Goal: Find specific page/section: Find specific page/section

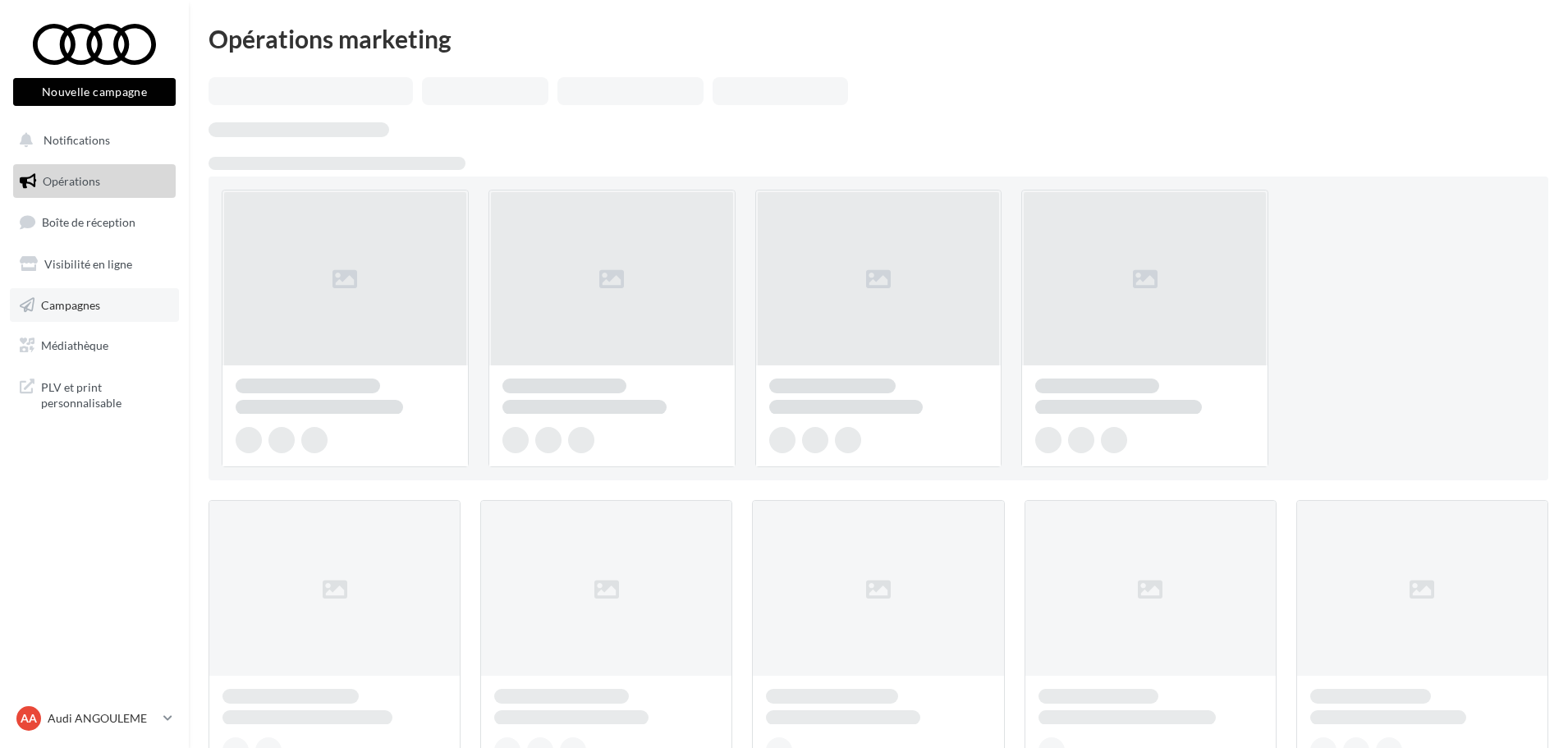
click at [86, 298] on span "Campagnes" at bounding box center [70, 304] width 59 height 14
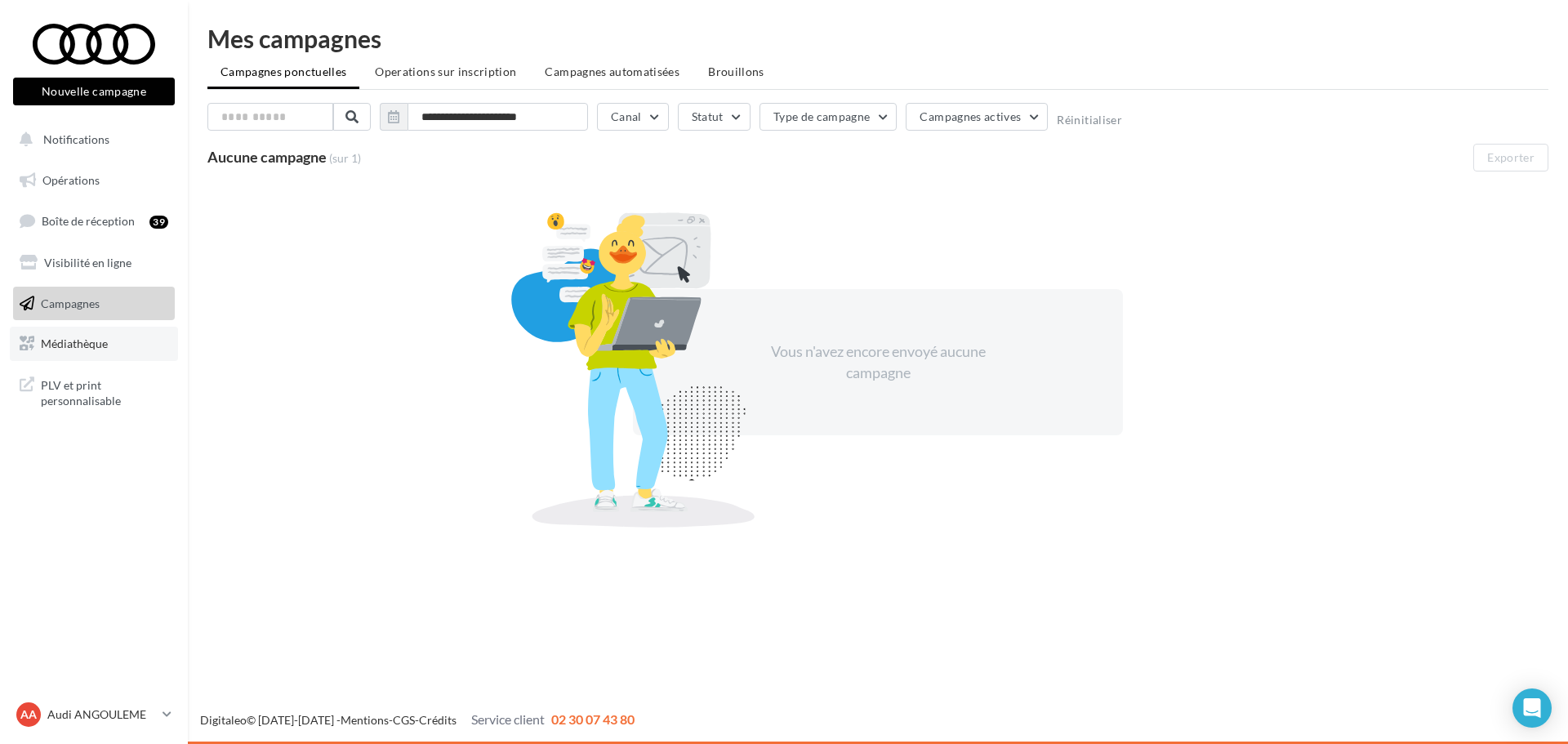
click at [104, 335] on link "Médiathèque" at bounding box center [94, 343] width 169 height 34
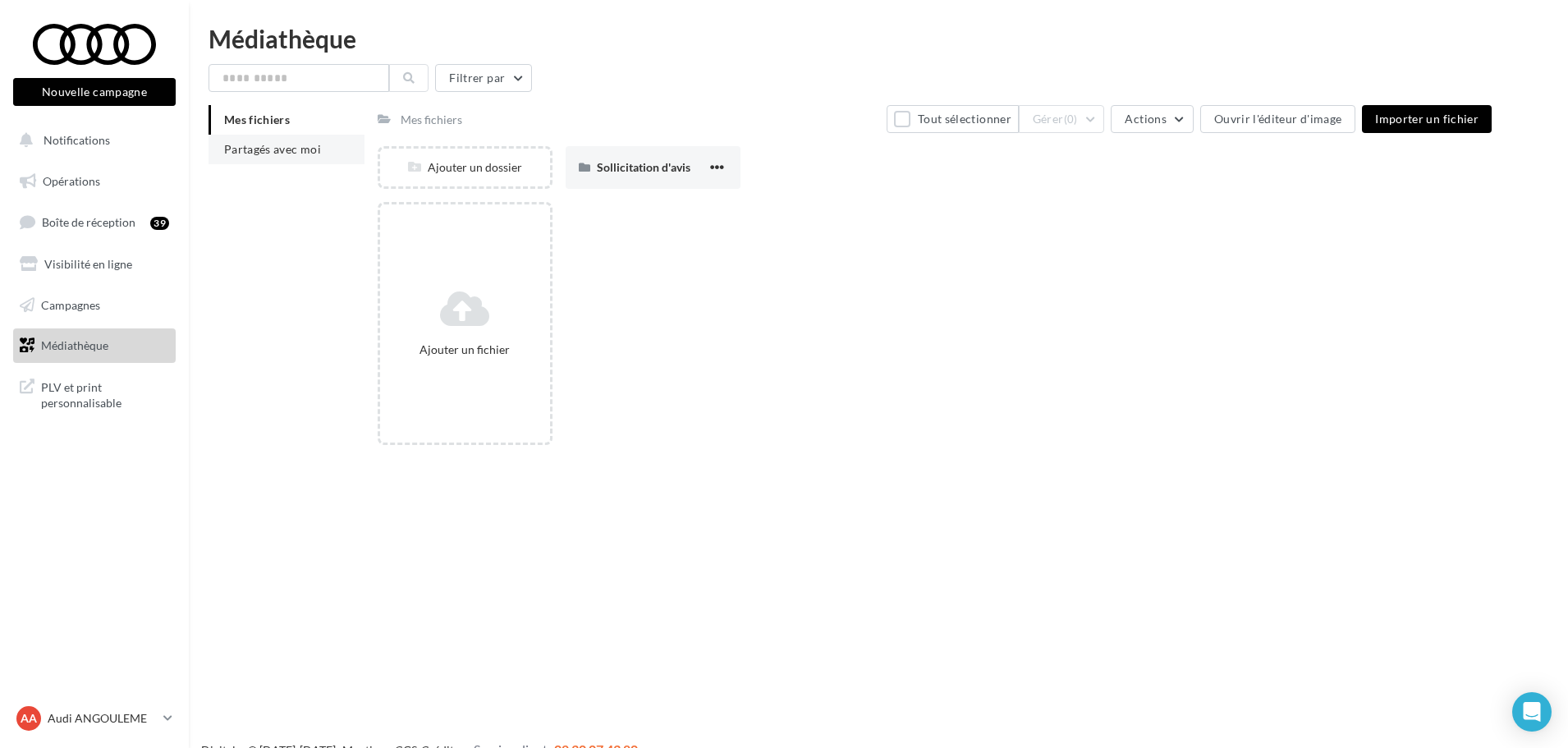
click at [287, 150] on span "Partagés avec moi" at bounding box center [273, 149] width 97 height 14
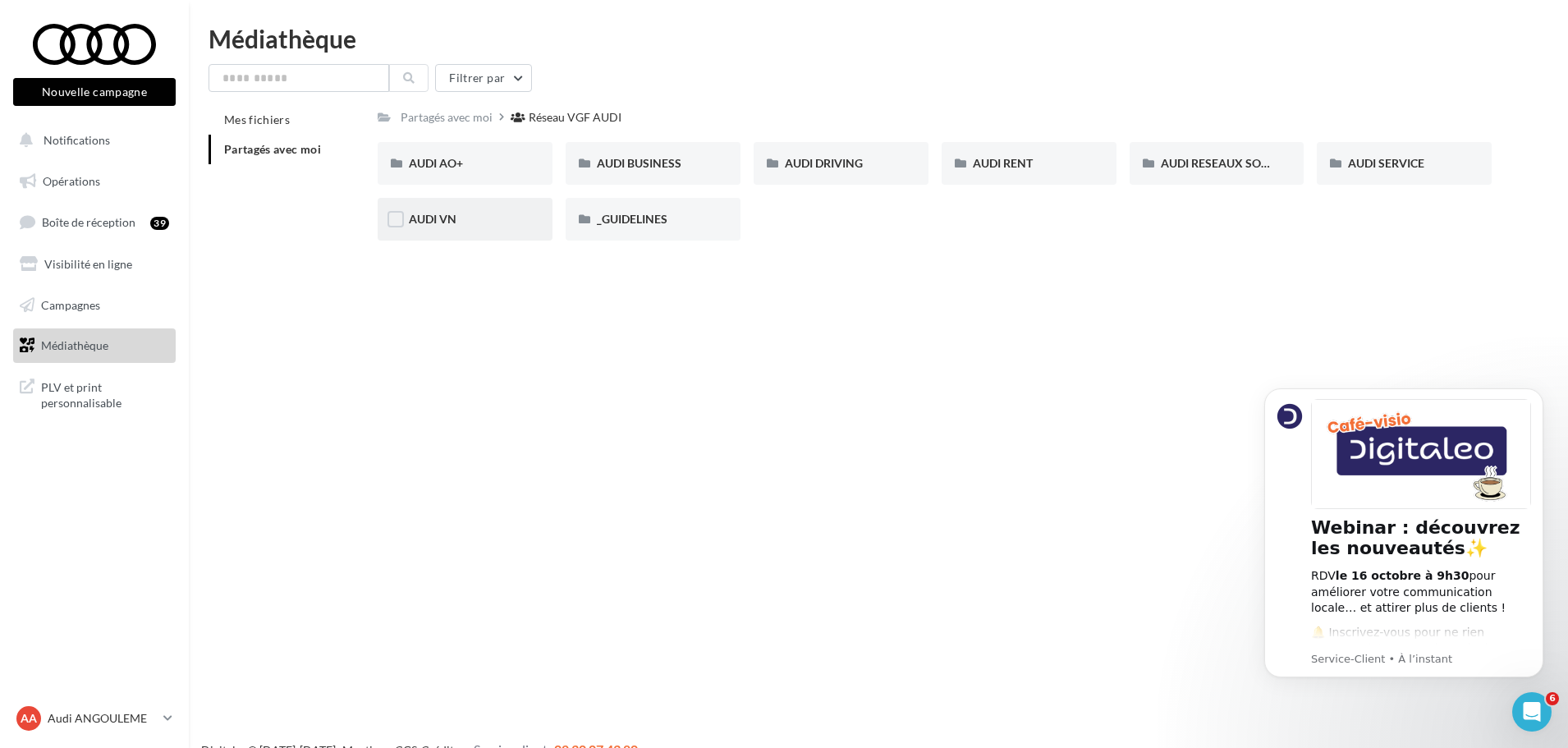
click at [489, 218] on div "AUDI VN" at bounding box center [465, 219] width 112 height 17
click at [635, 171] on div "AUDI VN CAMPAGNE HYBRIDE RECHARGEABLE" at bounding box center [652, 164] width 112 height 17
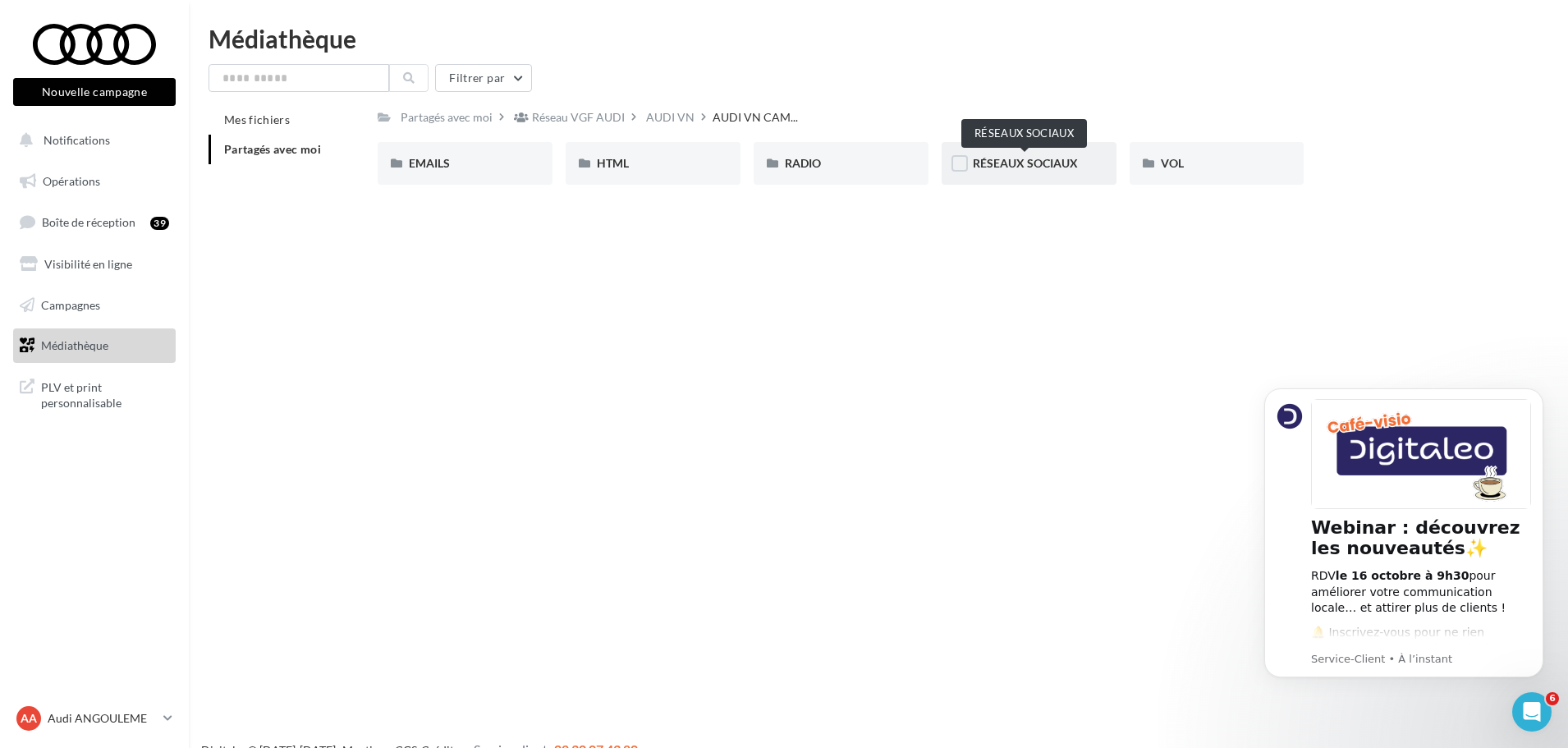
click at [989, 164] on span "RÉSEAUX SOCIAUX" at bounding box center [1025, 163] width 105 height 14
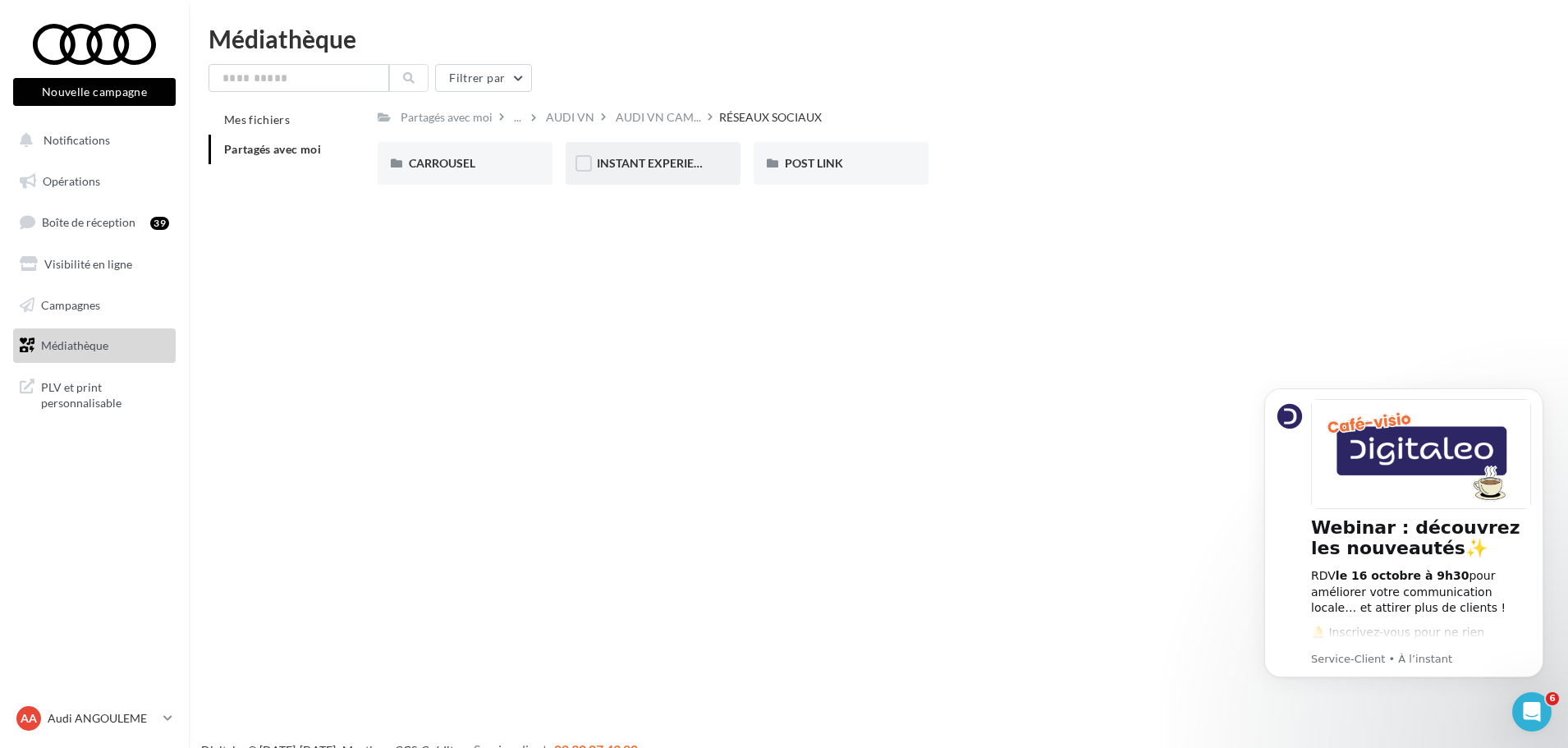
click at [716, 169] on div "INSTANT EXPERIENCE" at bounding box center [653, 163] width 174 height 42
click at [1541, 393] on icon "Dismiss notification" at bounding box center [1538, 392] width 9 height 9
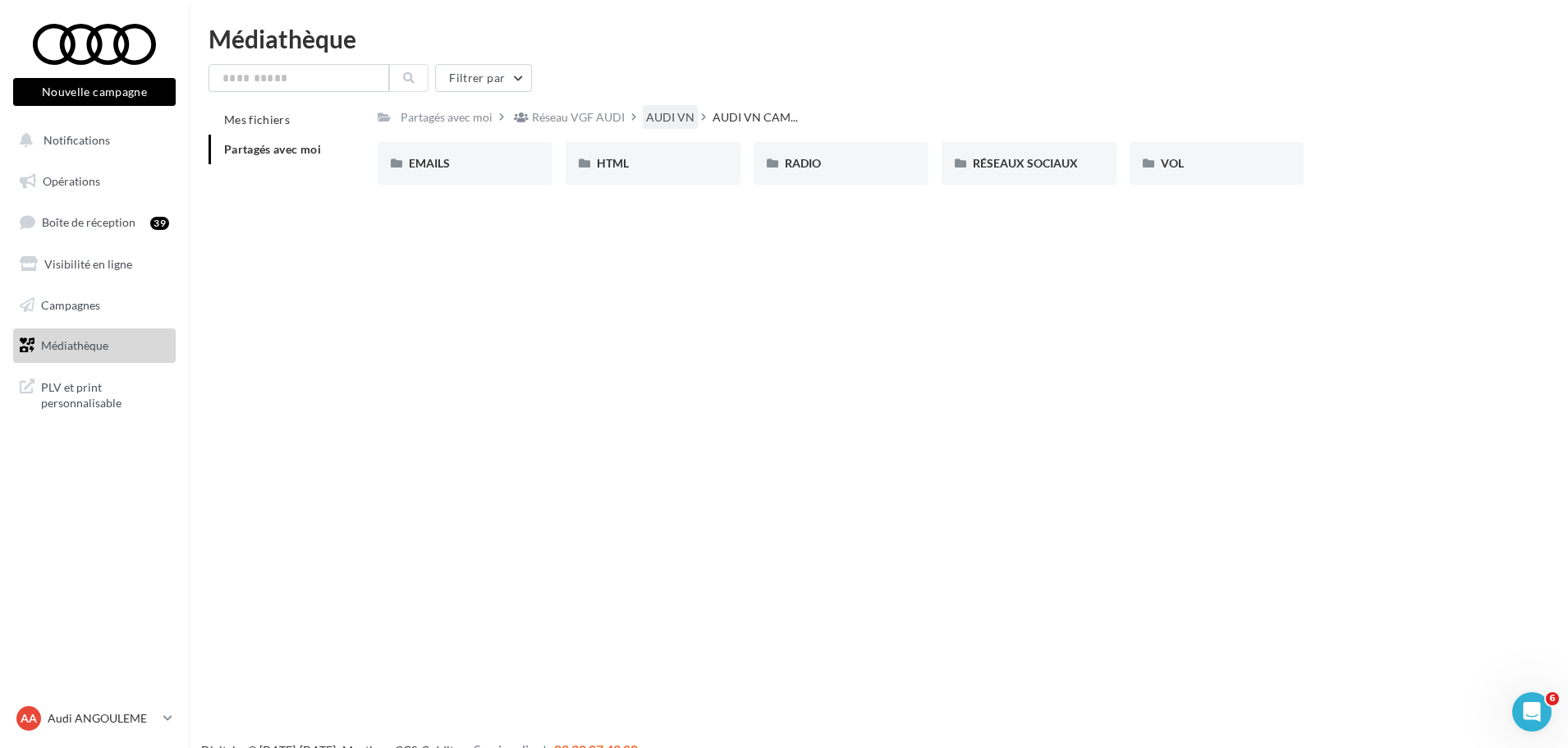
click at [648, 120] on div "AUDI VN" at bounding box center [671, 117] width 48 height 17
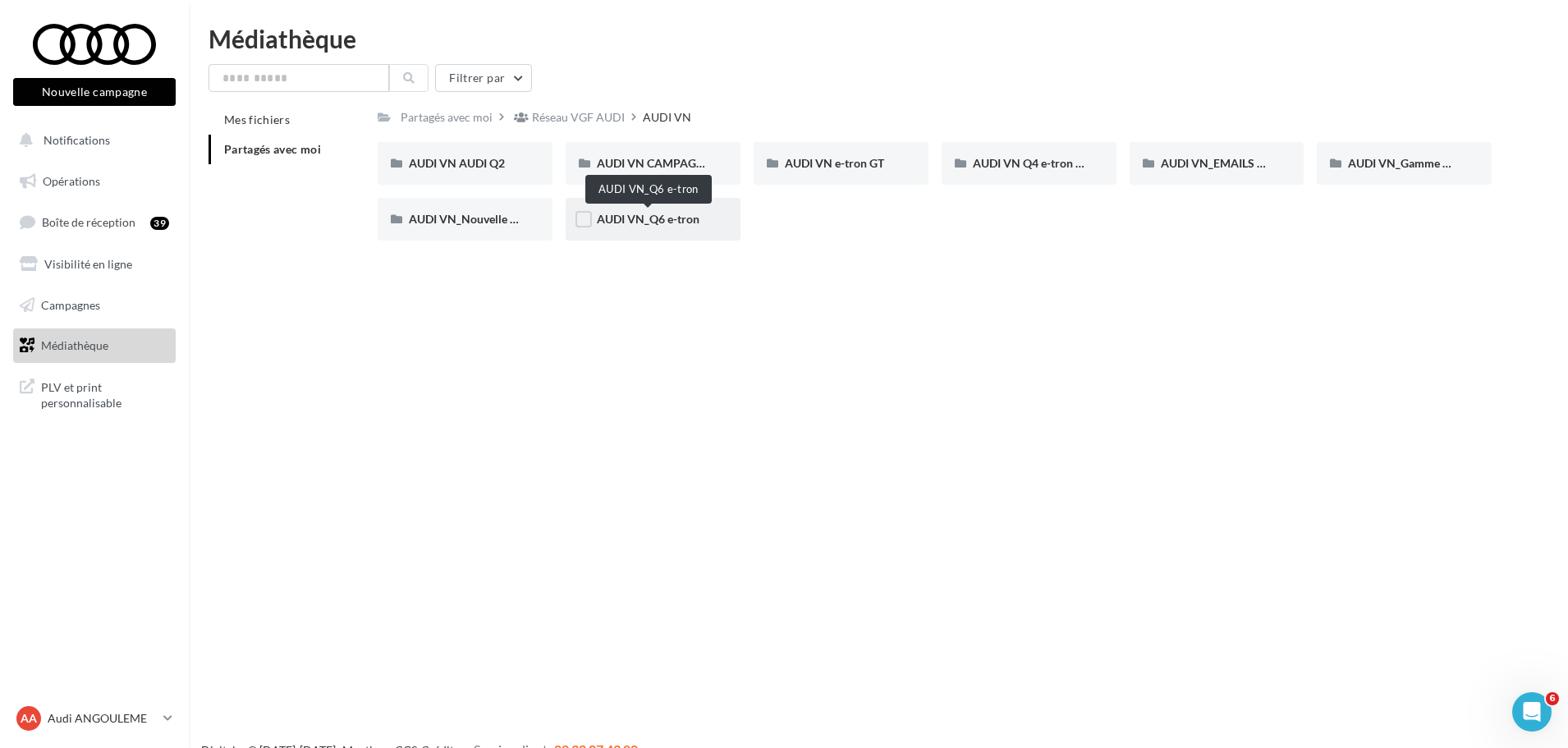
click at [666, 222] on span "AUDI VN_Q6 e-tron" at bounding box center [647, 219] width 102 height 14
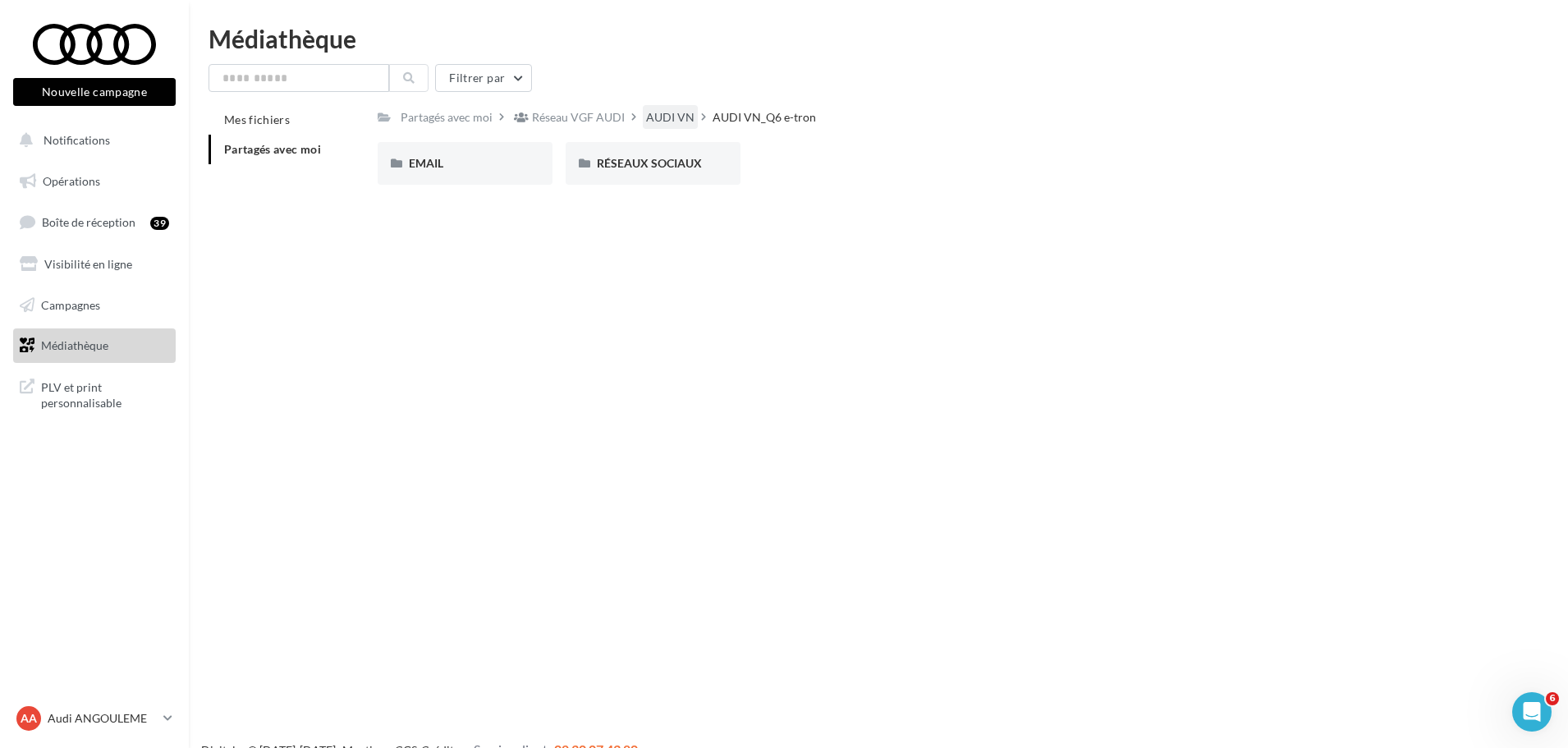
click at [667, 126] on div "AUDI VN" at bounding box center [671, 116] width 55 height 24
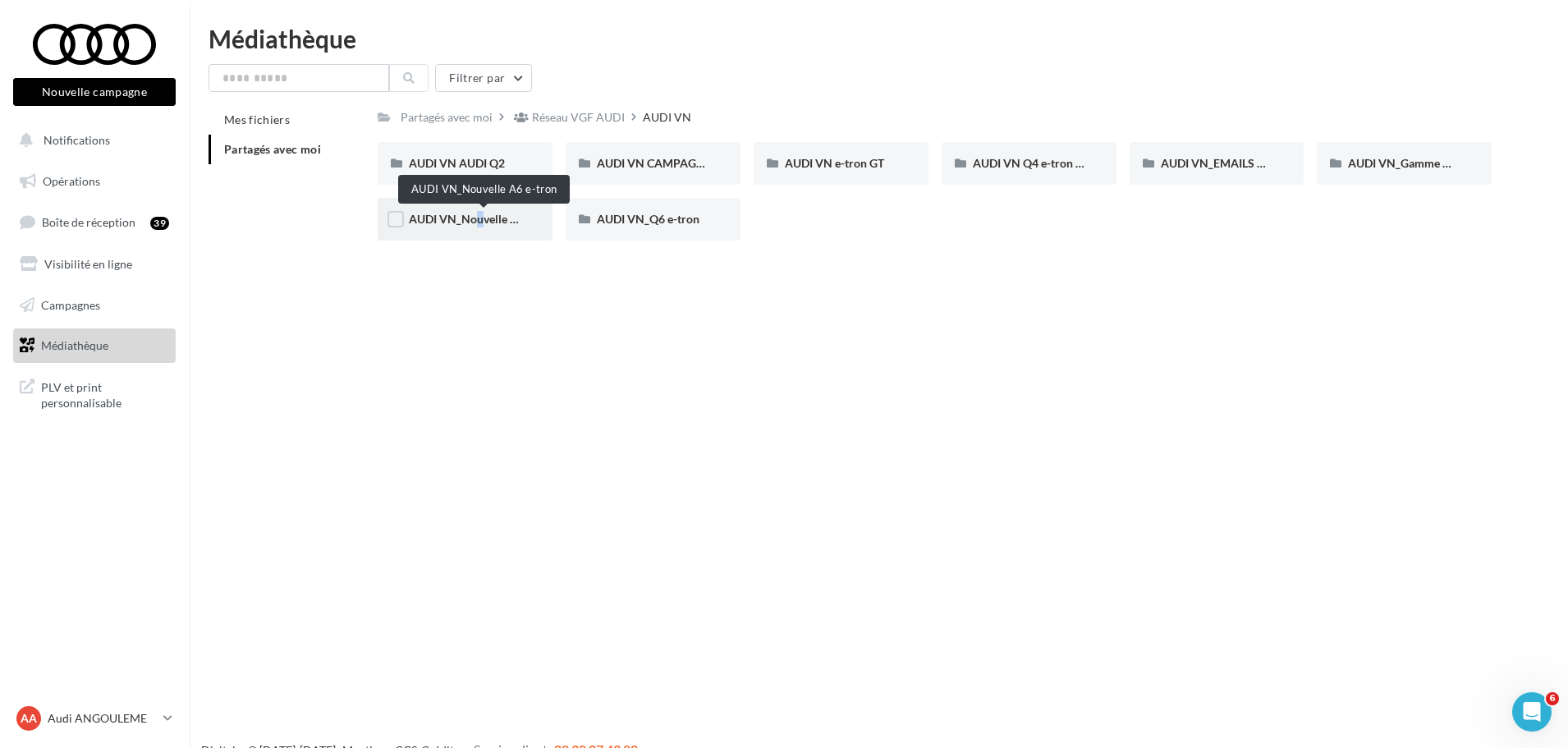
click at [465, 224] on span "AUDI VN_Nouvelle A6 e-tron" at bounding box center [484, 219] width 150 height 14
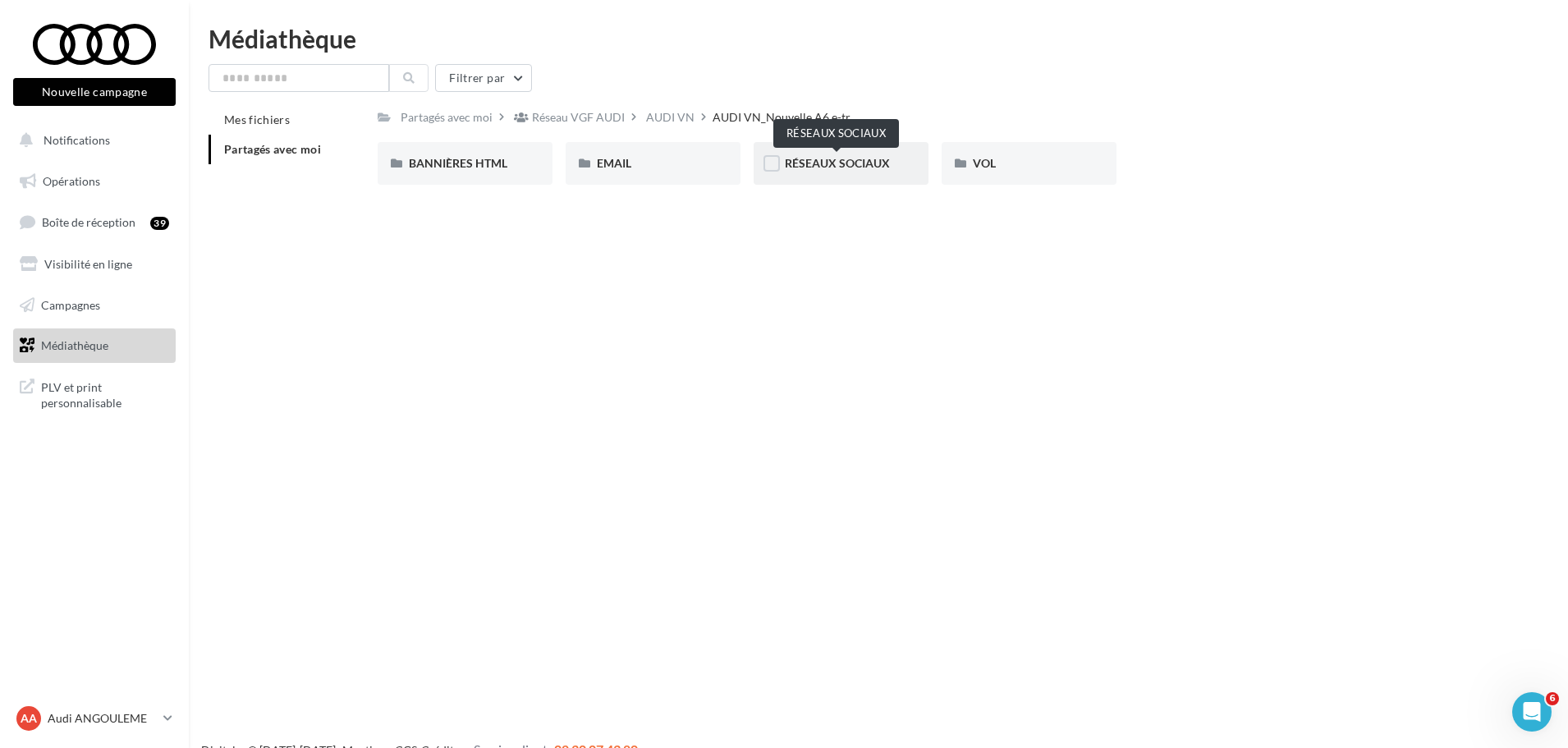
click at [799, 170] on span "RÉSEAUX SOCIAUX" at bounding box center [837, 163] width 105 height 14
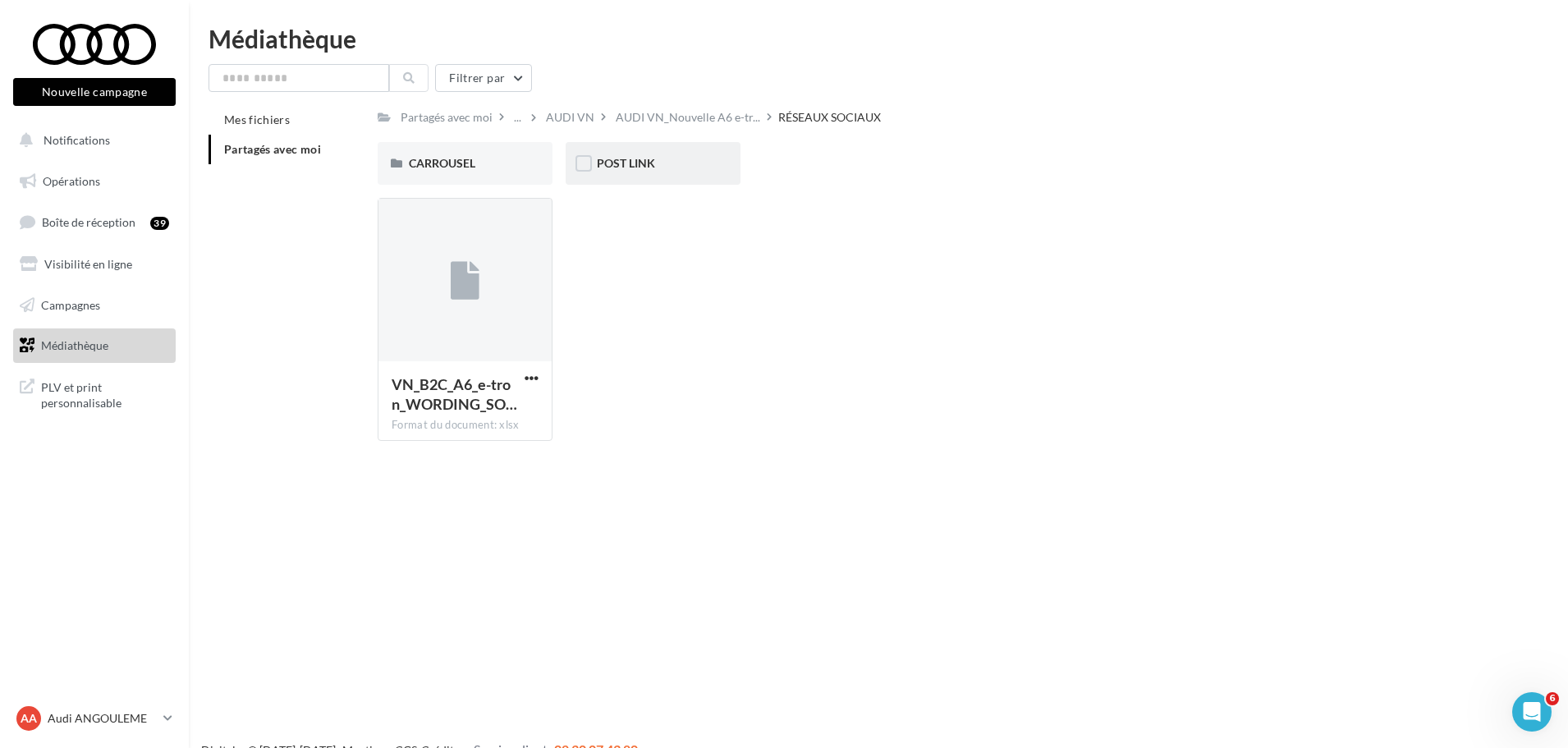
click at [687, 180] on div "POST LINK" at bounding box center [653, 163] width 174 height 42
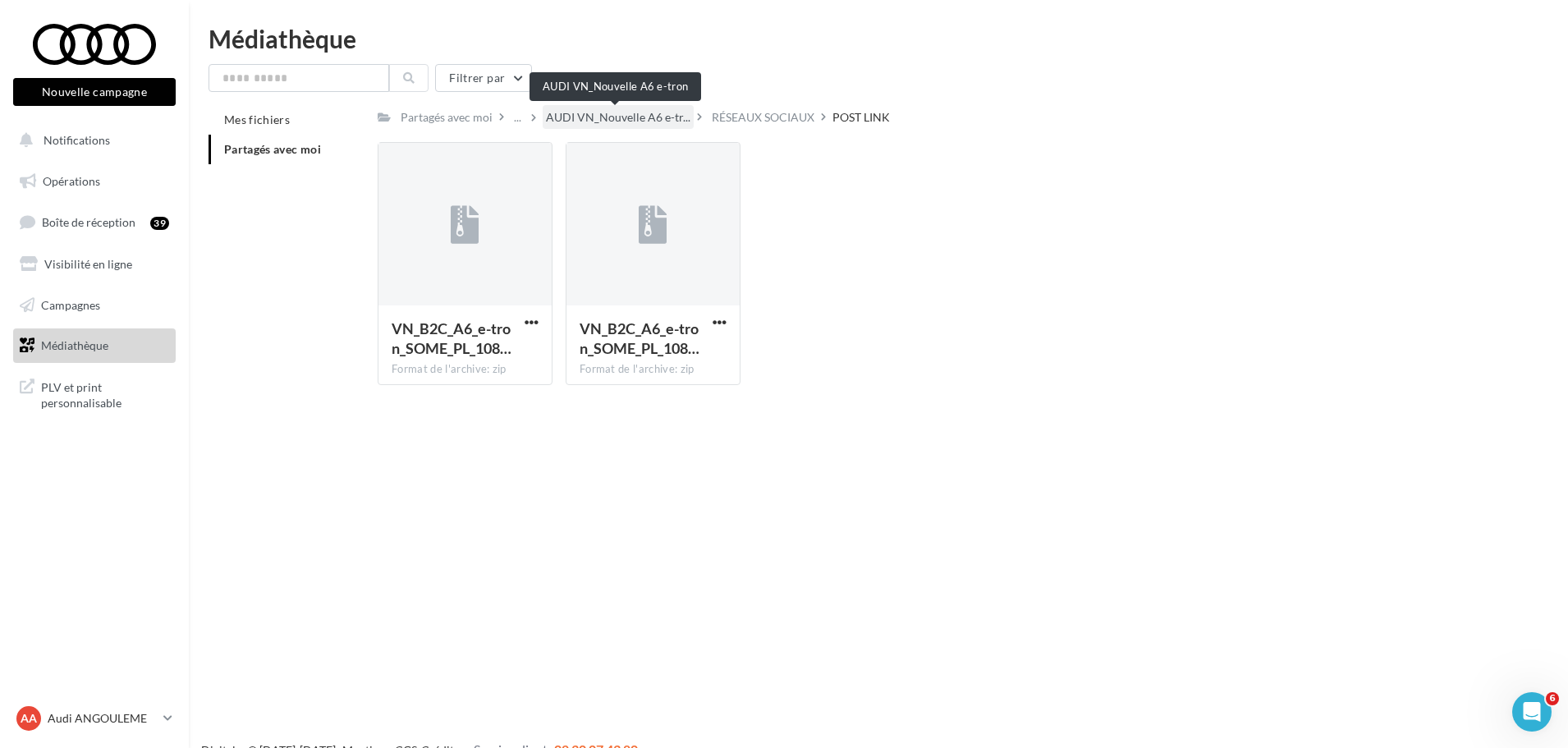
click at [672, 120] on span "AUDI VN_Nouvelle A6 e-tr..." at bounding box center [618, 117] width 145 height 17
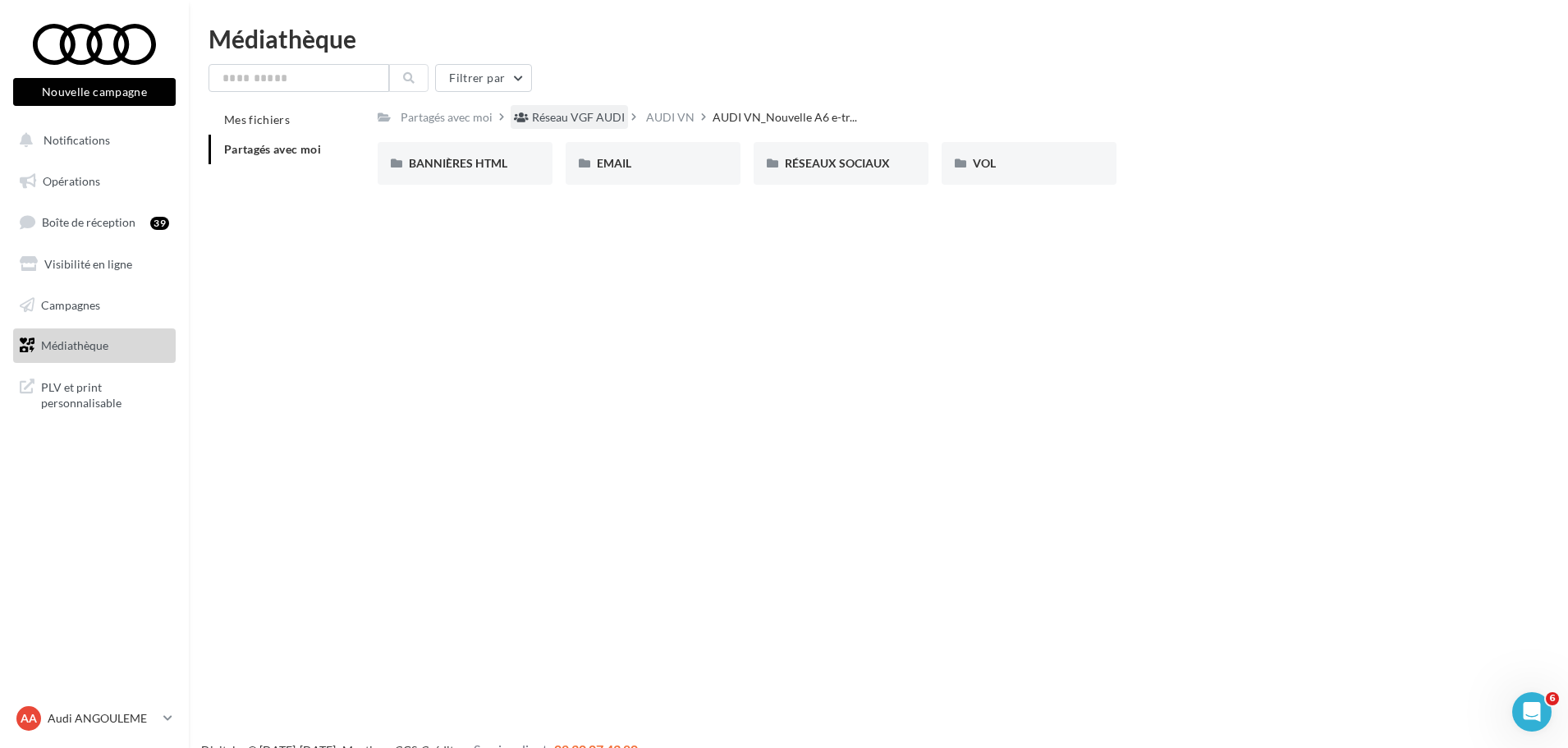
click at [585, 118] on div "Réseau VGF AUDI" at bounding box center [578, 117] width 93 height 17
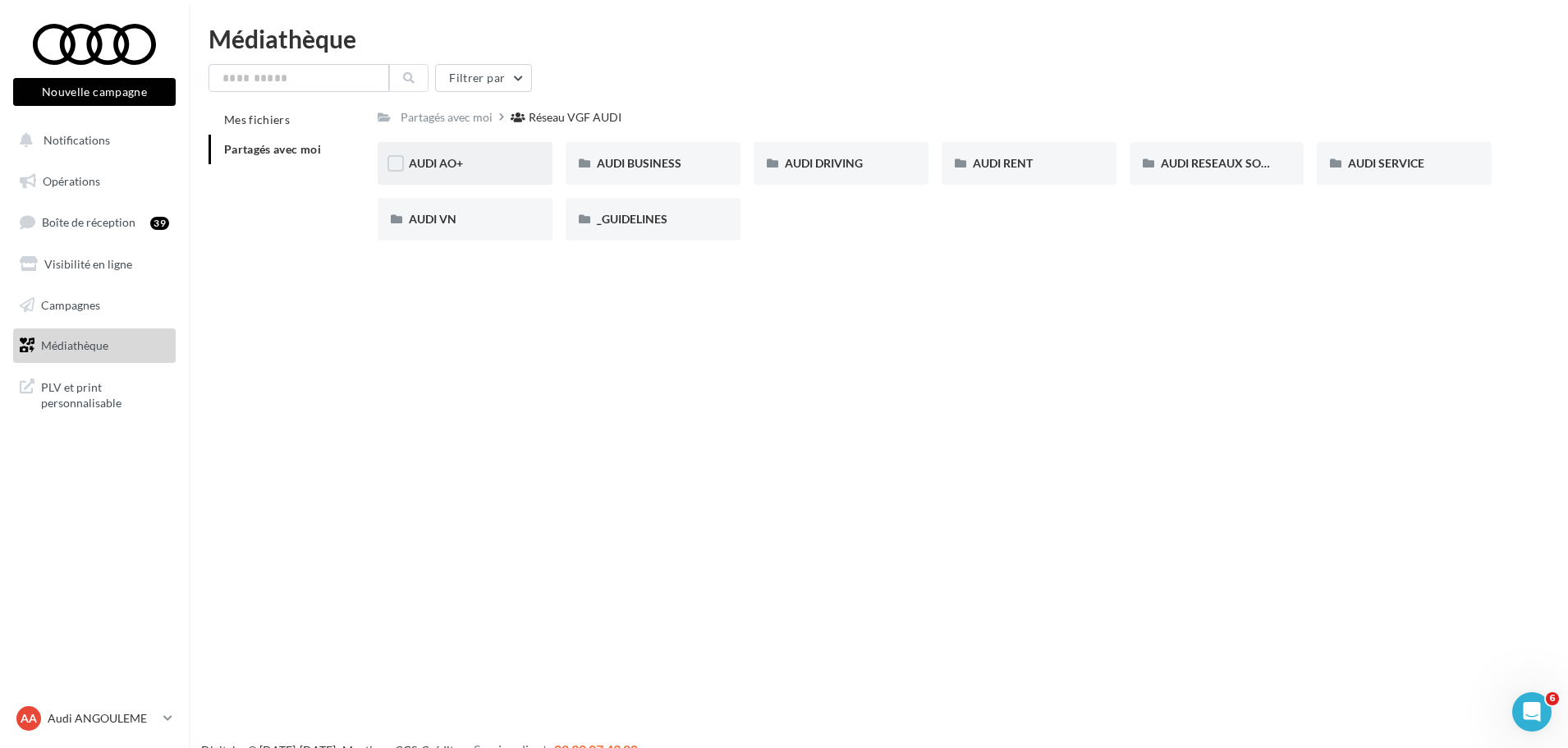
click at [460, 169] on span "AUDI AO+" at bounding box center [435, 163] width 54 height 14
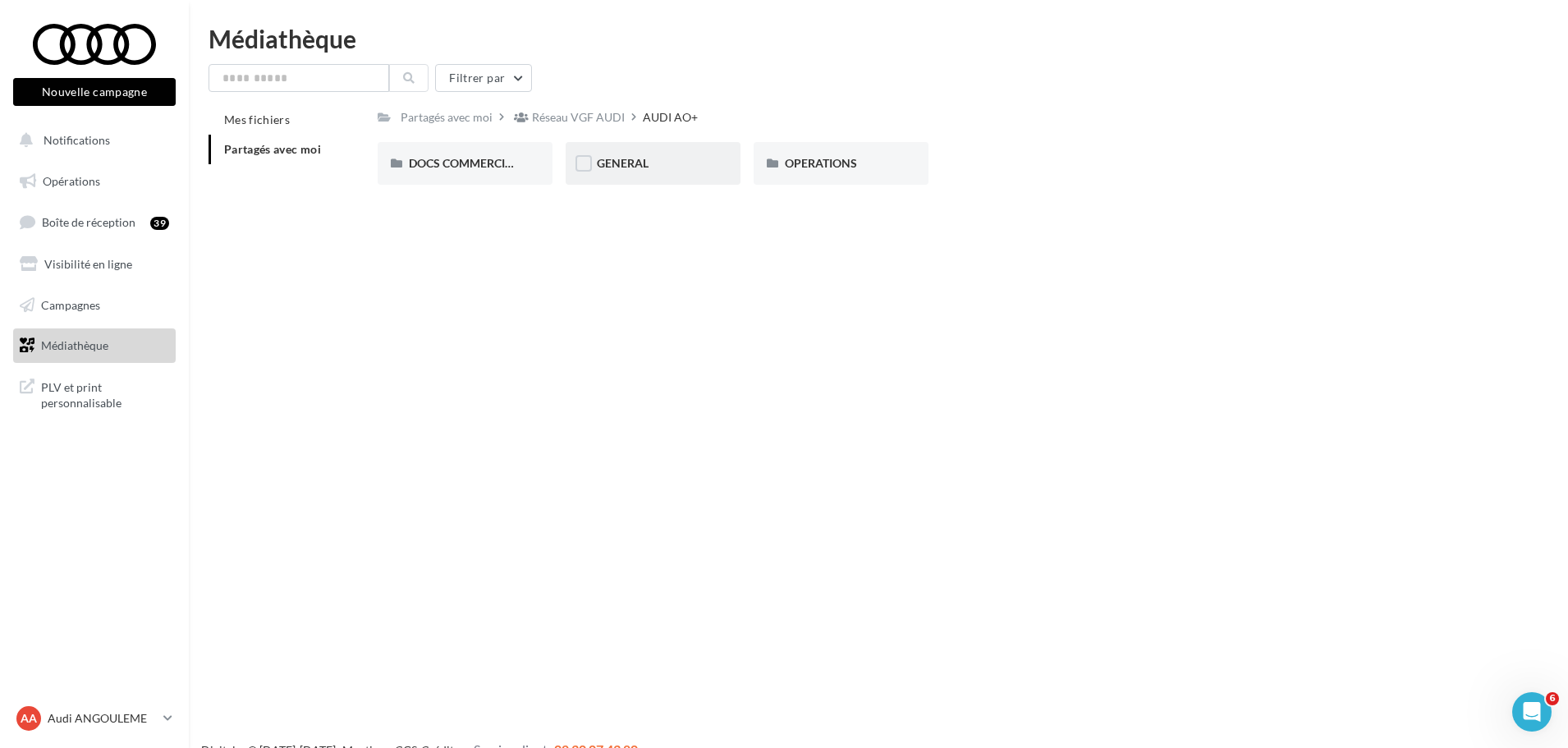
click at [662, 165] on div "GENERAL" at bounding box center [652, 164] width 112 height 17
click at [584, 117] on div "Réseau VGF AUDI" at bounding box center [578, 117] width 93 height 17
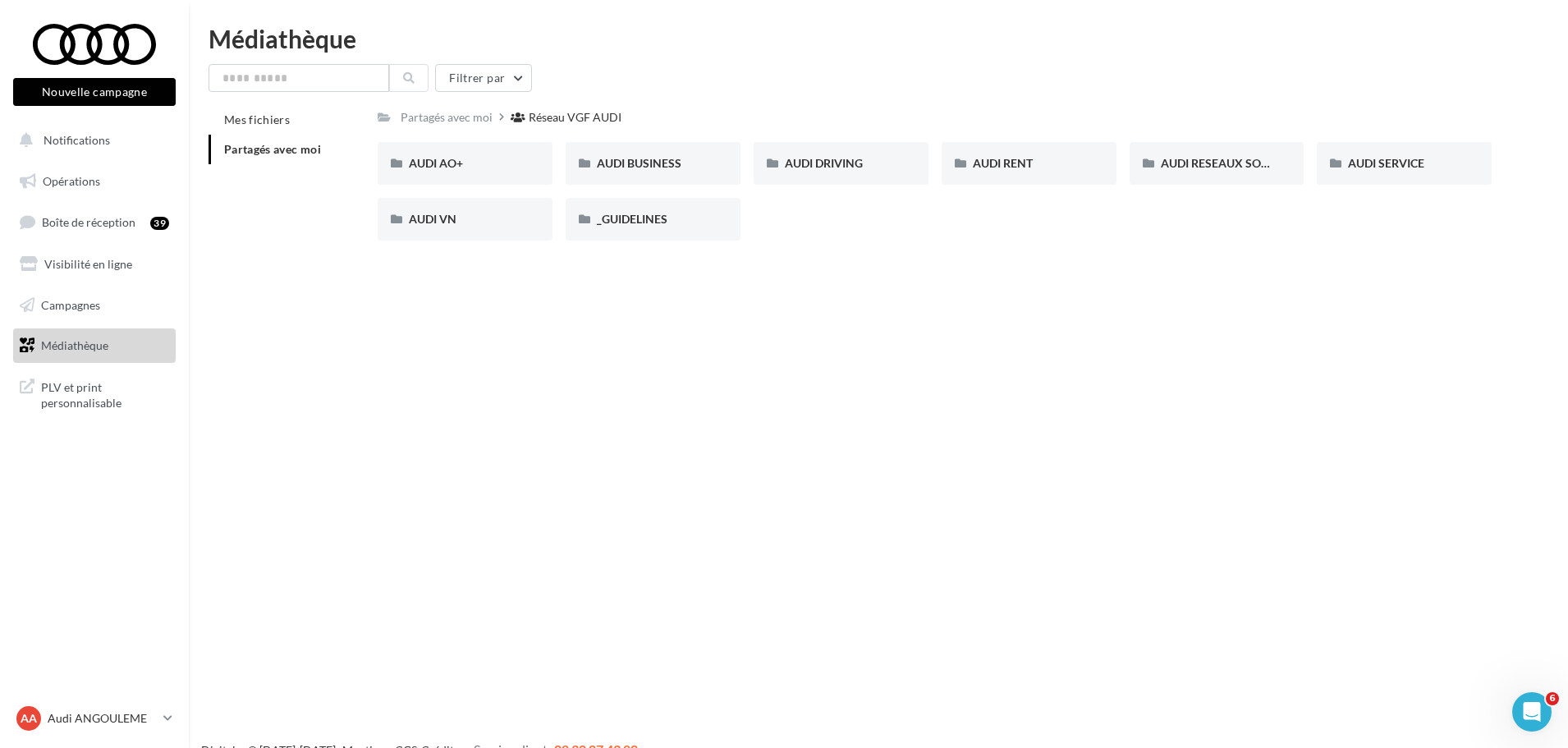
click at [553, 122] on div "Réseau VGF AUDI" at bounding box center [575, 117] width 93 height 17
click at [468, 113] on div "Partagés avec moi" at bounding box center [446, 117] width 92 height 17
click at [546, 114] on div "Réseau VGF AUDI" at bounding box center [575, 117] width 93 height 17
click at [238, 144] on span "Partagés avec moi" at bounding box center [273, 149] width 97 height 14
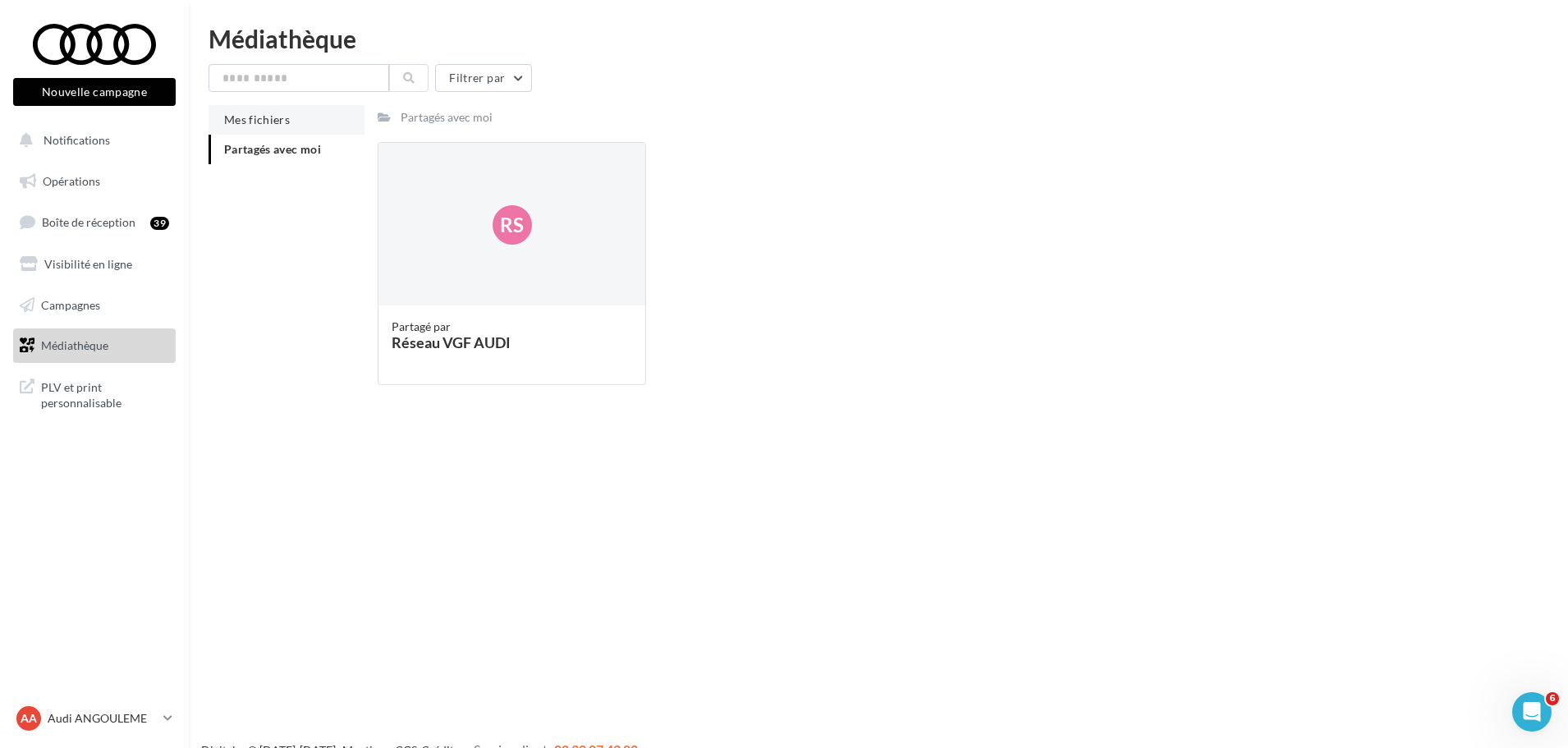
click at [268, 109] on li "Mes fichiers" at bounding box center [287, 120] width 156 height 30
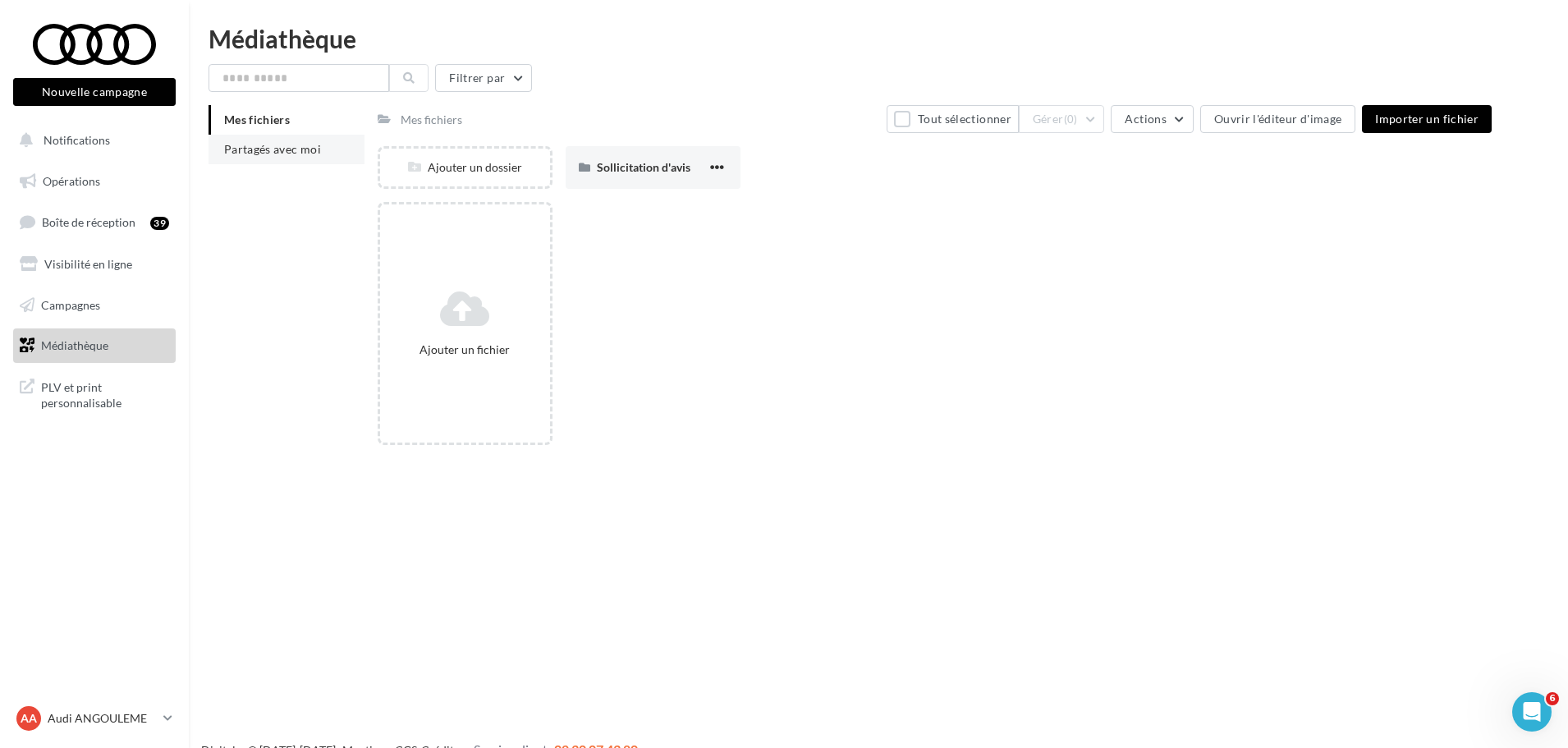
click at [267, 154] on span "Partagés avec moi" at bounding box center [273, 149] width 97 height 14
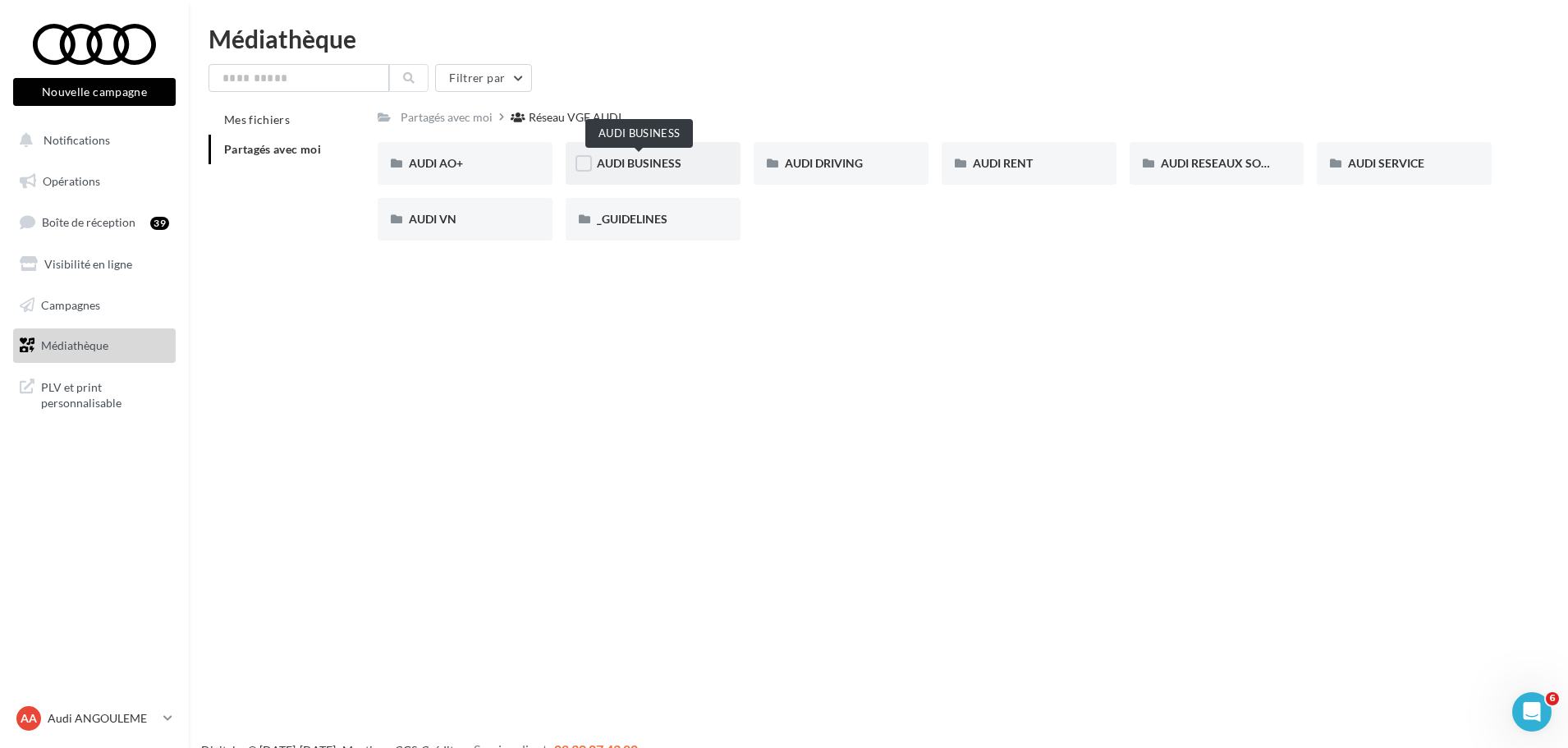
click at [642, 167] on span "AUDI BUSINESS" at bounding box center [639, 163] width 85 height 14
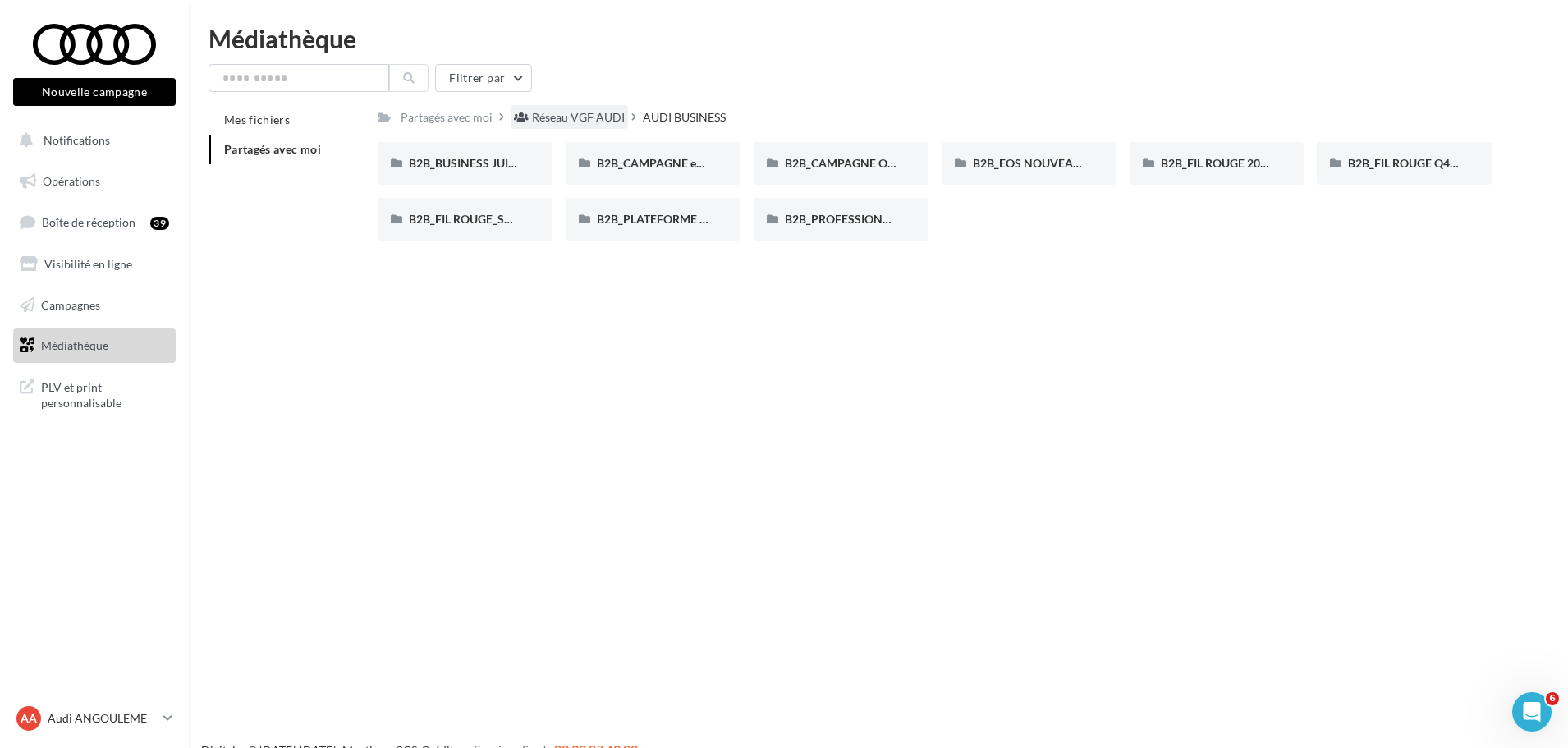
click at [554, 121] on div "Réseau VGF AUDI" at bounding box center [578, 117] width 93 height 17
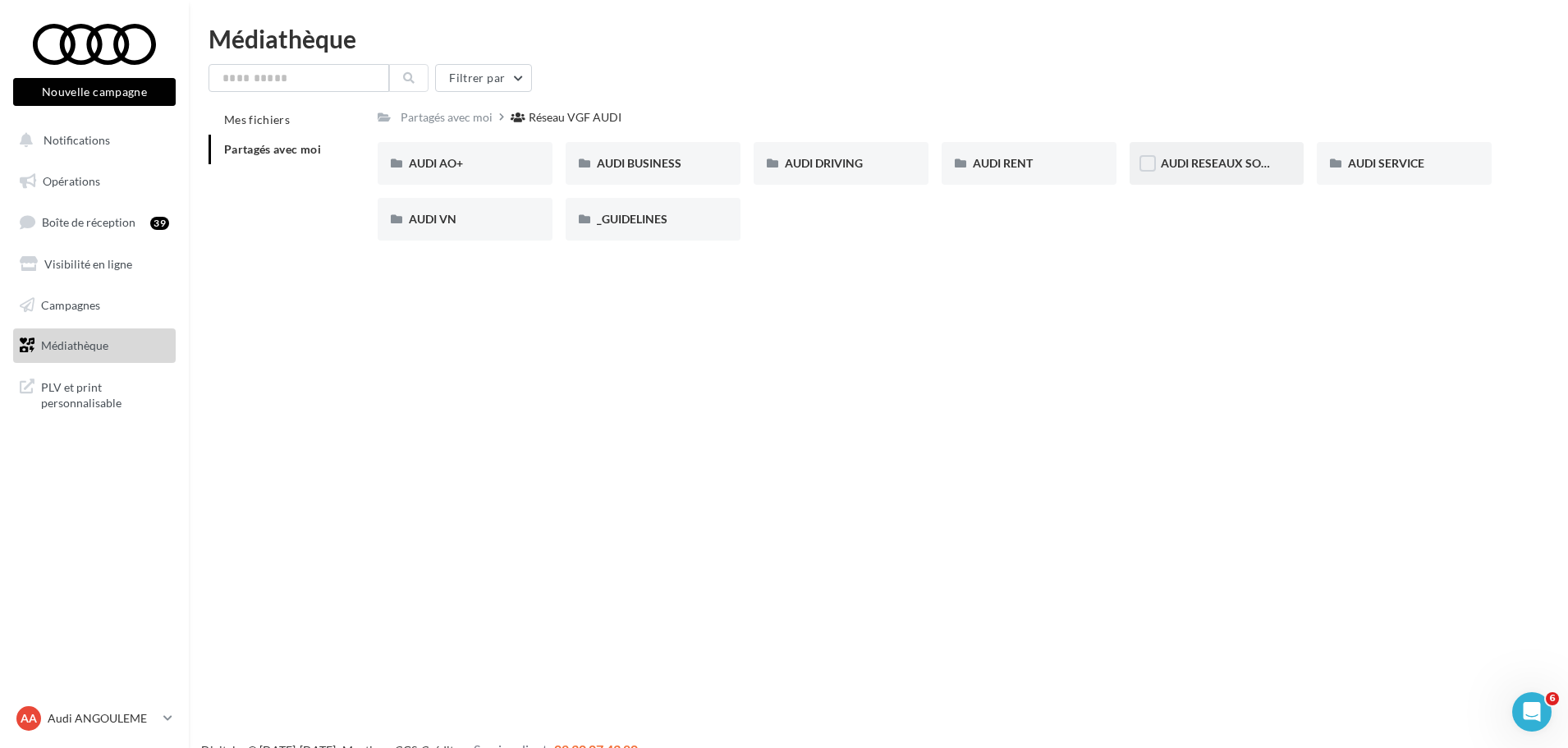
click at [1240, 165] on span "AUDI RESEAUX SOCIAUX" at bounding box center [1228, 163] width 135 height 14
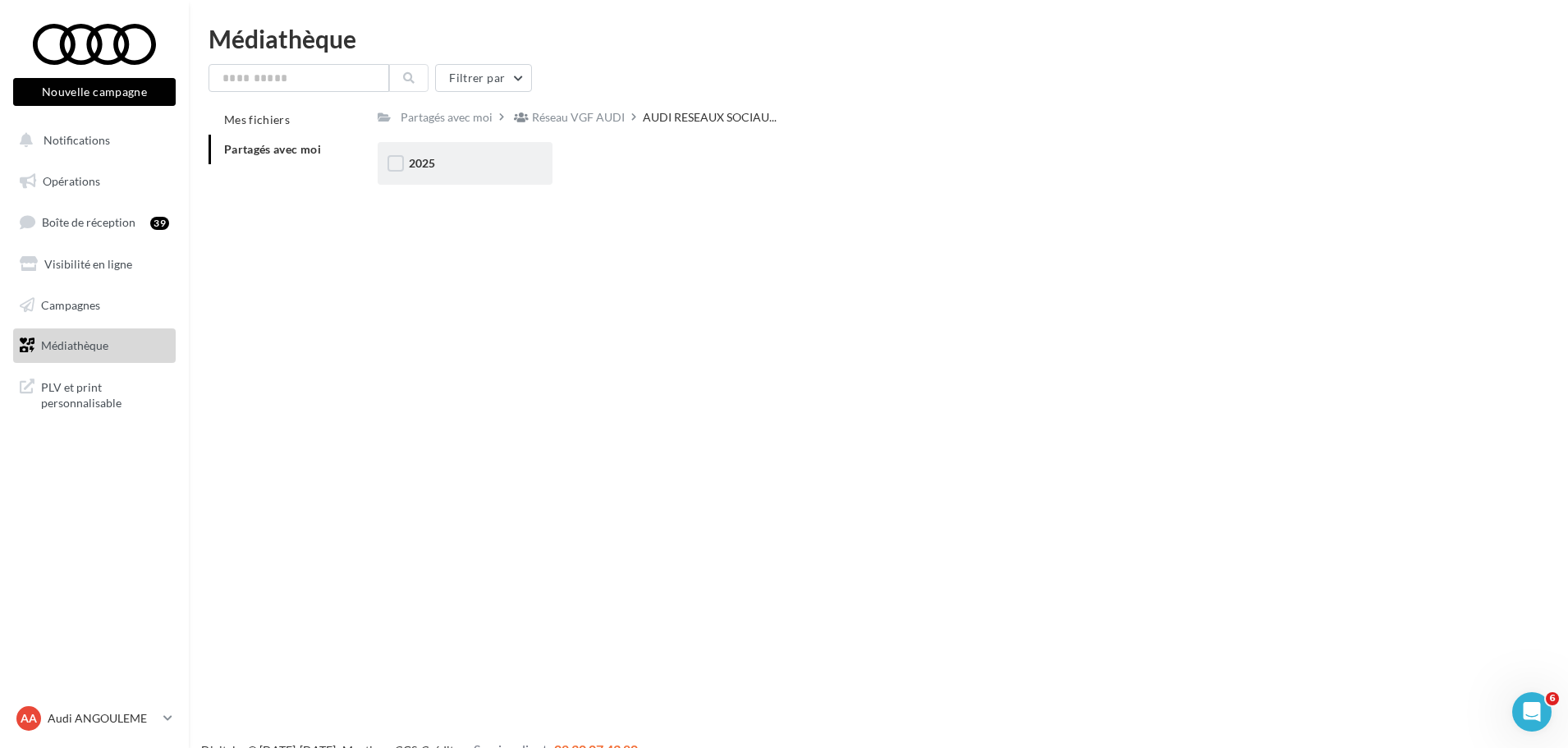
click at [523, 178] on div "2025" at bounding box center [465, 163] width 174 height 42
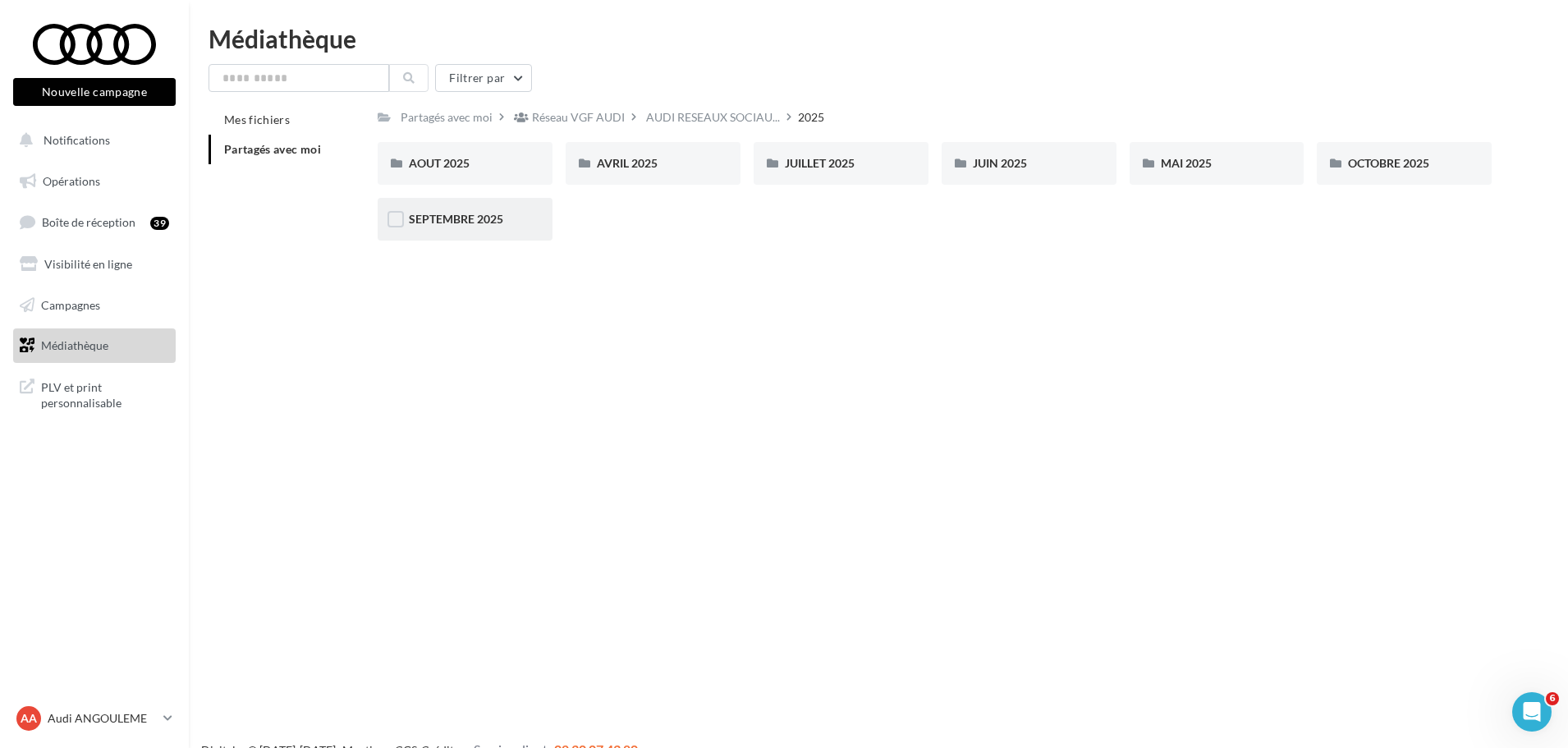
click at [515, 226] on div "SEPTEMBRE 2025" at bounding box center [465, 219] width 112 height 17
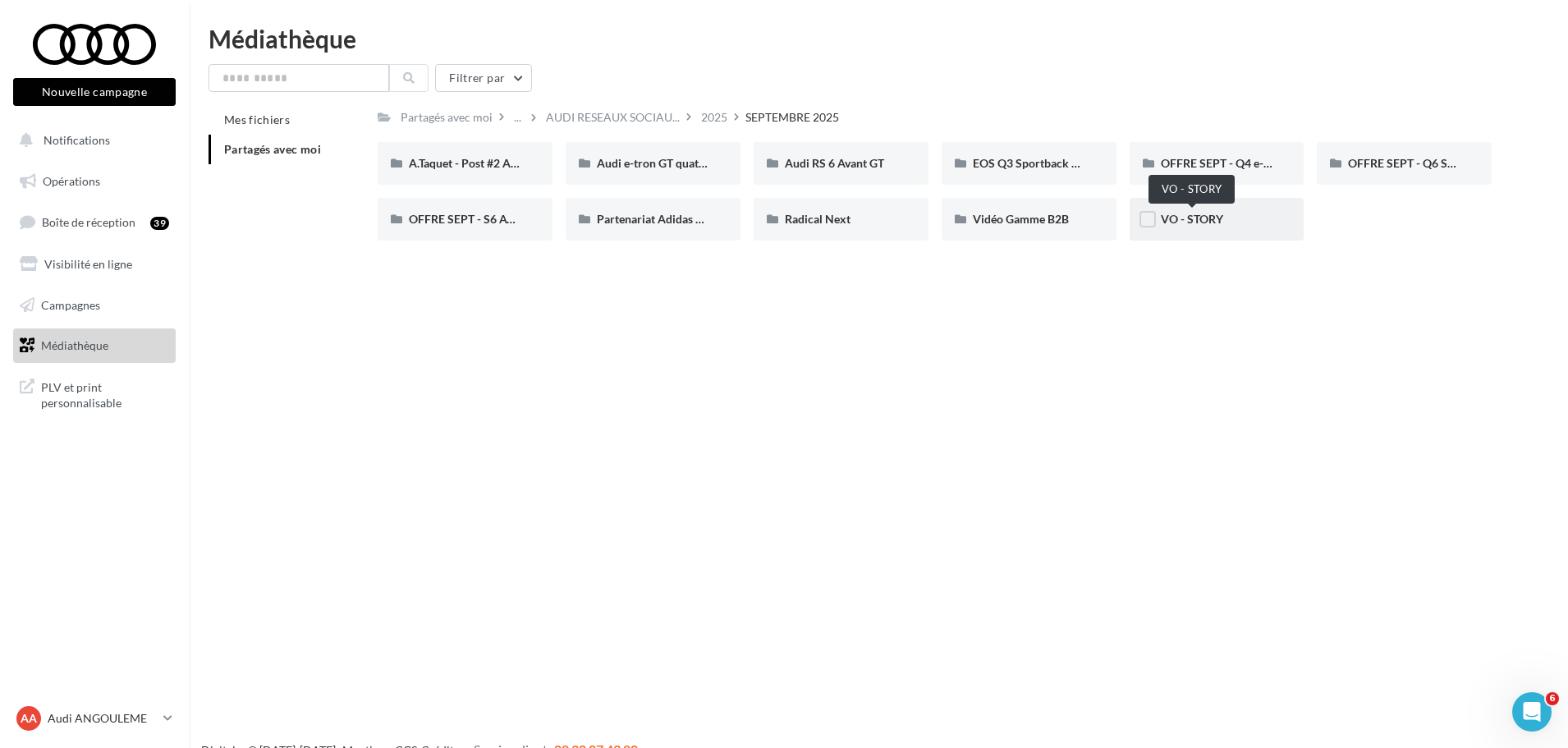
click at [1187, 219] on span "VO - STORY" at bounding box center [1192, 219] width 62 height 14
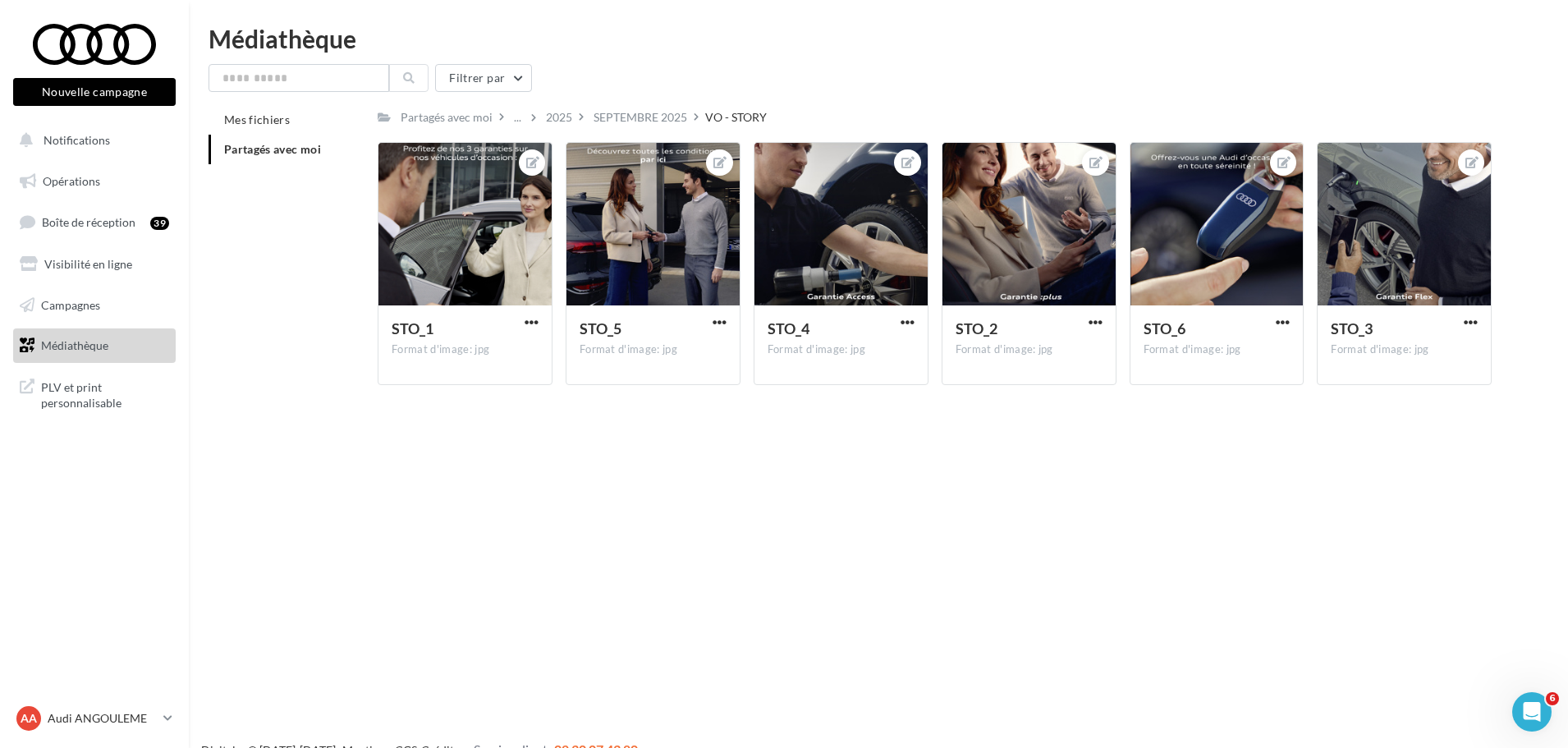
click at [648, 120] on div "SEPTEMBRE 2025" at bounding box center [640, 117] width 94 height 17
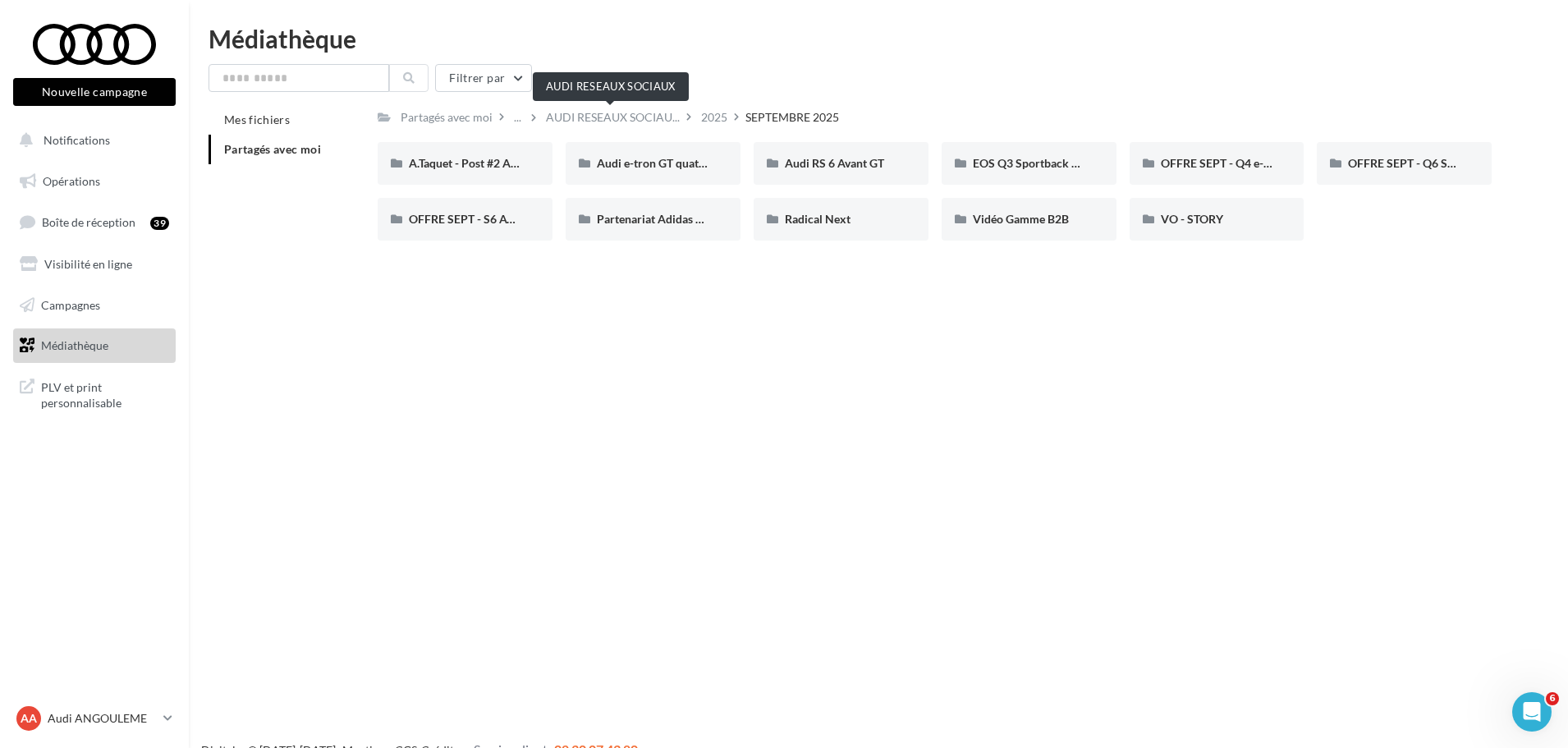
click at [573, 121] on span "AUDI RESEAUX SOCIAU..." at bounding box center [612, 117] width 134 height 17
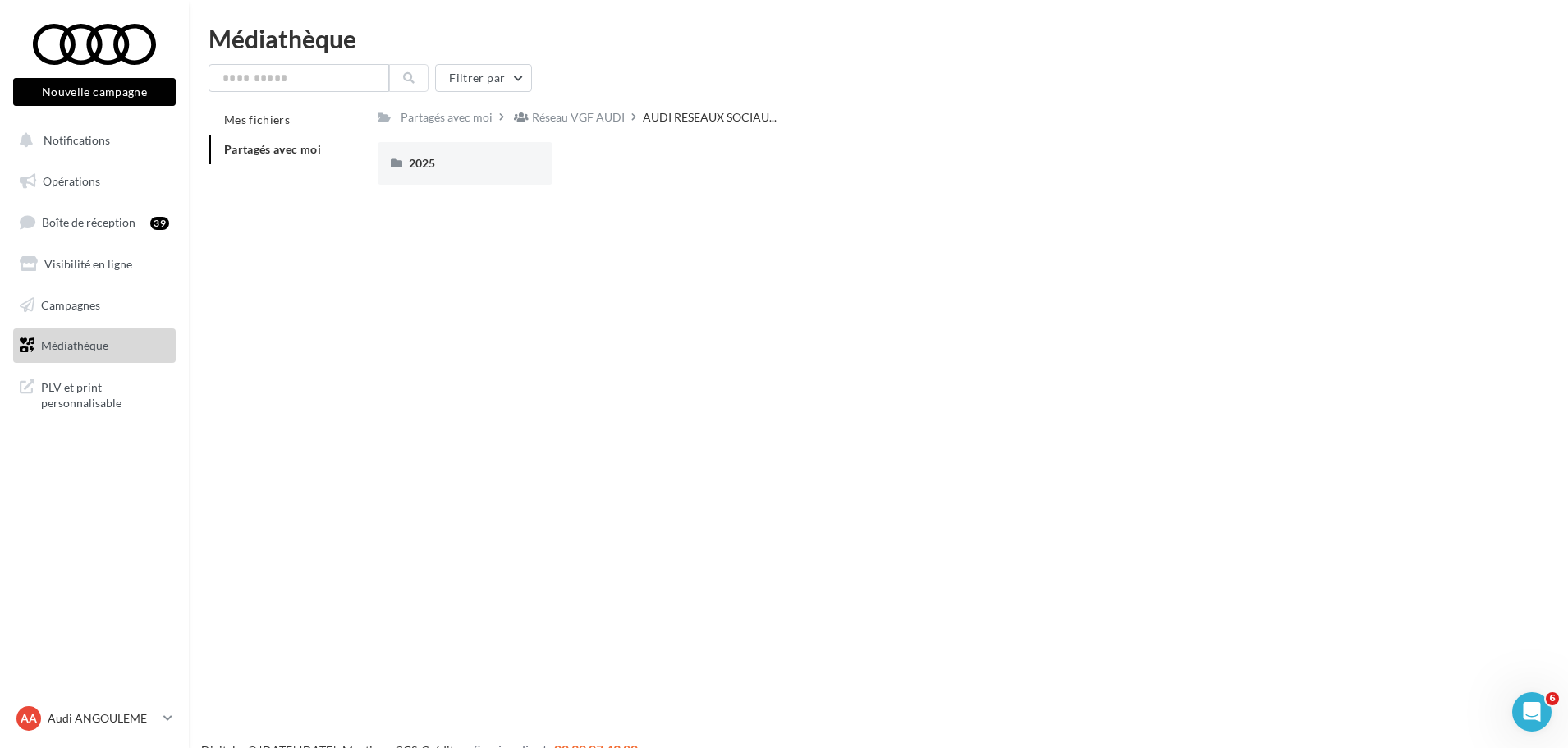
click at [63, 333] on link "Médiathèque" at bounding box center [95, 345] width 170 height 34
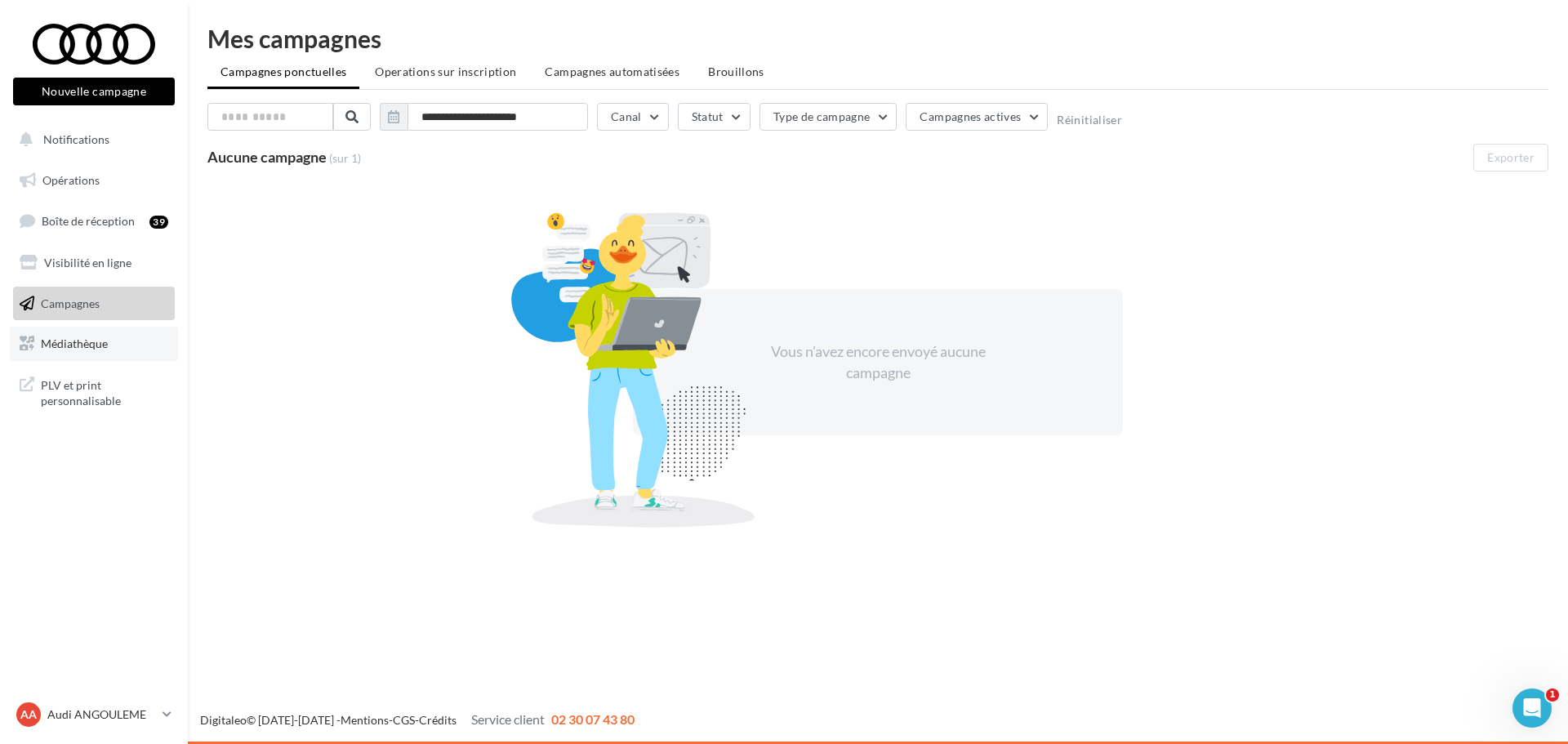
click at [41, 351] on link "Médiathèque" at bounding box center [94, 343] width 169 height 34
click at [115, 341] on link "Médiathèque" at bounding box center [94, 343] width 169 height 34
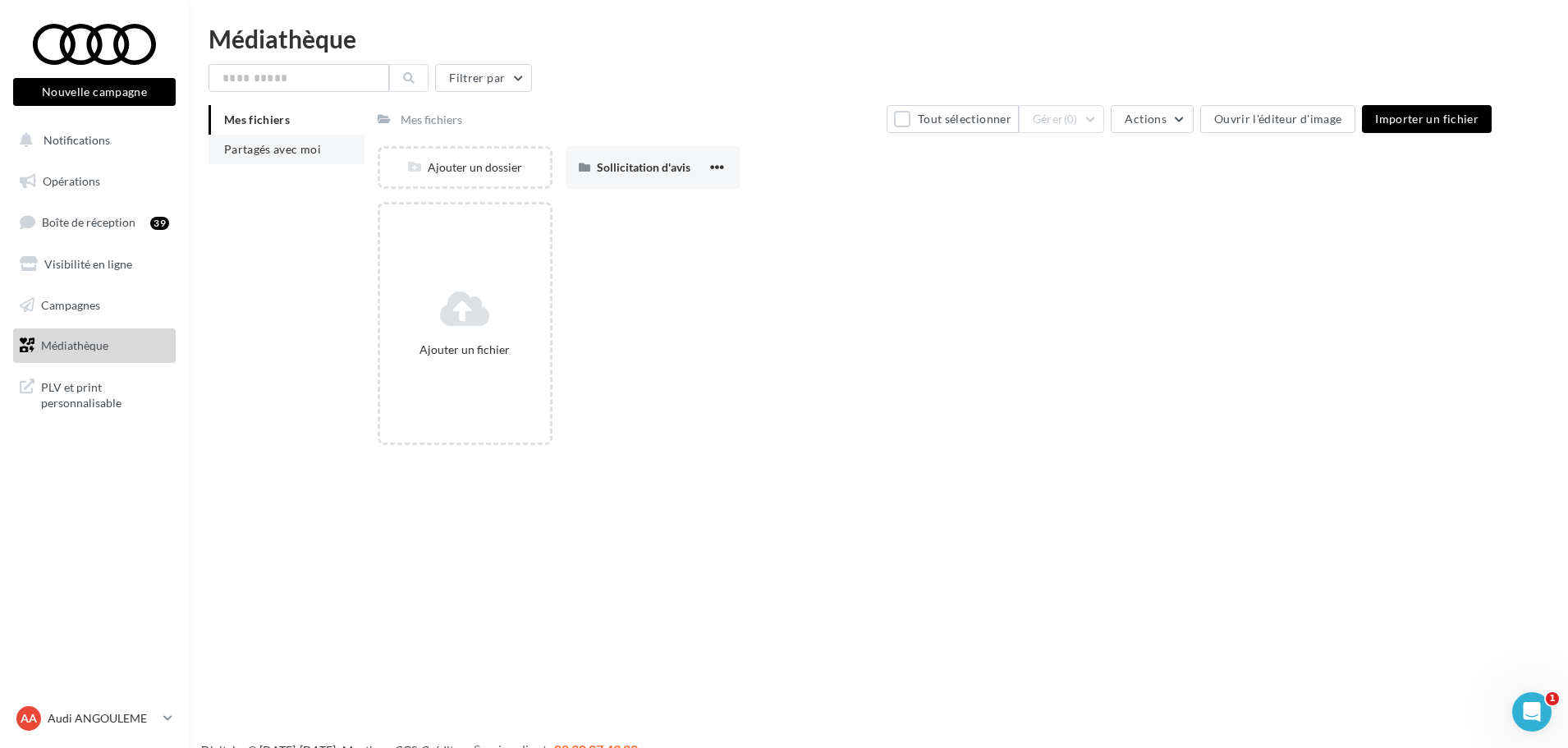
click at [287, 160] on li "Partagés avec moi" at bounding box center [287, 150] width 156 height 30
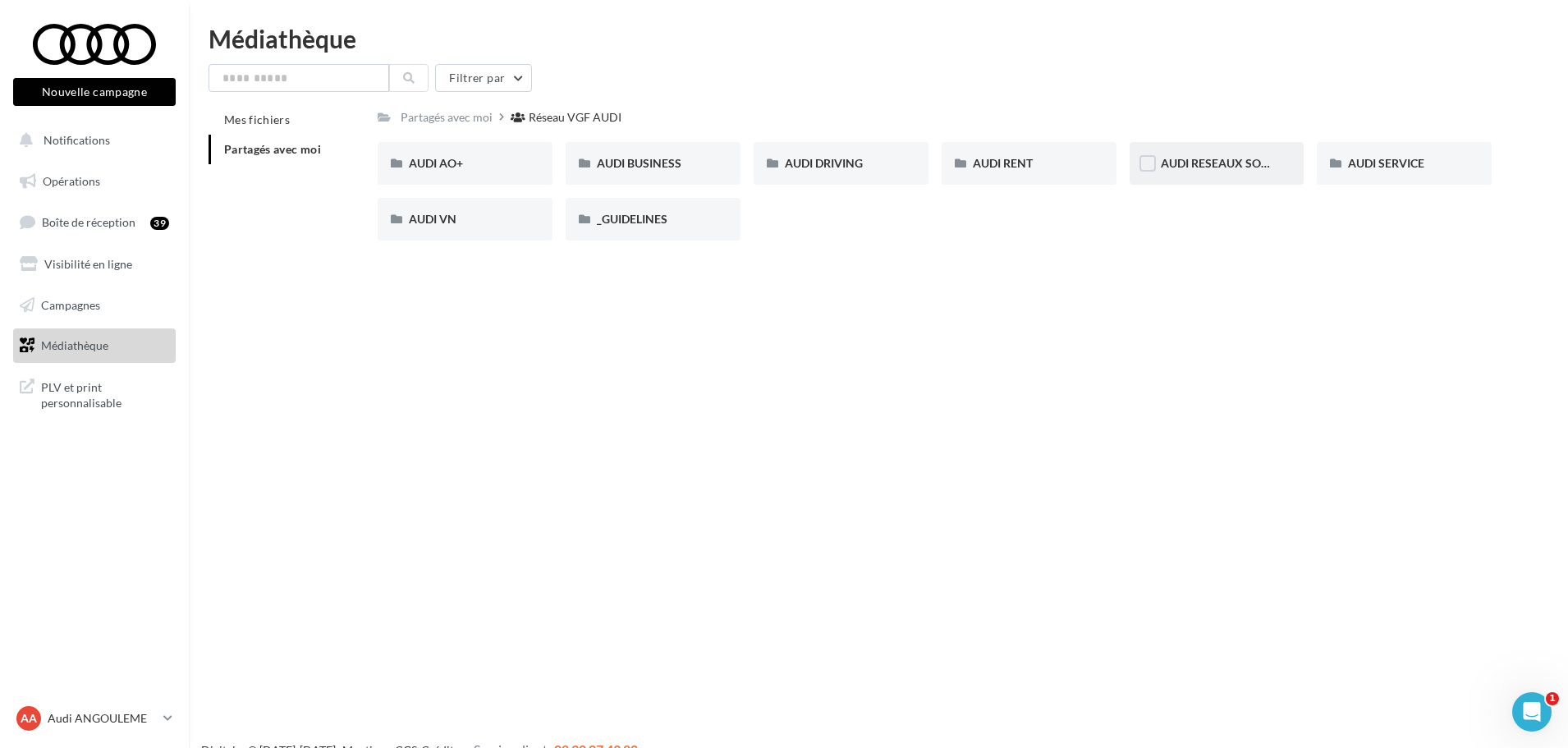
click at [1244, 178] on div "AUDI RESEAUX SOCIAUX" at bounding box center [1217, 163] width 174 height 42
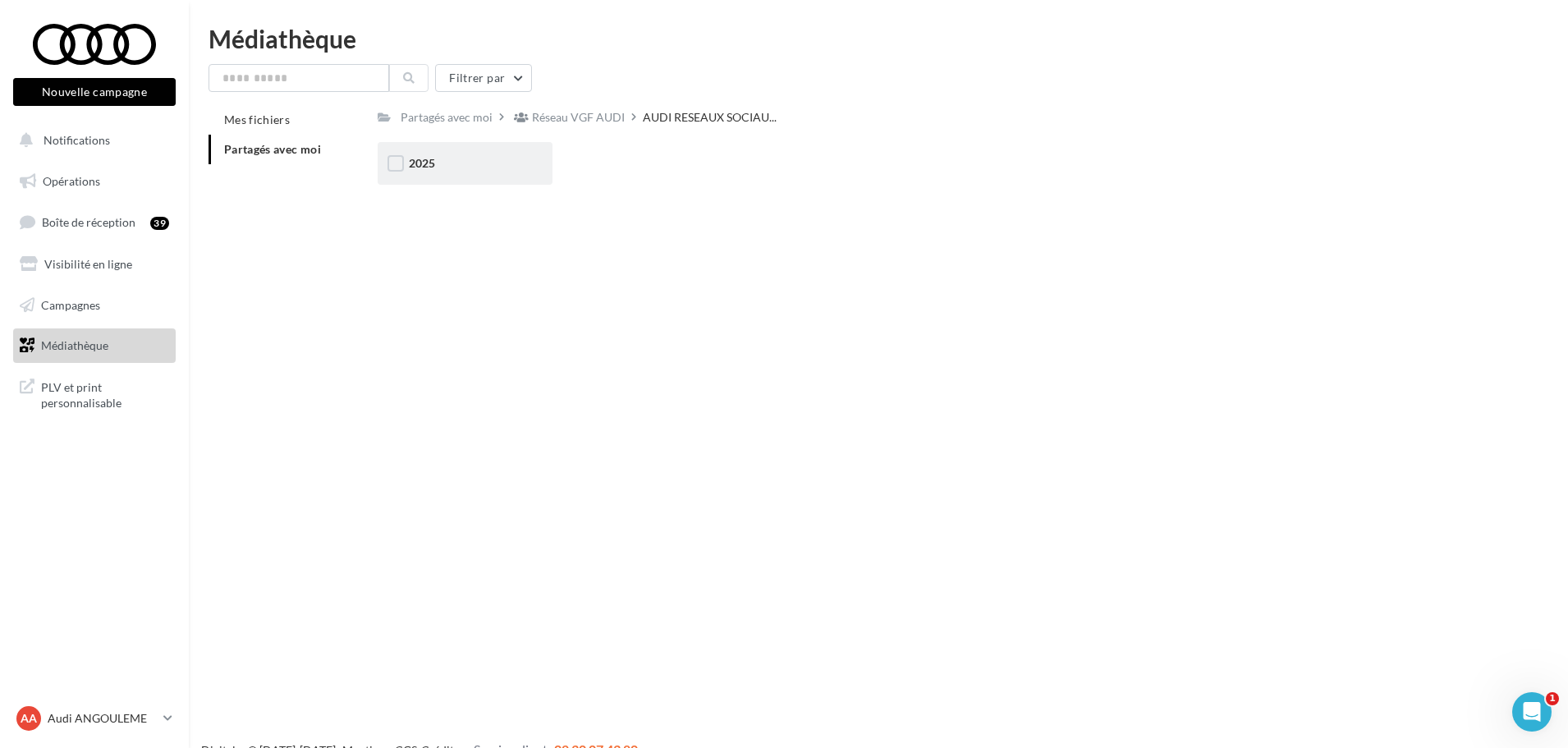
click at [549, 170] on div "2025" at bounding box center [465, 163] width 174 height 42
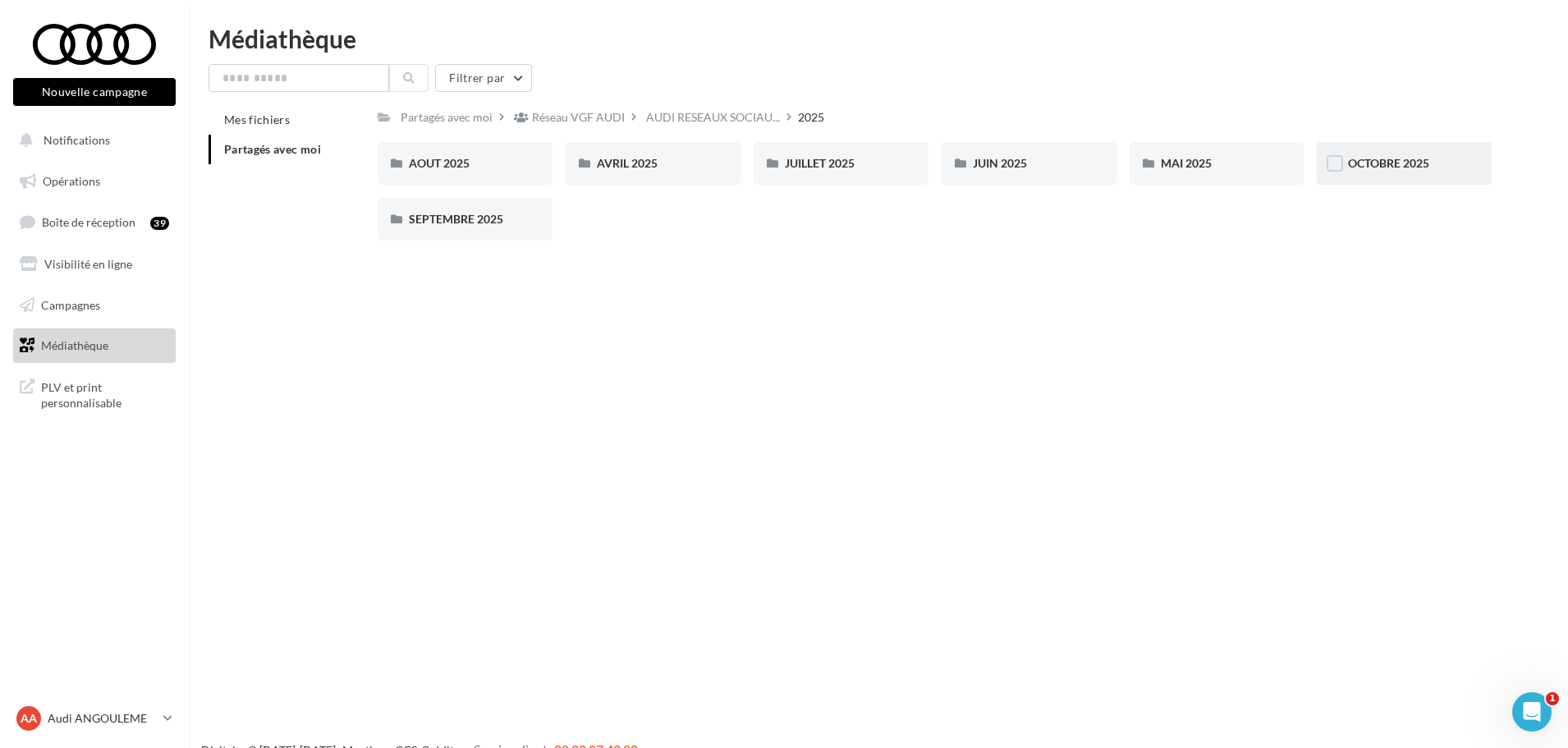
click at [1386, 145] on div "OCTOBRE 2025" at bounding box center [1404, 163] width 174 height 42
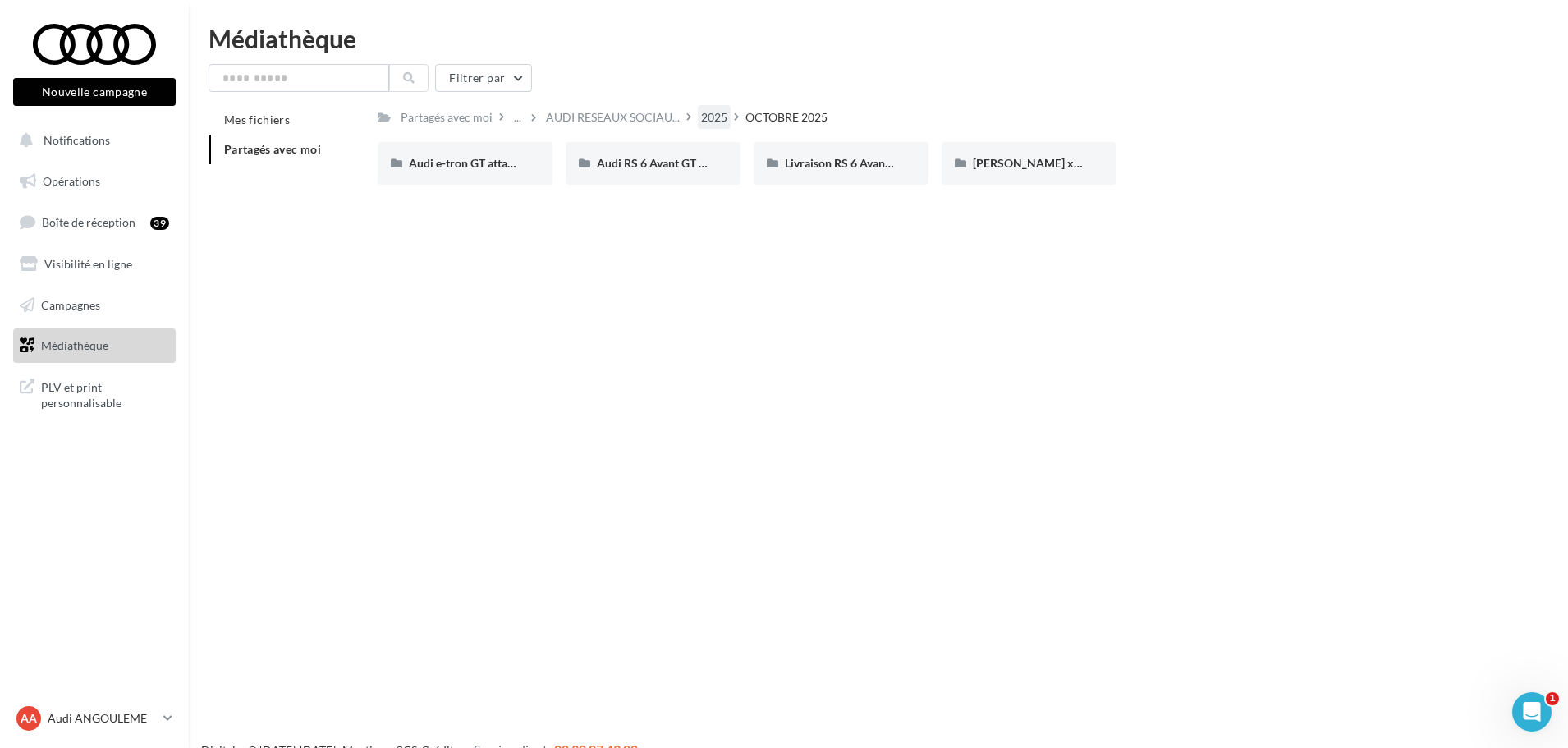
click at [711, 125] on div "2025" at bounding box center [715, 117] width 27 height 17
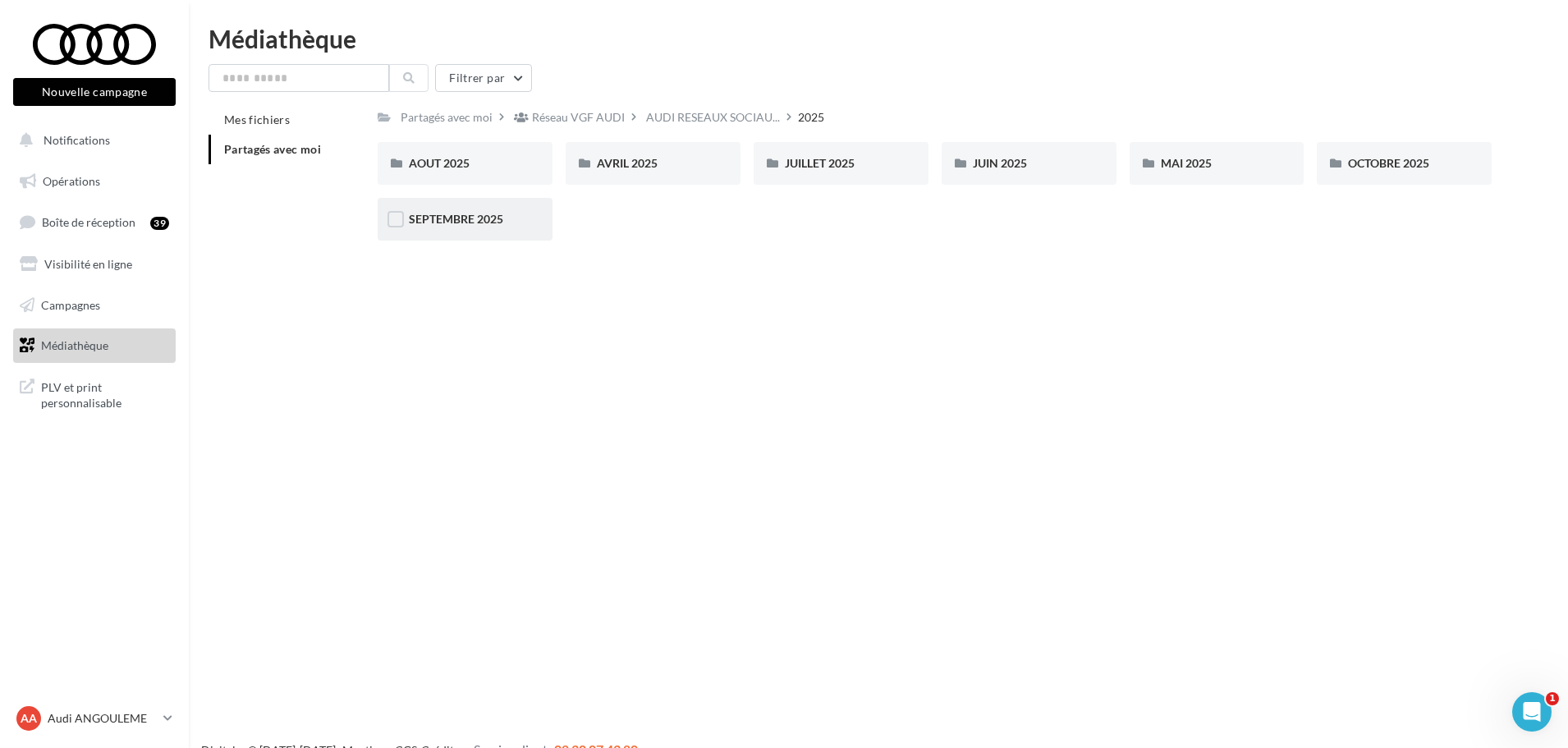
click at [494, 234] on div "SEPTEMBRE 2025" at bounding box center [465, 219] width 174 height 42
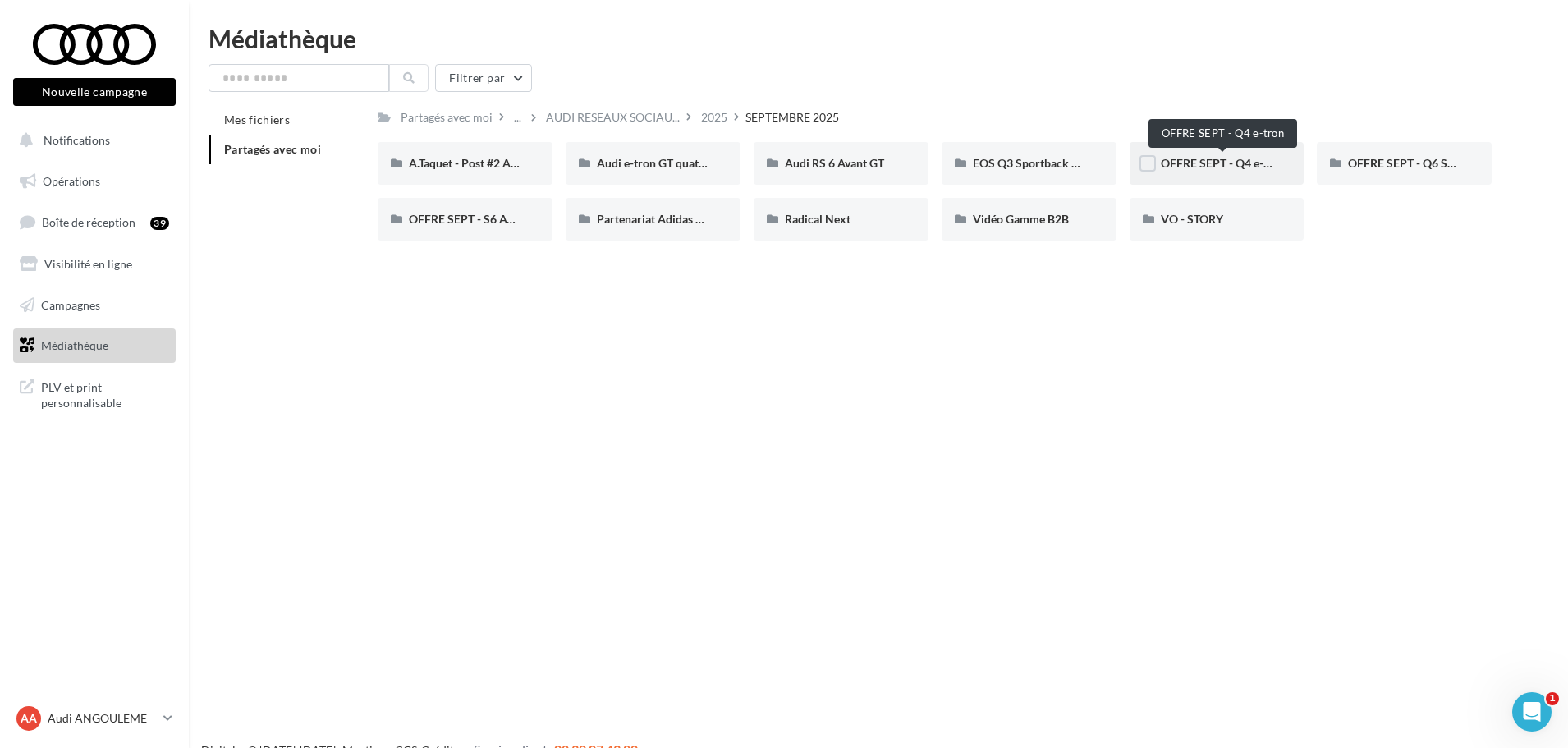
click at [1227, 162] on span "OFFRE SEPT - Q4 e-tron" at bounding box center [1223, 163] width 125 height 14
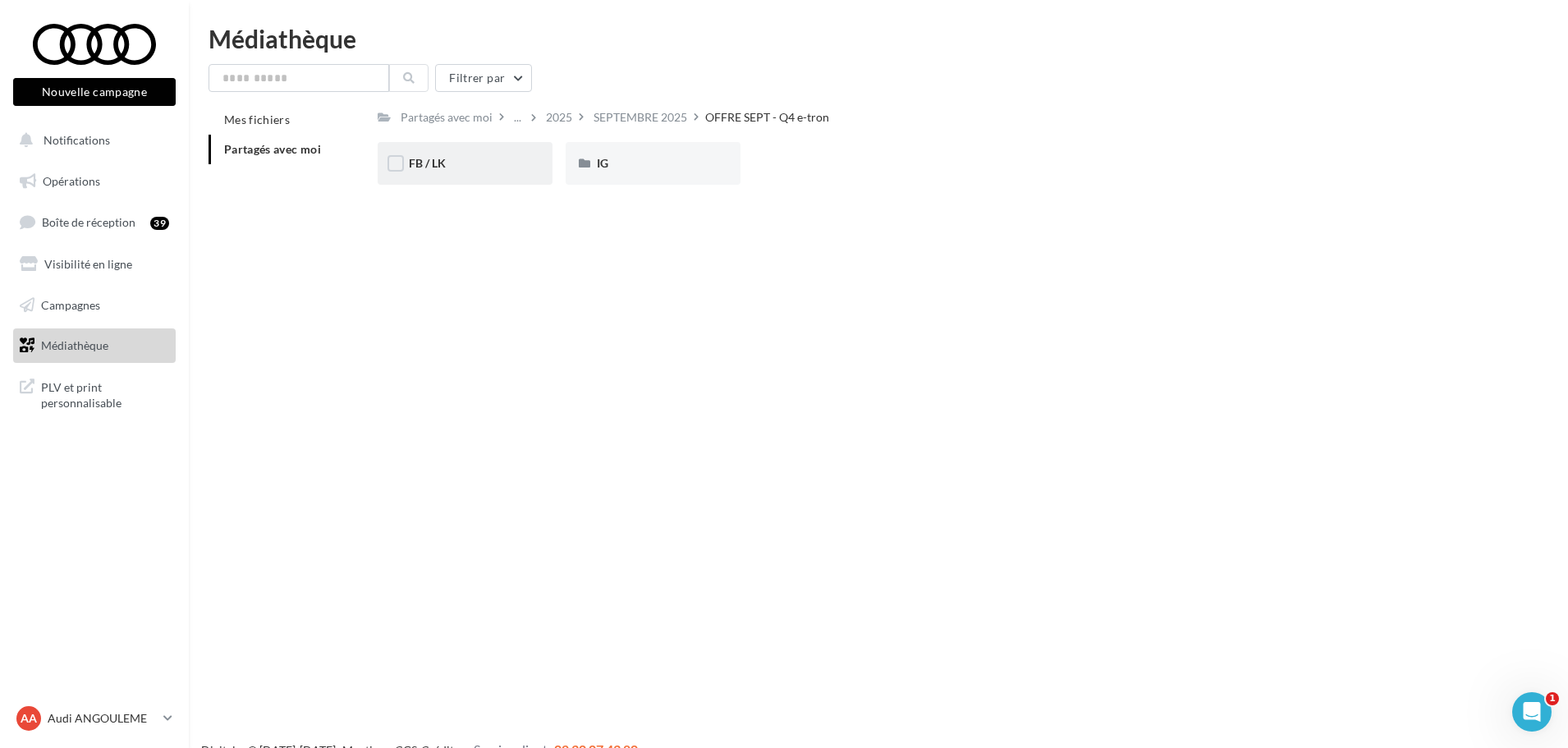
click at [478, 175] on div "FB / LK" at bounding box center [465, 163] width 174 height 42
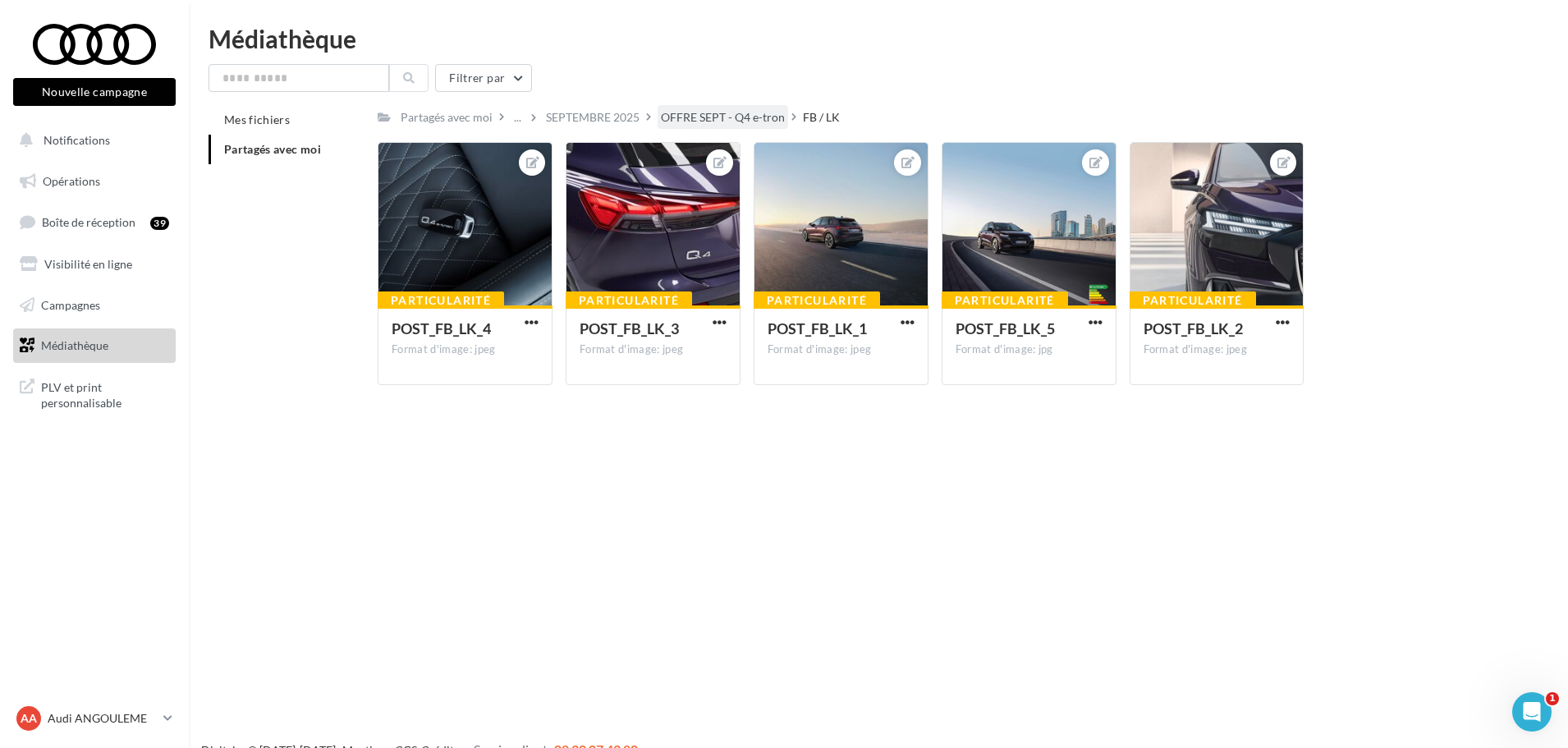
click at [769, 107] on div "OFFRE SEPT - Q4 e-tron" at bounding box center [722, 116] width 130 height 24
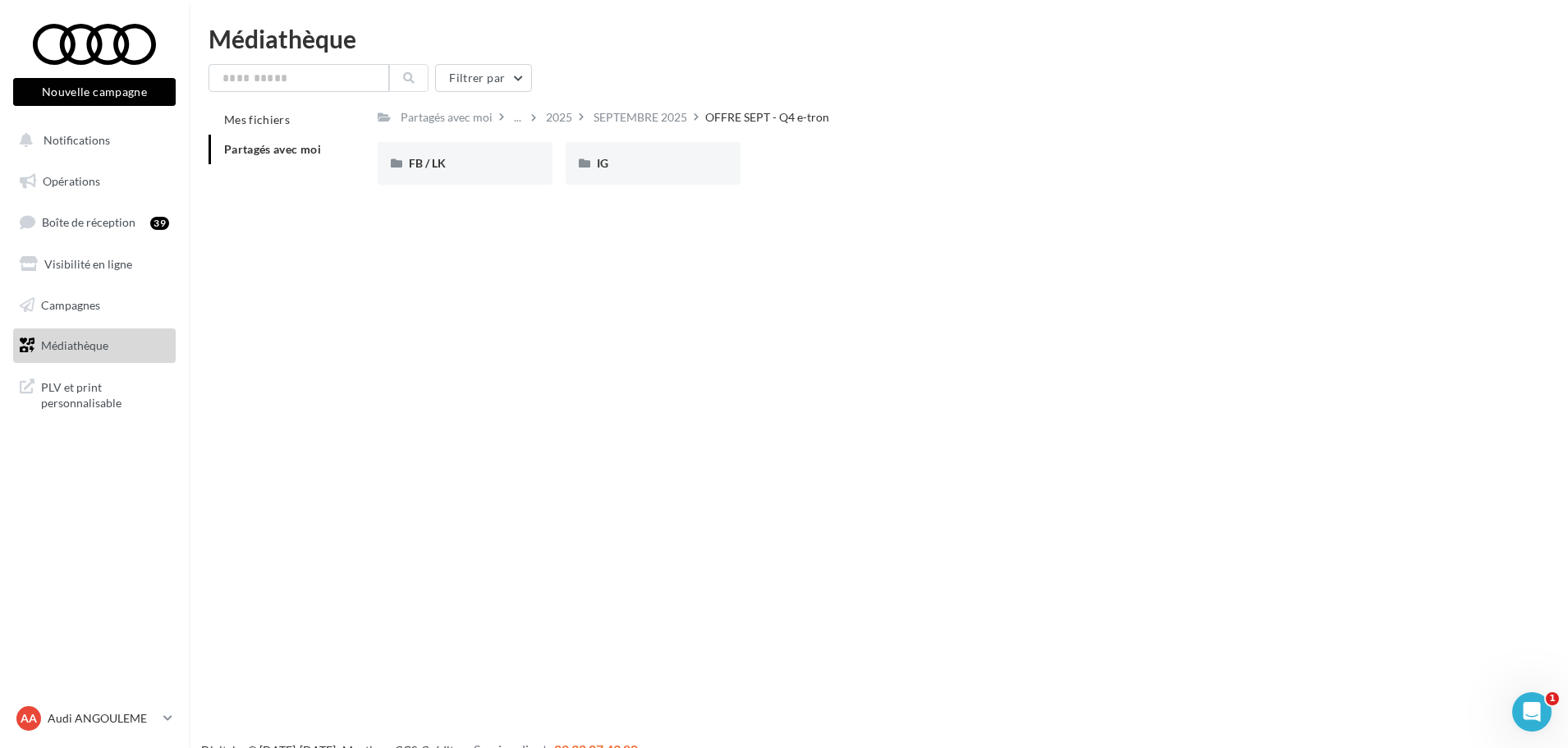
click at [707, 116] on div "OFFRE SEPT - Q4 e-tron" at bounding box center [767, 117] width 124 height 17
click at [677, 113] on div "SEPTEMBRE 2025" at bounding box center [640, 117] width 94 height 17
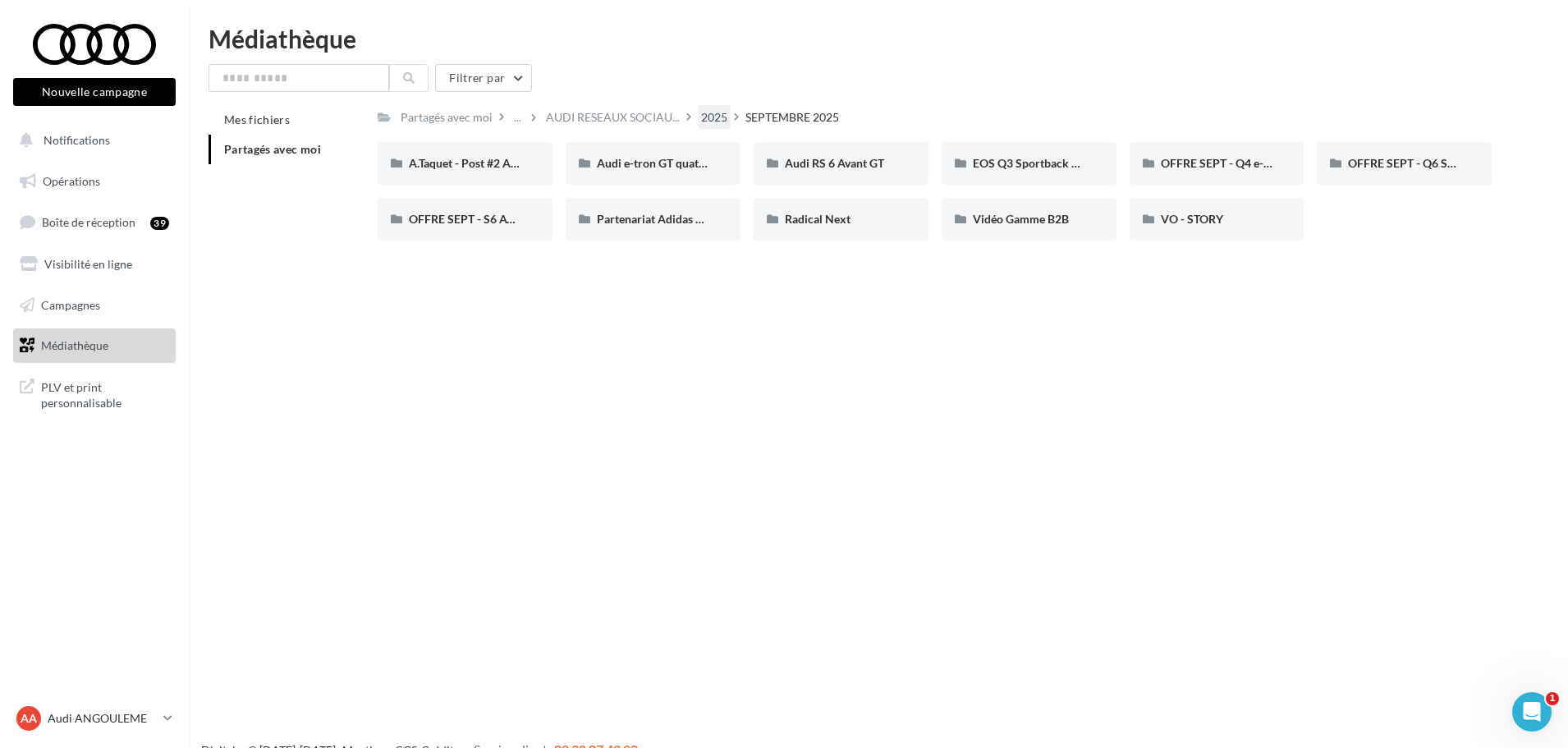
click at [701, 114] on div "2025" at bounding box center [715, 117] width 27 height 17
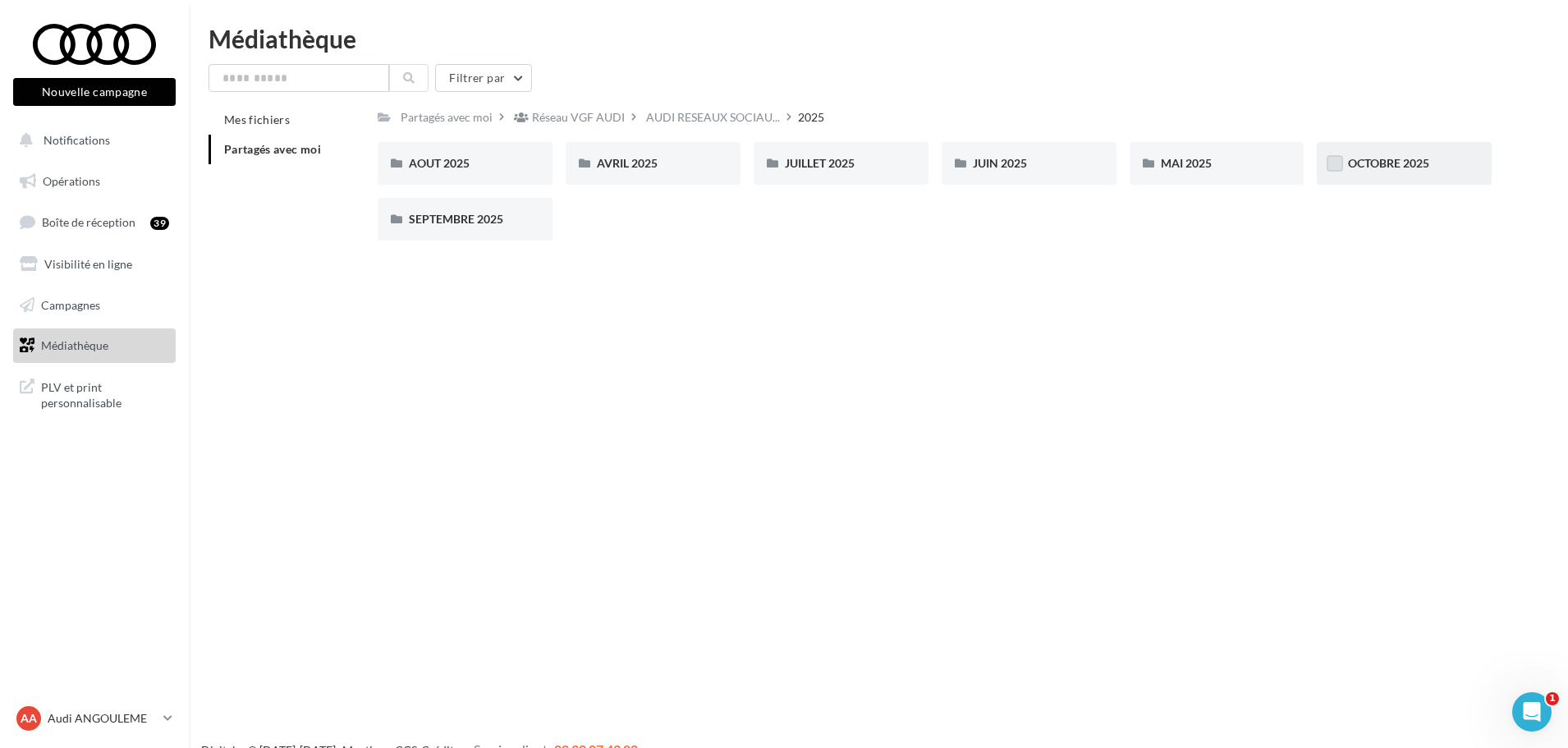
click at [1335, 160] on label at bounding box center [1335, 164] width 17 height 17
click at [1338, 160] on icon at bounding box center [1335, 164] width 12 height 12
click at [1387, 169] on span "OCTOBRE 2025" at bounding box center [1389, 163] width 81 height 14
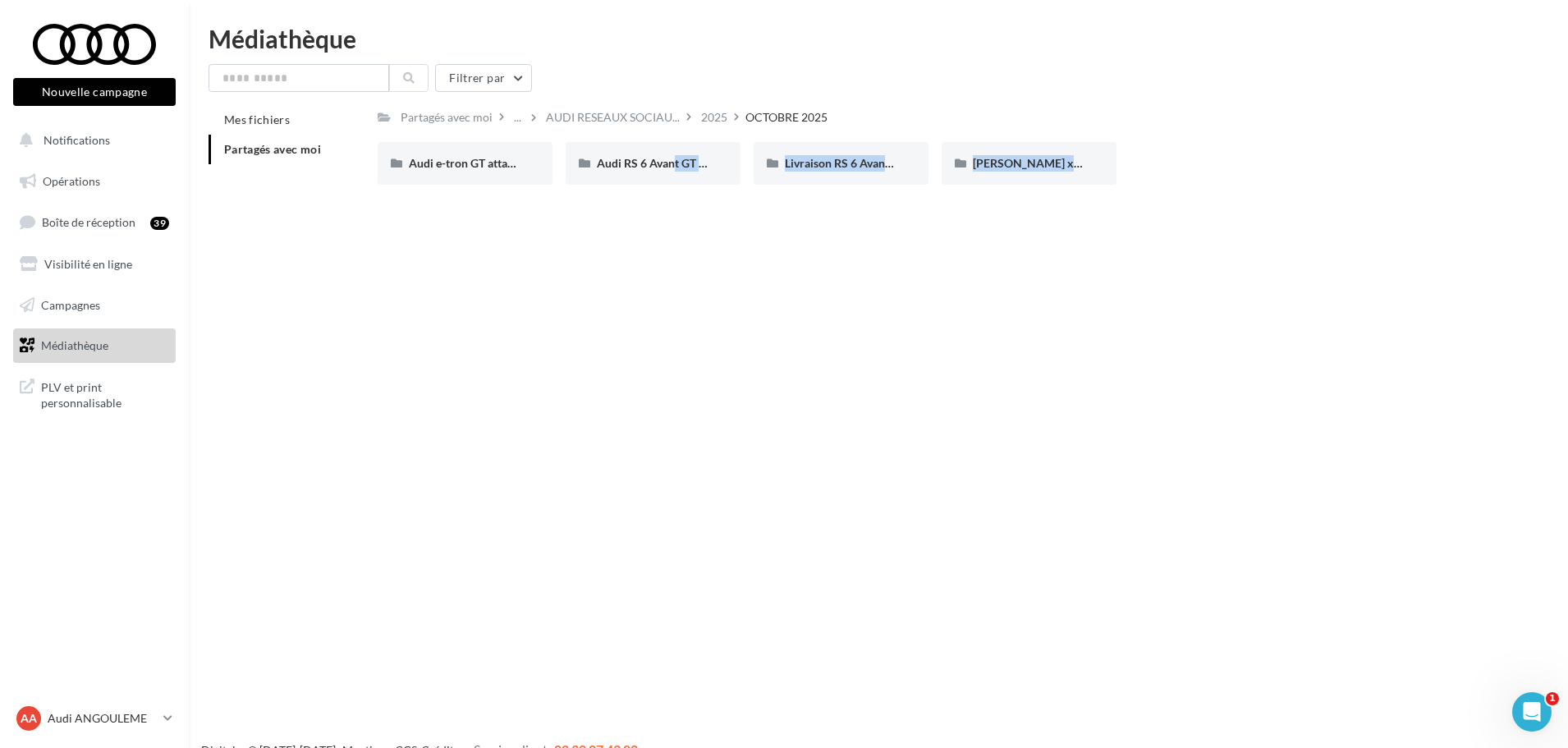
drag, startPoint x: 660, startPoint y: 162, endPoint x: 595, endPoint y: 260, distance: 117.6
click at [601, 261] on div "Nouvelle campagne Nouvelle campagne Notifications Opérations Boîte de réception…" at bounding box center [784, 401] width 1568 height 748
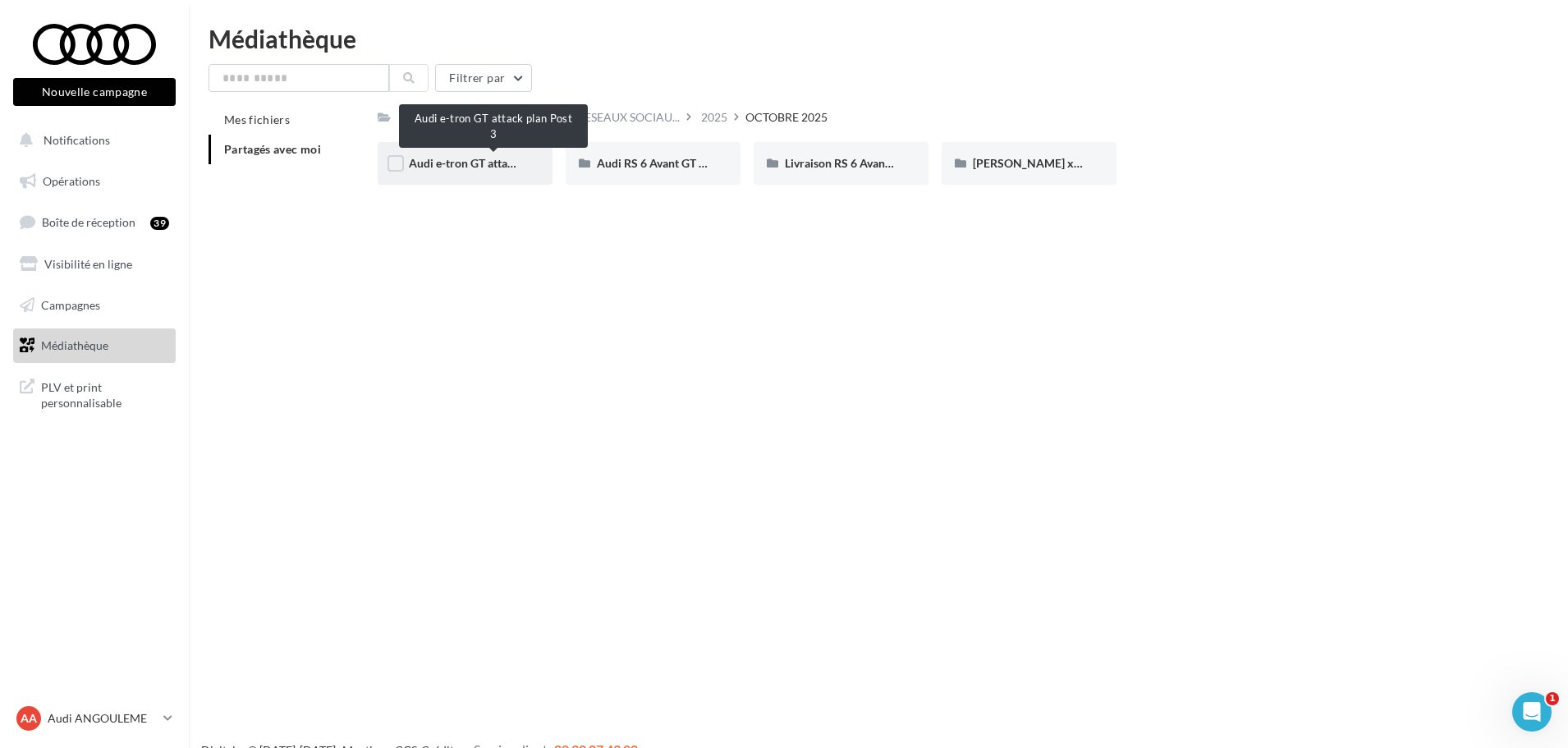
click at [484, 165] on span "Audi e-tron GT attack plan Post 3" at bounding box center [494, 163] width 170 height 14
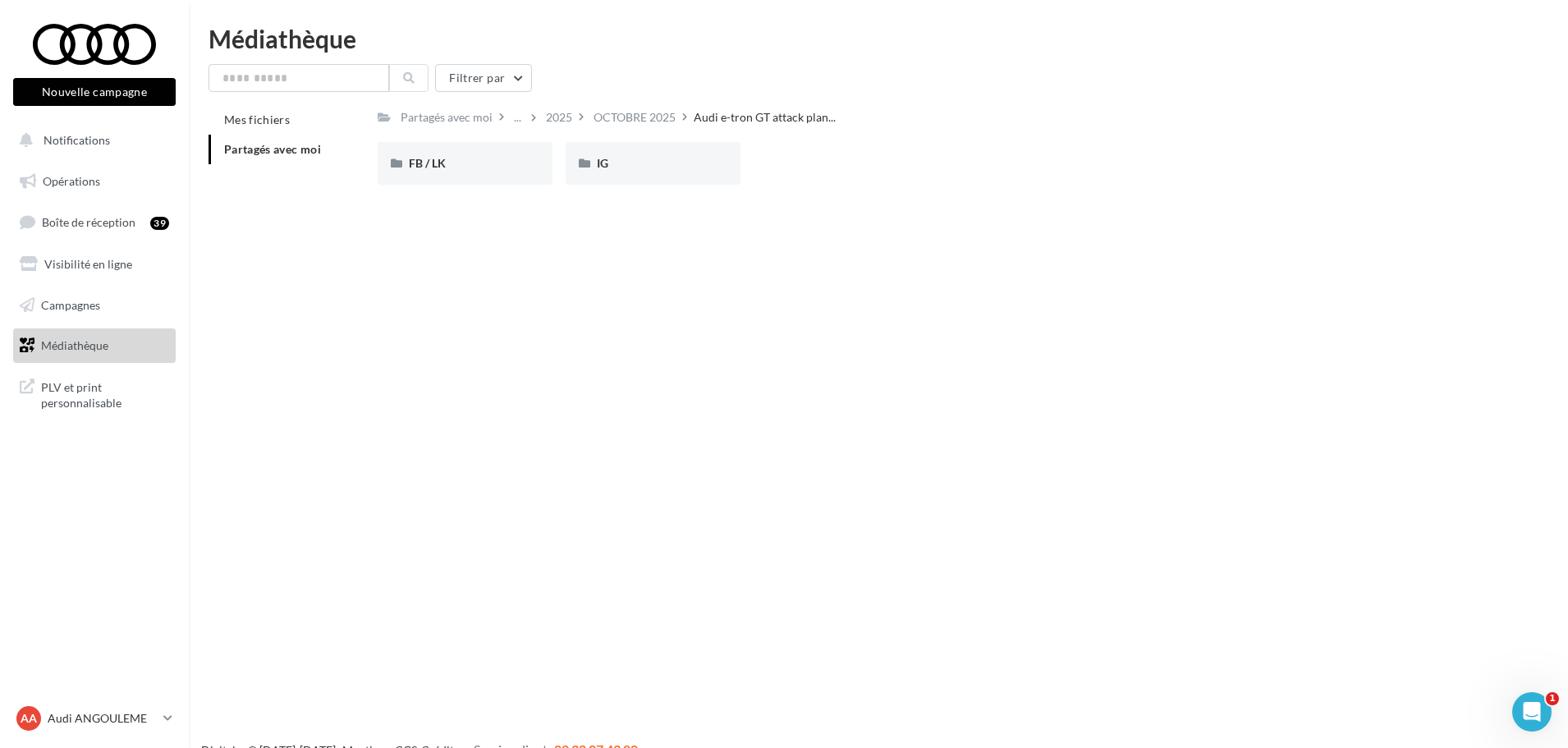
click at [484, 165] on div "FB / LK" at bounding box center [465, 164] width 112 height 17
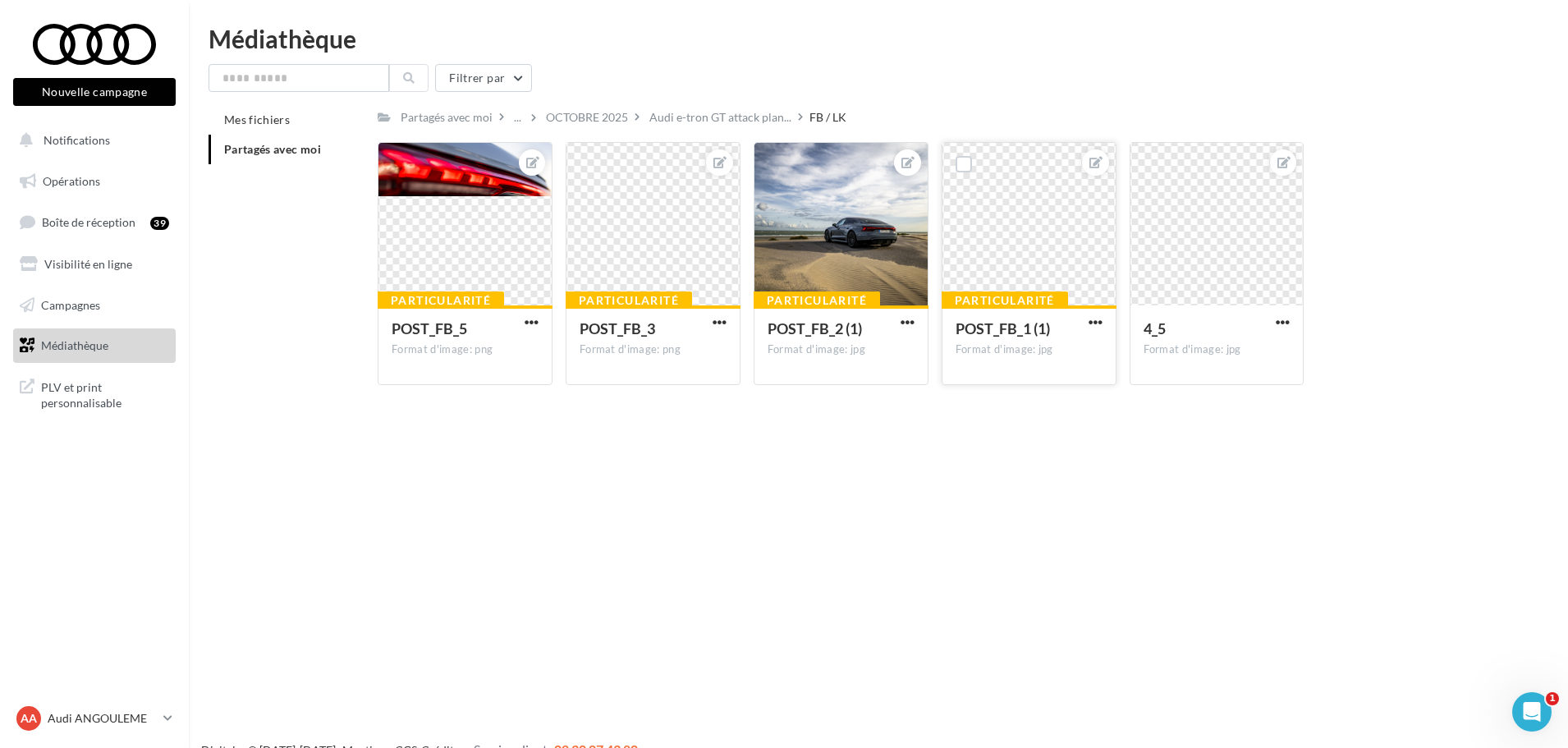
click at [1088, 236] on div at bounding box center [1029, 225] width 173 height 165
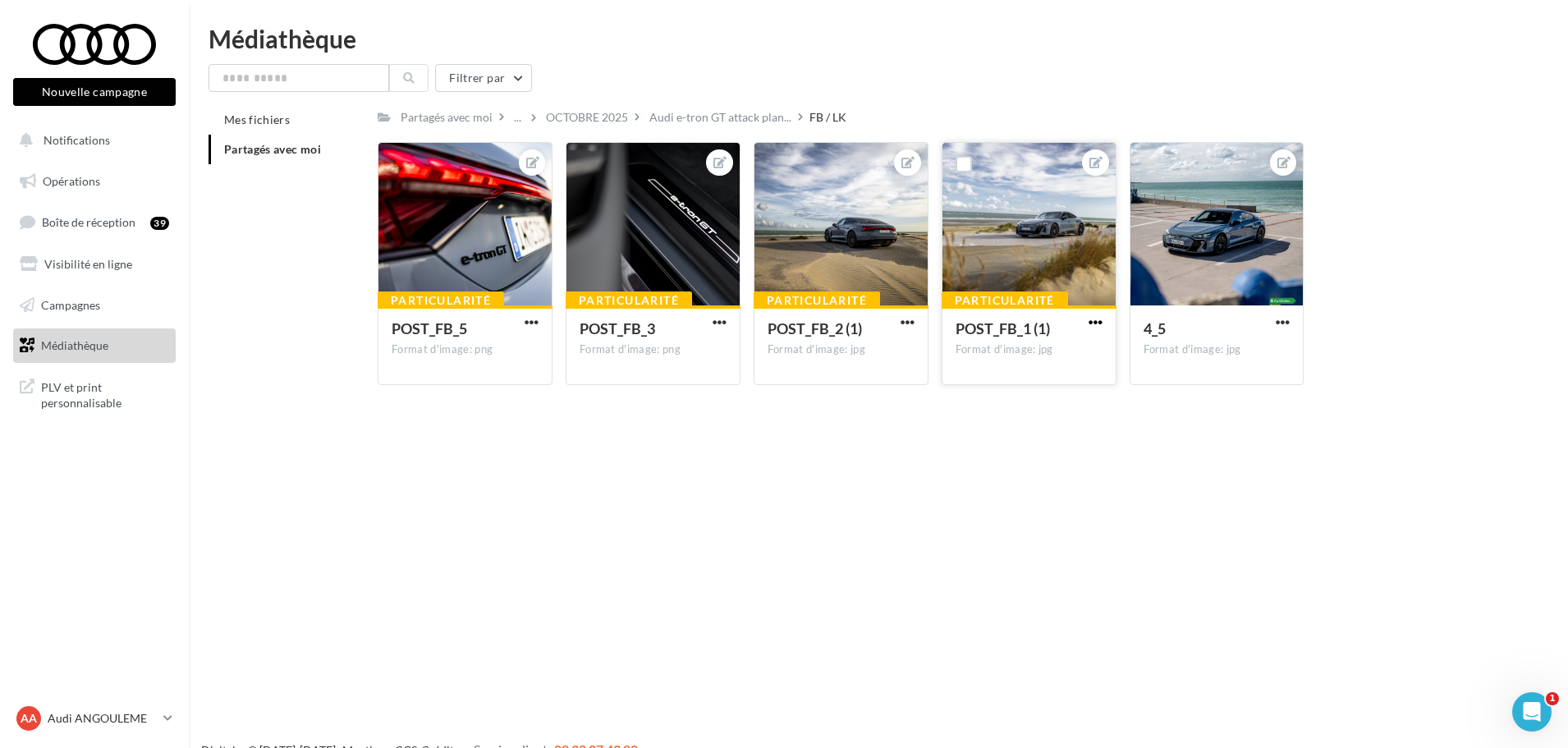
click at [1092, 325] on span "button" at bounding box center [1095, 322] width 14 height 14
click at [1030, 384] on button "Télécharger" at bounding box center [1019, 396] width 173 height 42
click at [853, 62] on div "Médiathèque Filtrer par Mes fichiers Partagés avec moi Partagés avec moi ... OC…" at bounding box center [878, 213] width 1379 height 372
click at [738, 103] on div "Filtrer par Mes fichiers Partagés avec moi Partagés avec moi ... OCTOBRE 2025 A…" at bounding box center [878, 231] width 1339 height 334
click at [744, 106] on div "Audi e-tron GT attack plan..." at bounding box center [720, 116] width 149 height 24
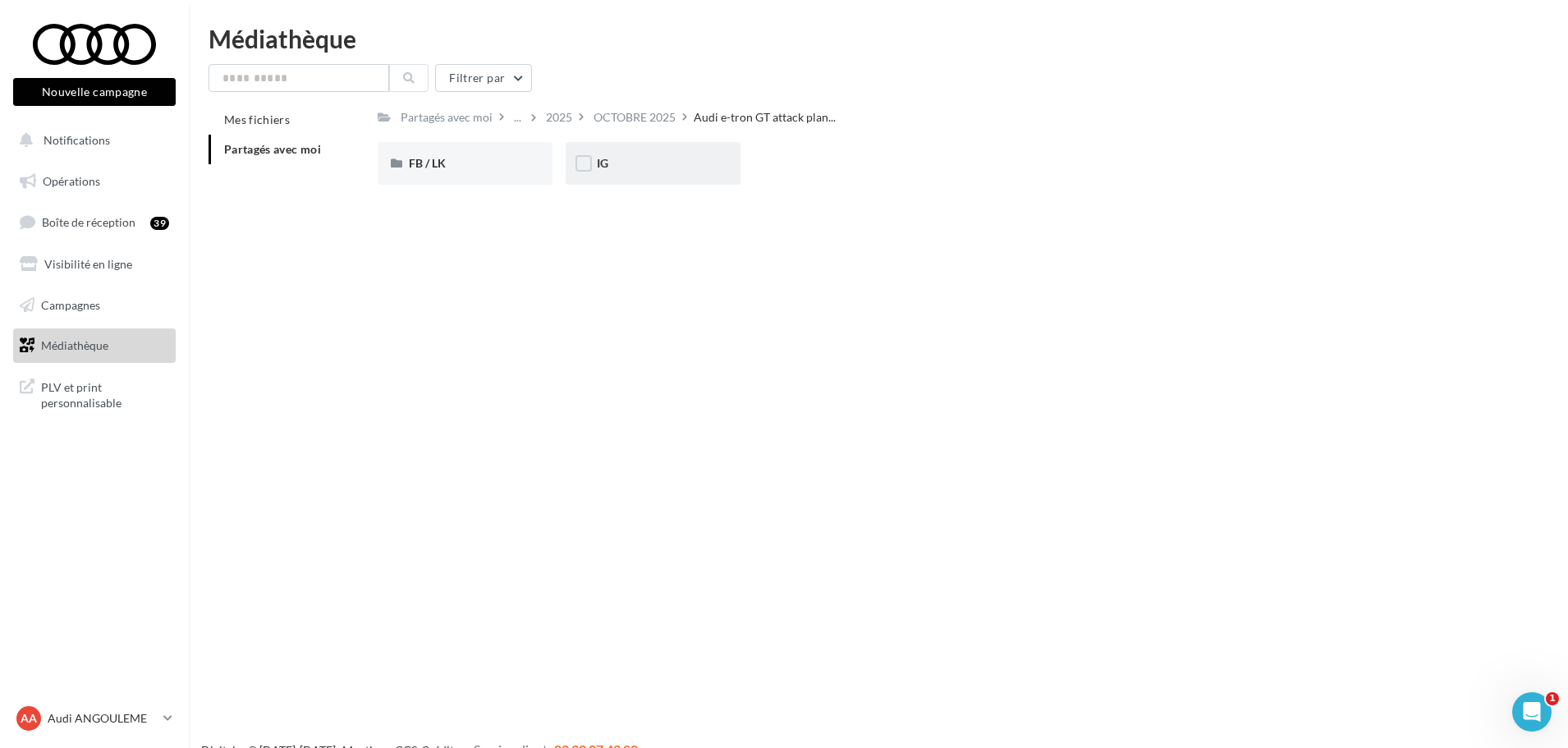
click at [643, 153] on div "IG" at bounding box center [653, 163] width 174 height 42
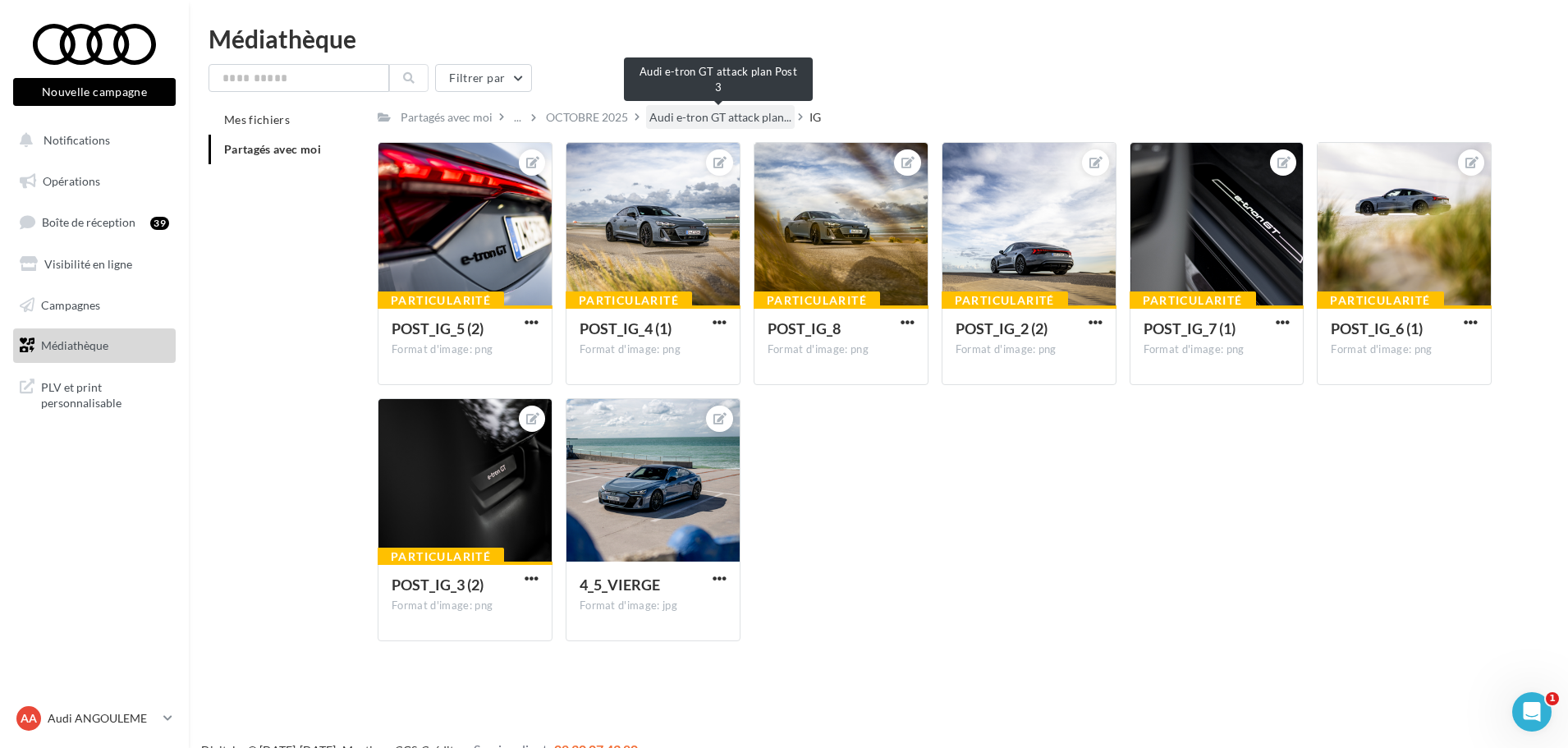
click at [685, 124] on span "Audi e-tron GT attack plan..." at bounding box center [720, 117] width 142 height 17
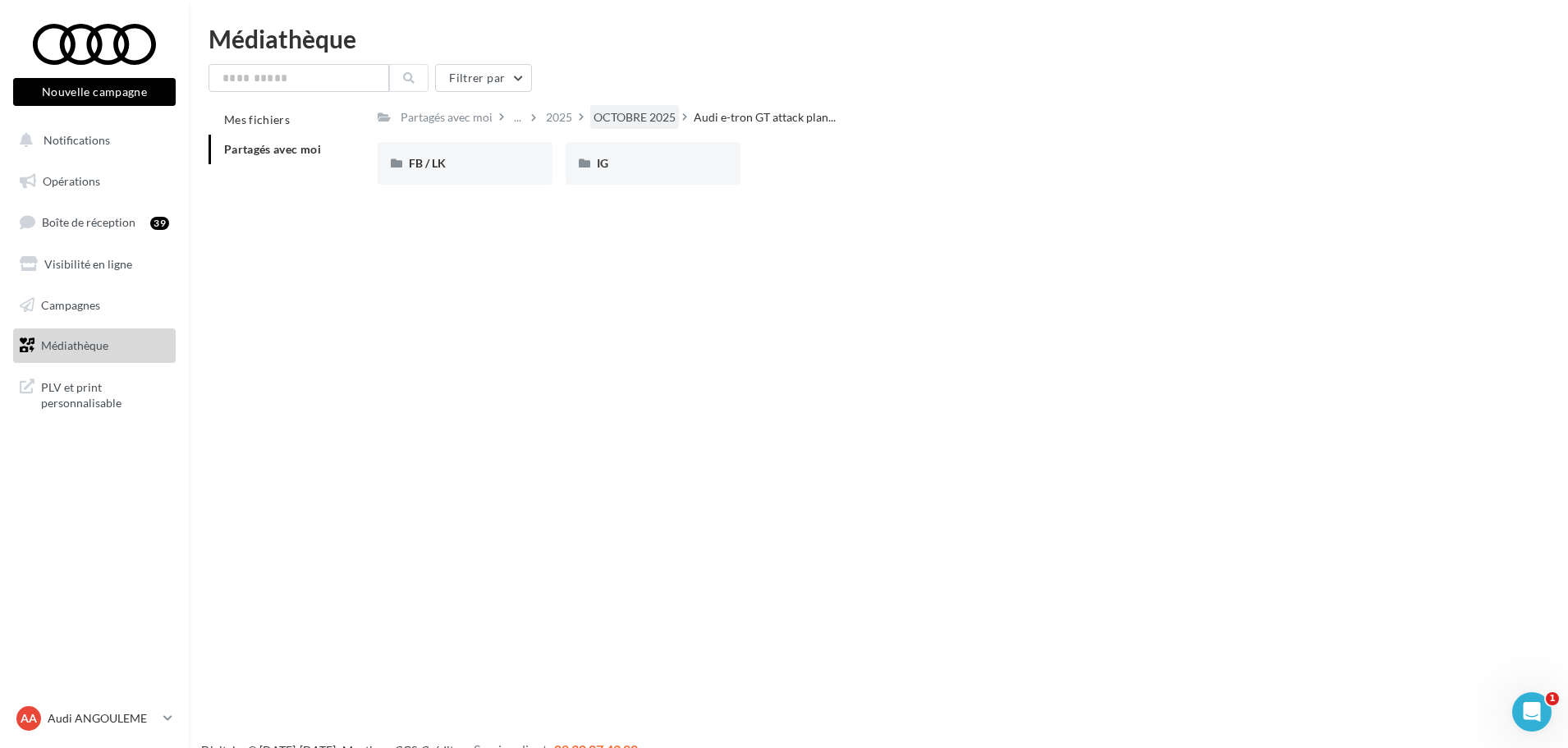
click at [645, 110] on div "OCTOBRE 2025" at bounding box center [634, 117] width 82 height 17
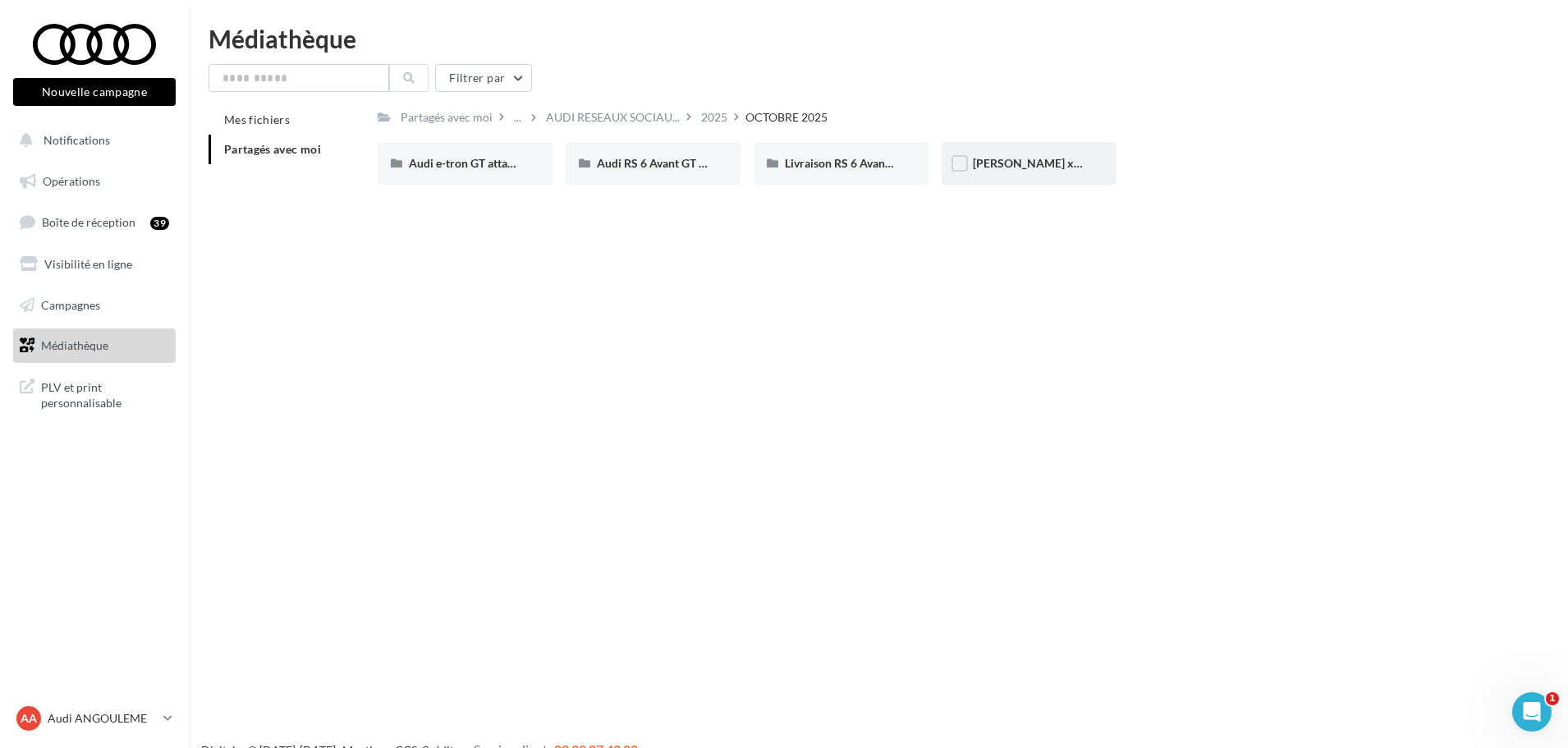
click at [1015, 174] on div "Marc Márquez x Audi Spain ????????" at bounding box center [1029, 163] width 174 height 42
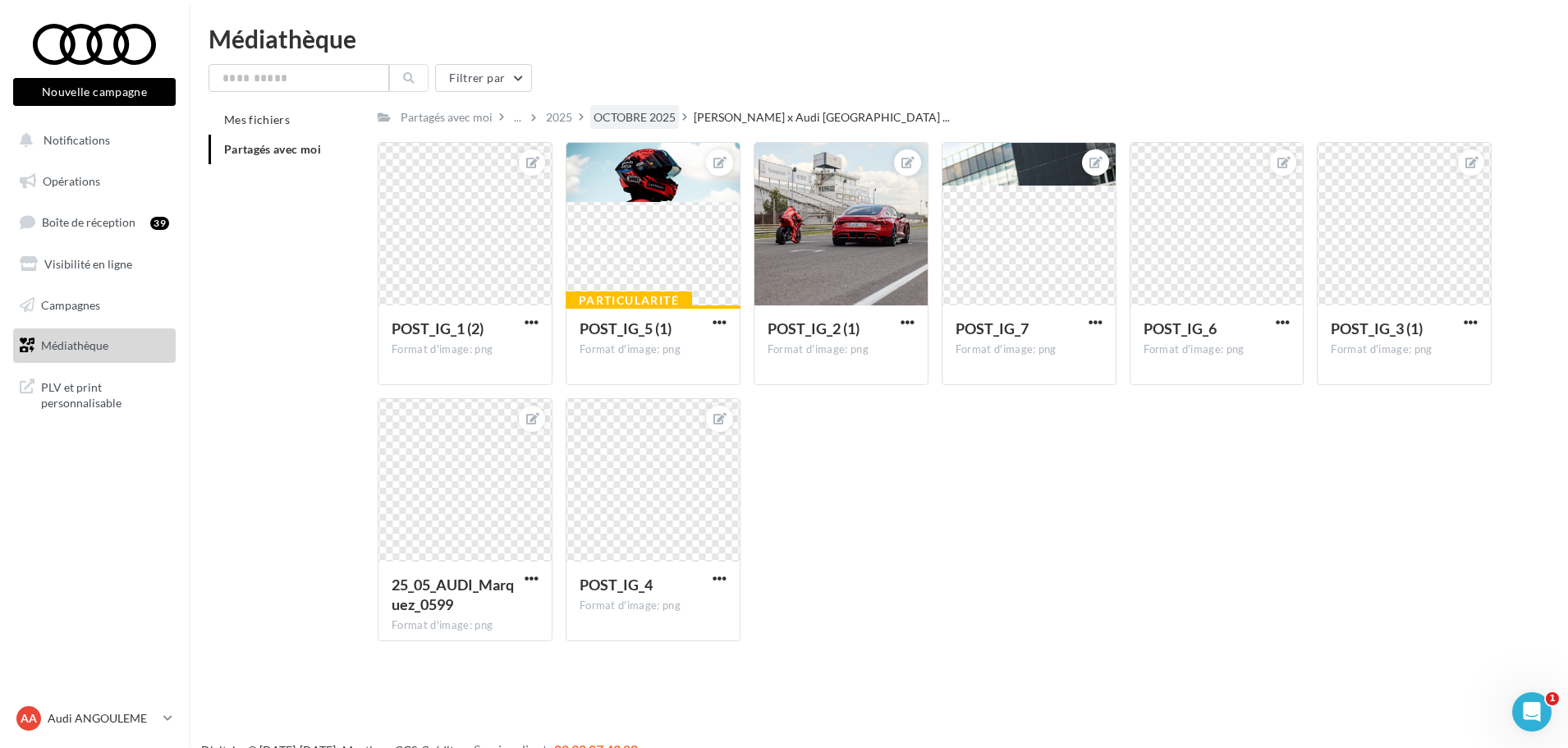
click at [656, 119] on div "OCTOBRE 2025" at bounding box center [634, 117] width 82 height 17
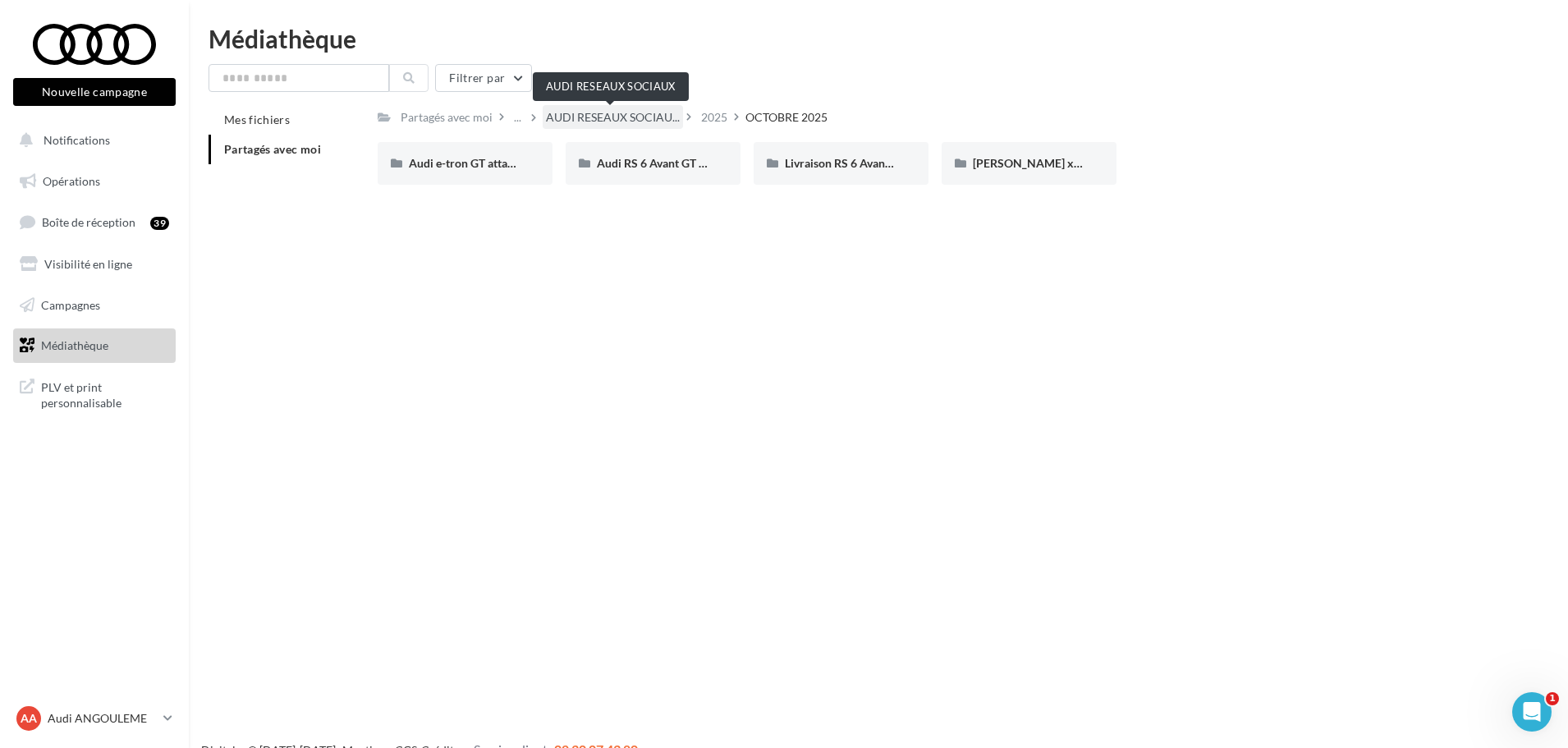
click at [589, 125] on span "AUDI RESEAUX SOCIAU..." at bounding box center [612, 117] width 134 height 17
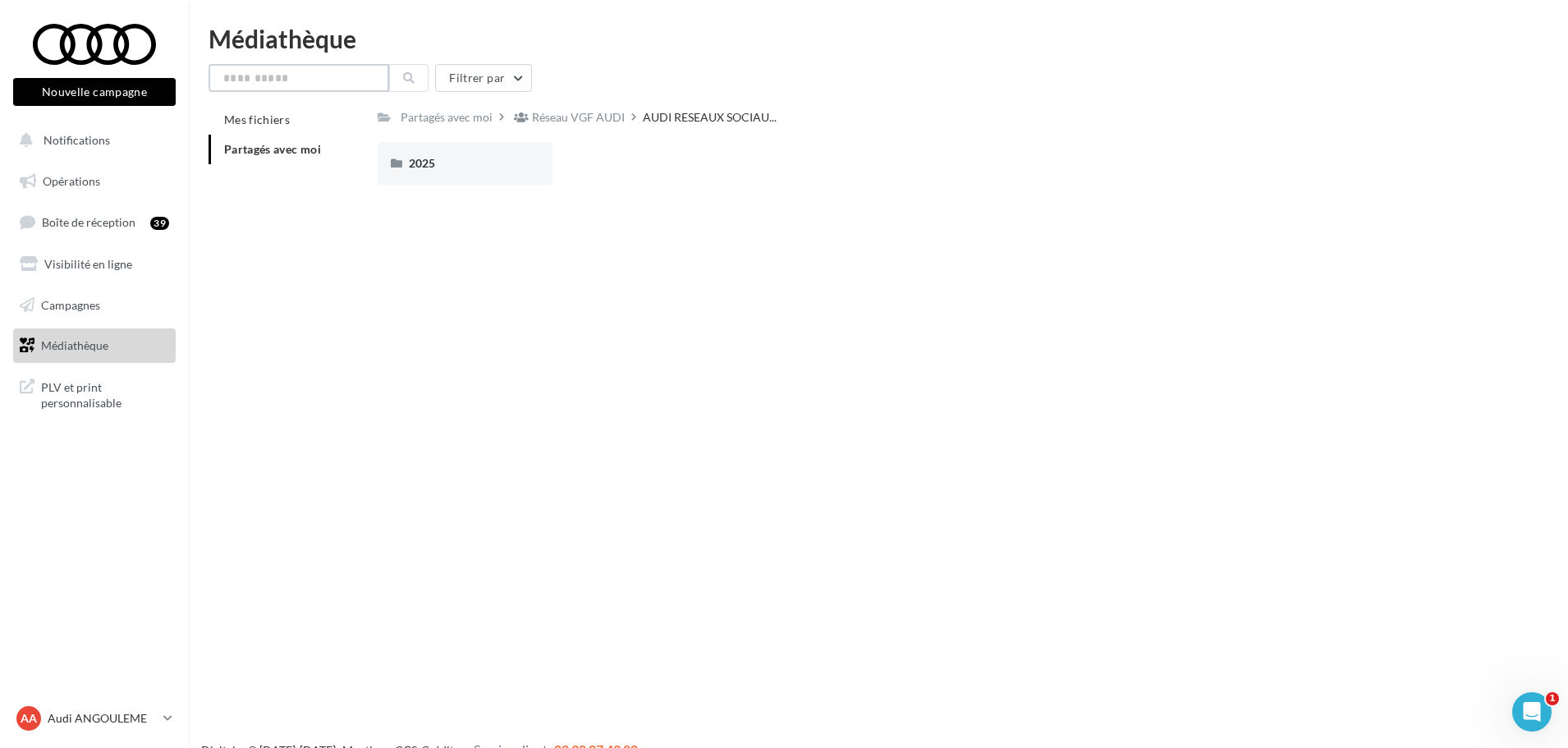
click at [339, 66] on input "text" at bounding box center [298, 78] width 180 height 28
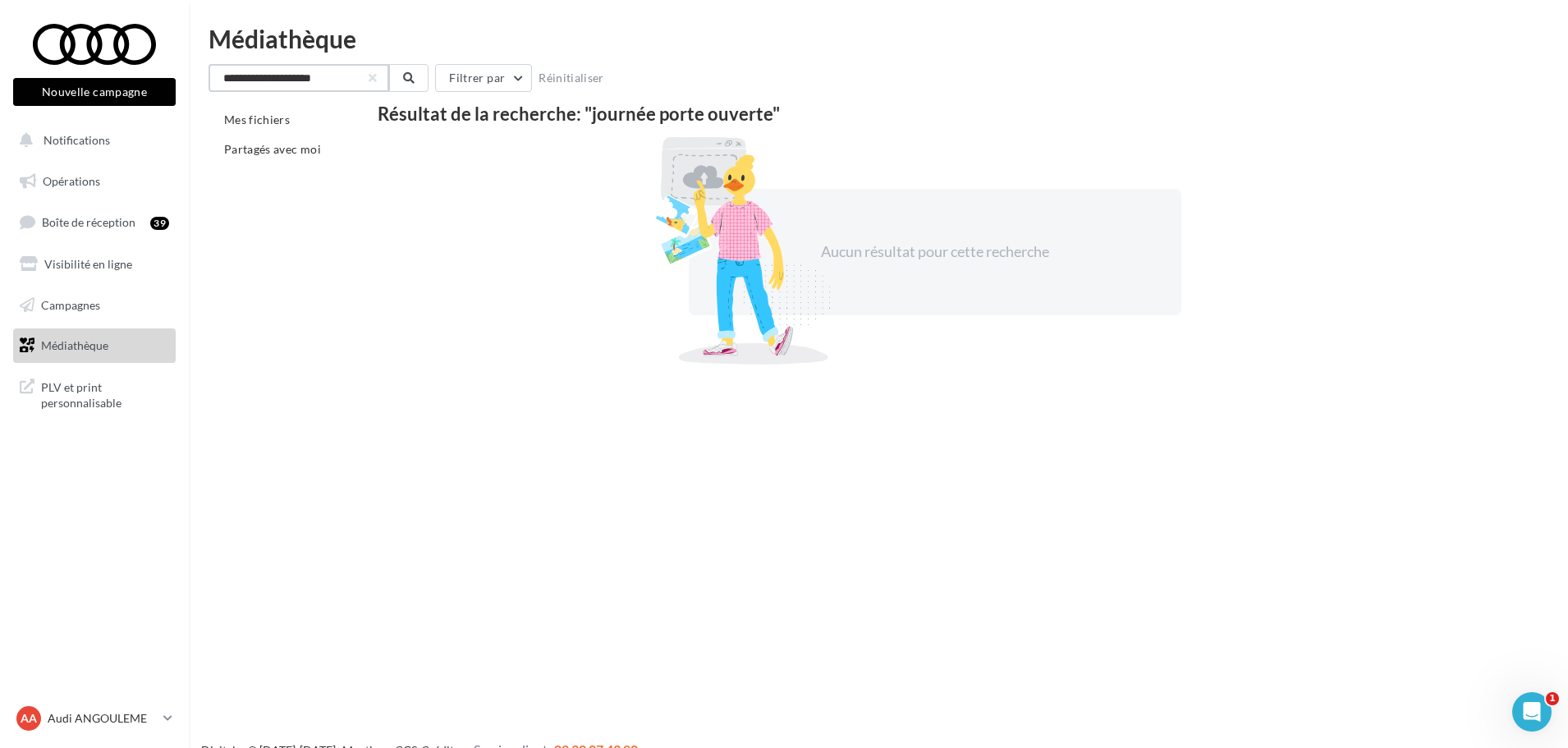
drag, startPoint x: 139, startPoint y: 77, endPoint x: -129, endPoint y: 86, distance: 268.2
click at [0, 86] on html "Nouvelle campagne Nouvelle campagne Notifications Opérations Boîte de réception…" at bounding box center [784, 374] width 1568 height 748
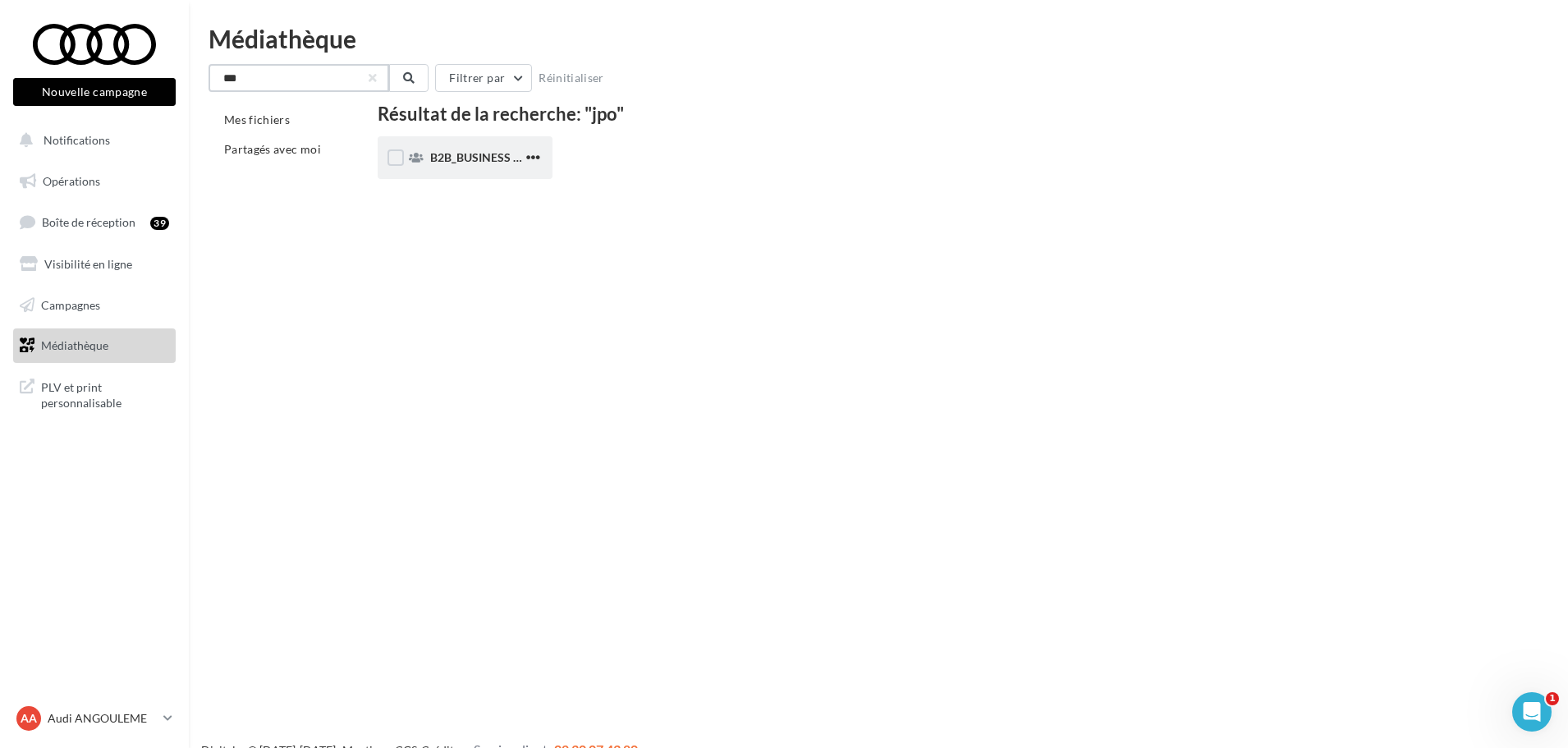
type input "***"
click at [469, 153] on span "B2B_BUSINESS JUIN JPO" at bounding box center [496, 157] width 132 height 14
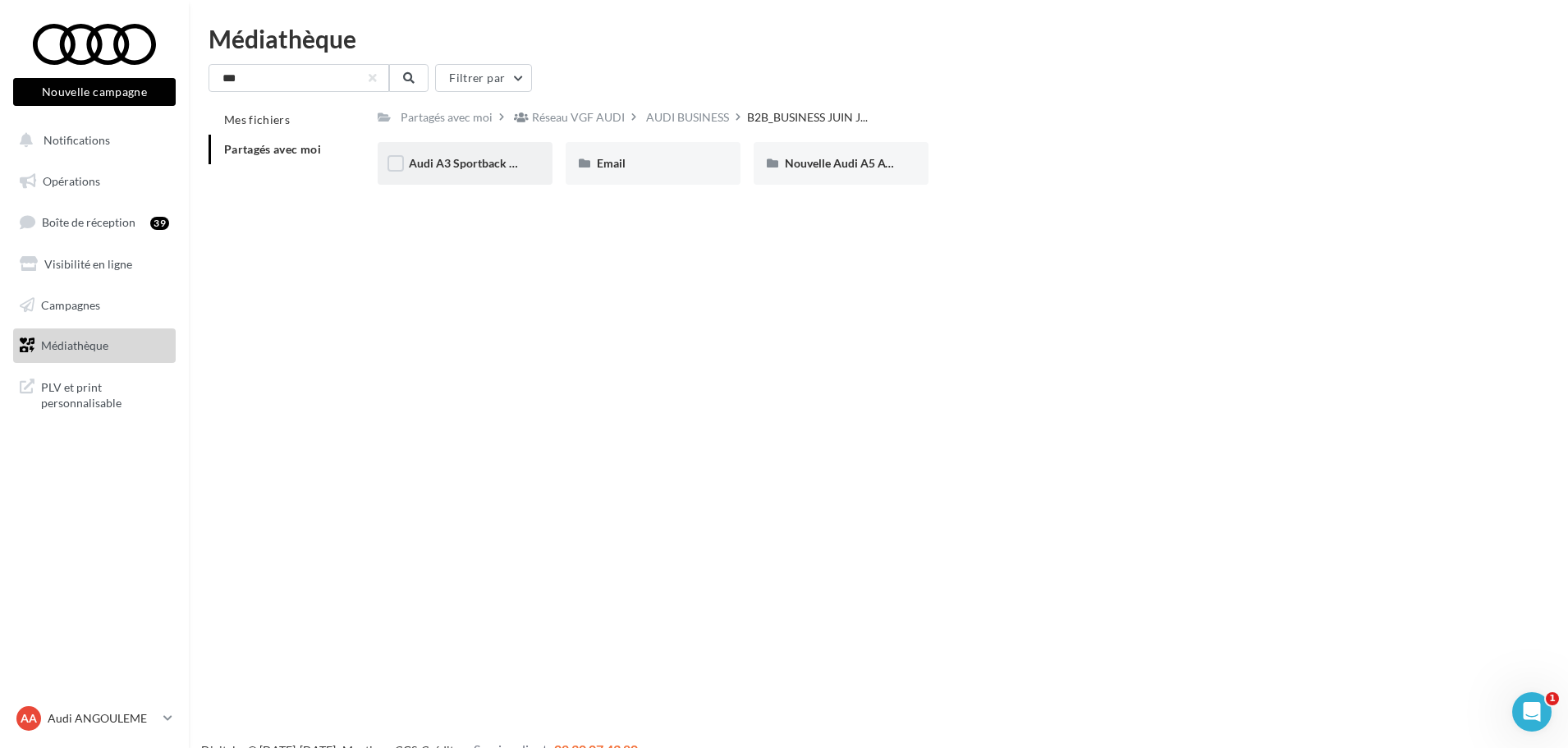
click at [486, 160] on span "Audi A3 Sportback TFSI e" at bounding box center [474, 163] width 131 height 14
click at [374, 102] on div "*** Filtrer par Mes fichiers Partagés avec moi Partagés avec moi ... AUDI BUSIN…" at bounding box center [878, 130] width 1339 height 134
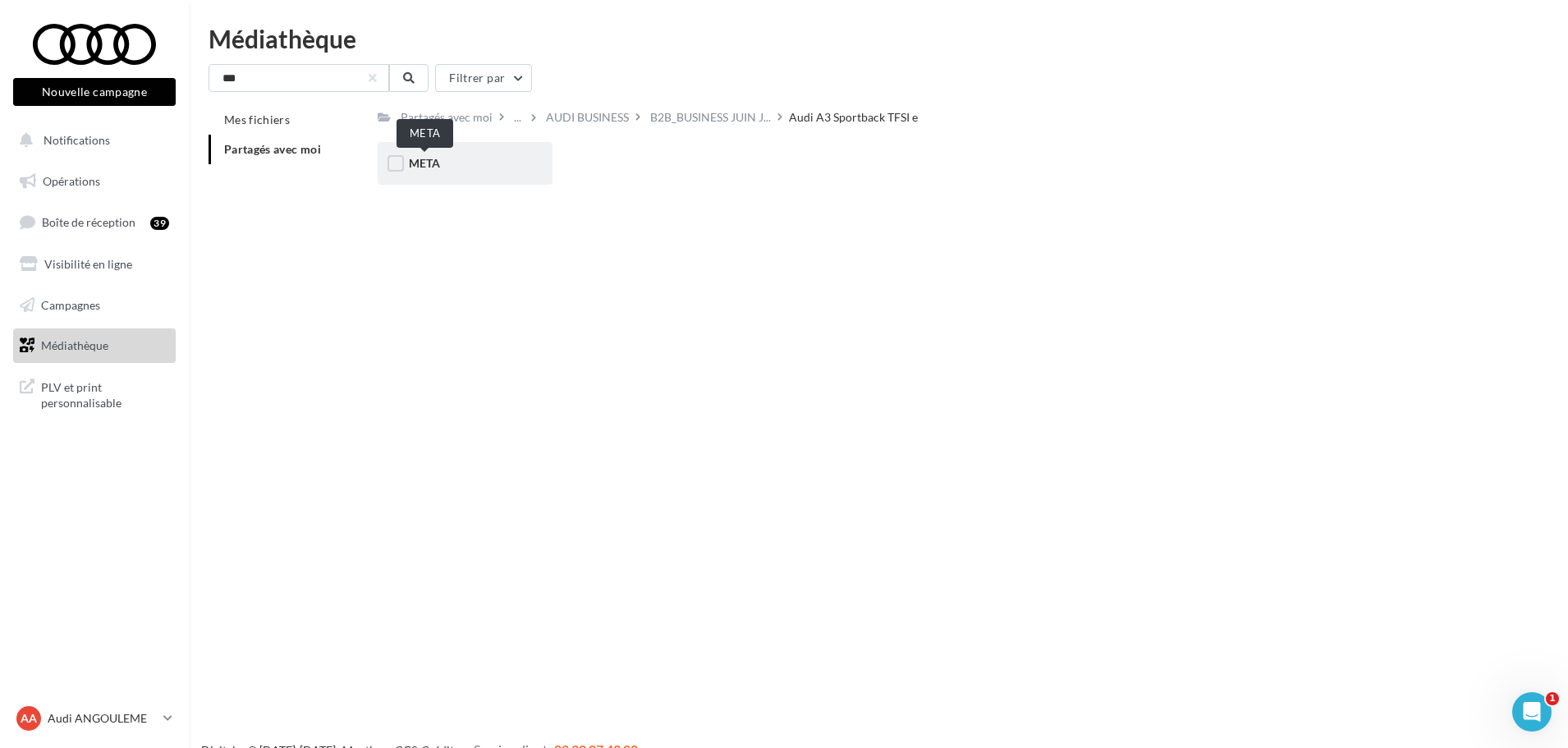
click at [417, 170] on span "META" at bounding box center [425, 163] width 32 height 14
click at [381, 84] on input "***" at bounding box center [298, 78] width 180 height 28
click at [380, 84] on input "***" at bounding box center [298, 78] width 180 height 28
click at [371, 77] on button "button" at bounding box center [373, 78] width 7 height 7
click at [146, 723] on p "Audi ANGOULEME" at bounding box center [101, 719] width 109 height 17
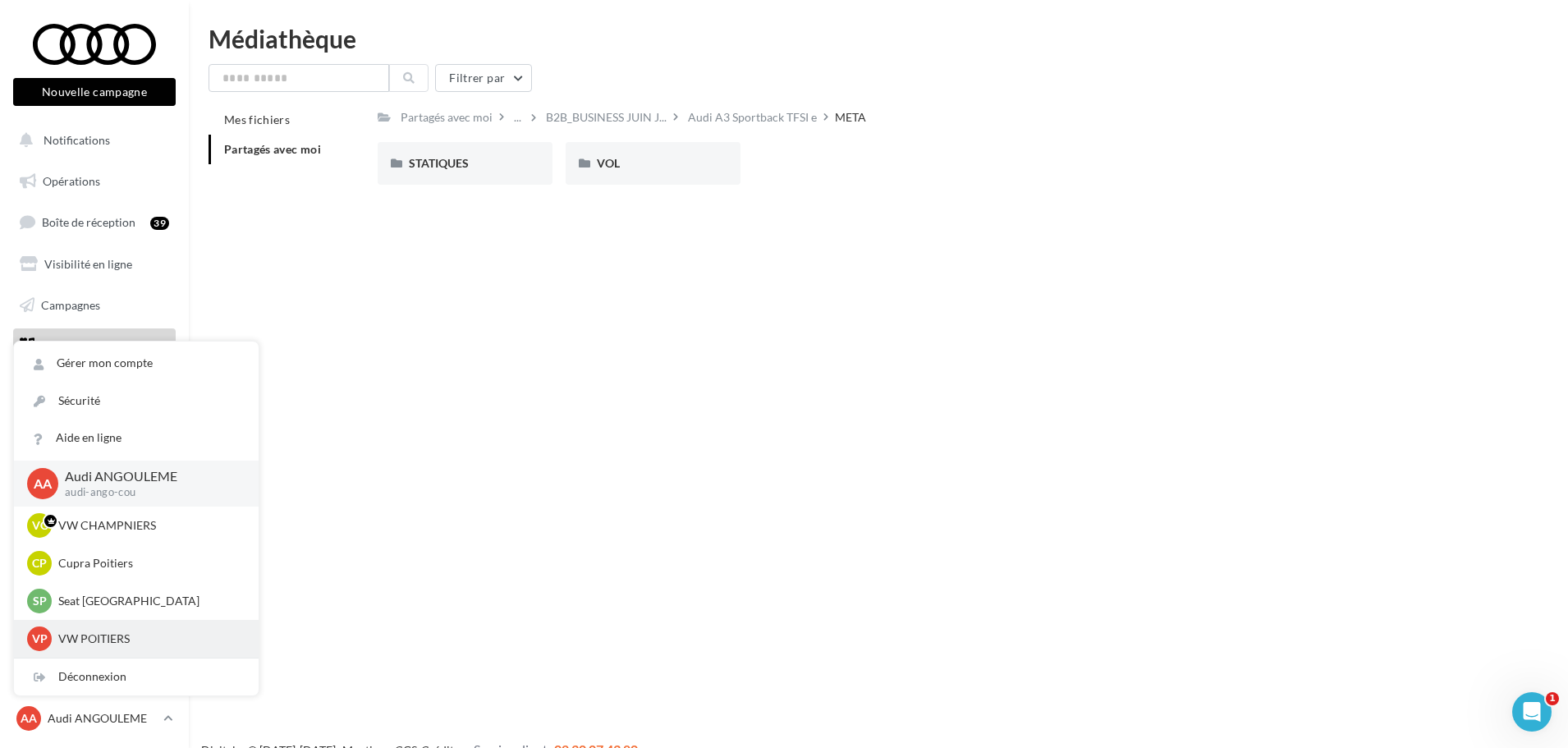
scroll to position [151, 0]
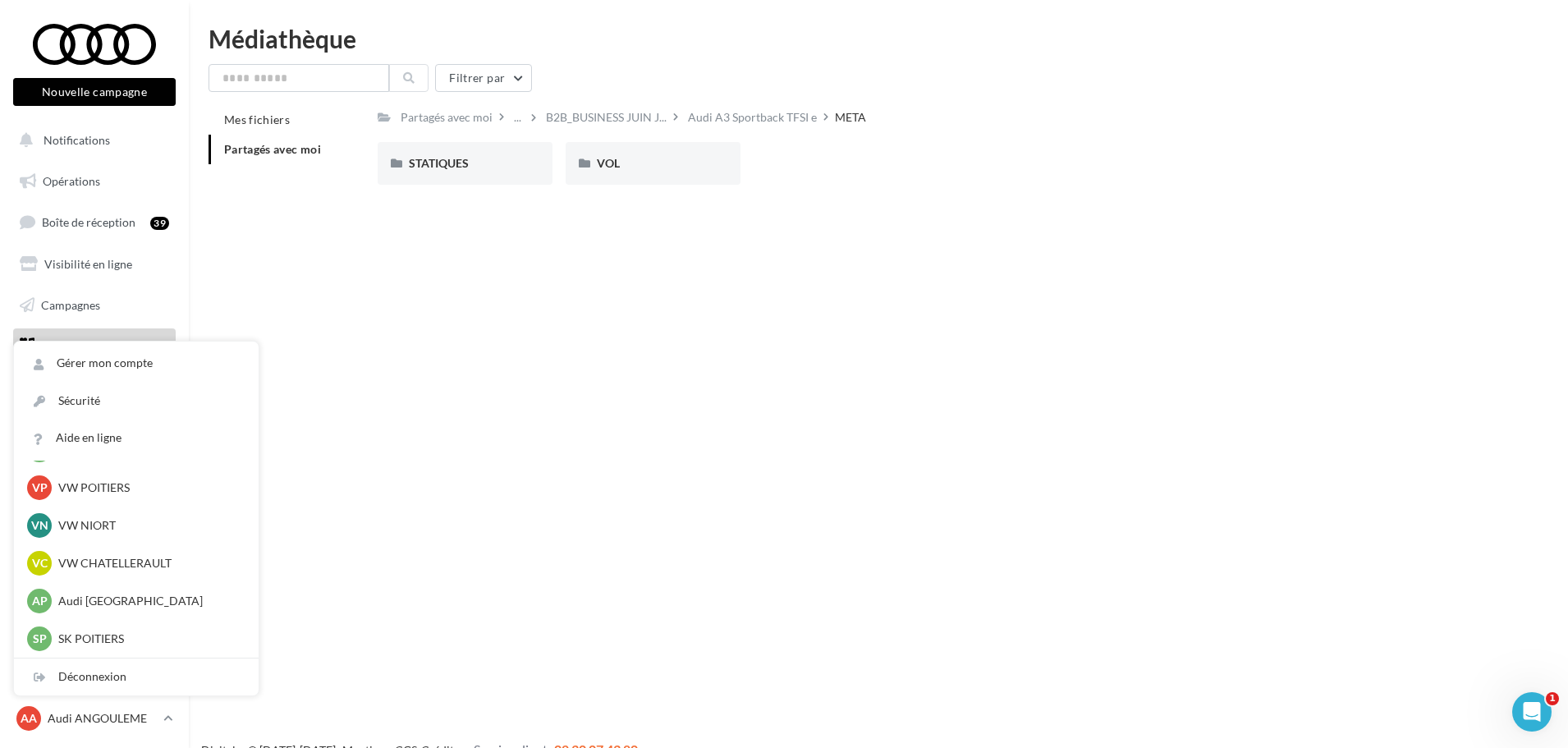
click at [465, 383] on div "Nouvelle campagne Nouvelle campagne Notifications Opérations Boîte de réception…" at bounding box center [784, 401] width 1568 height 748
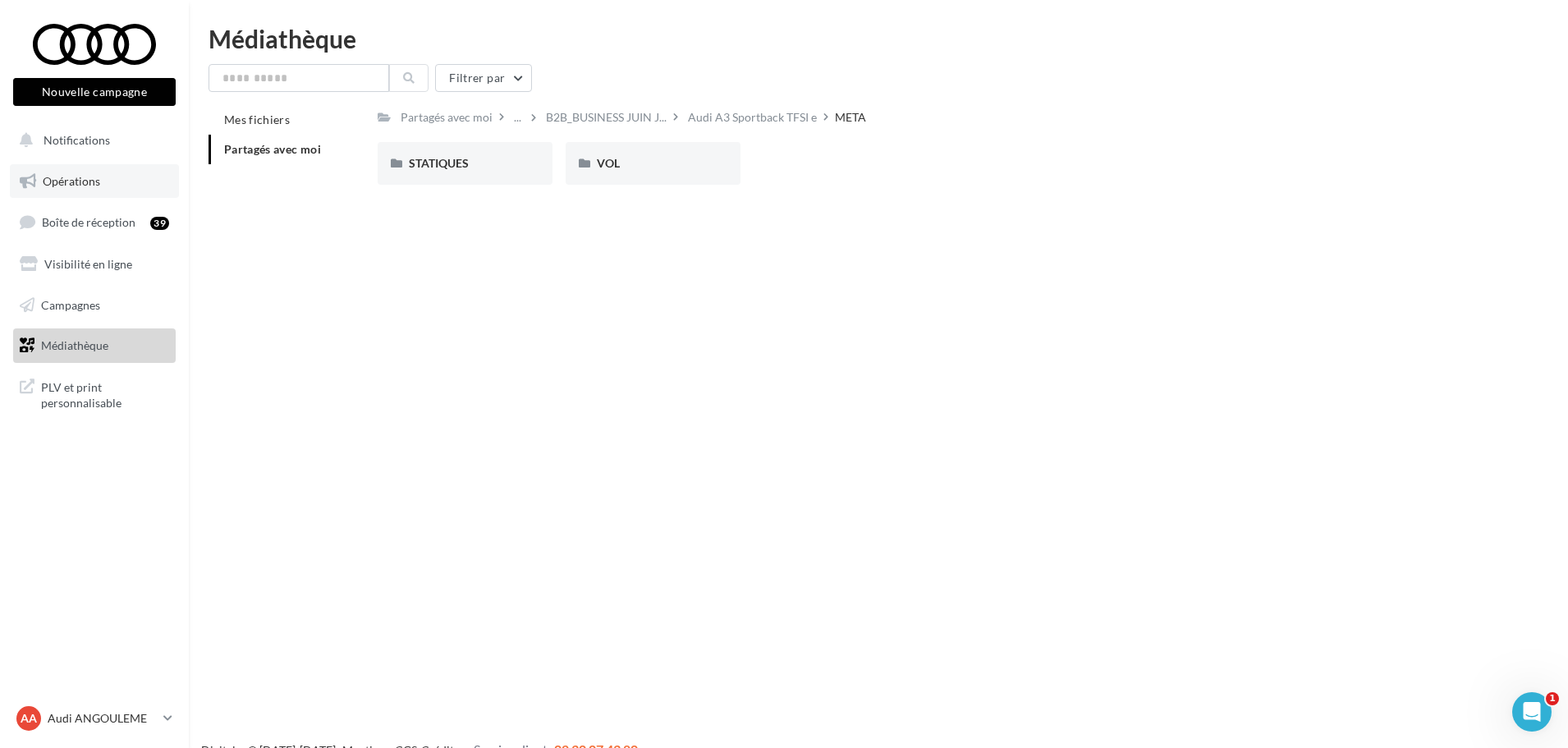
click at [107, 179] on link "Opérations" at bounding box center [95, 181] width 170 height 34
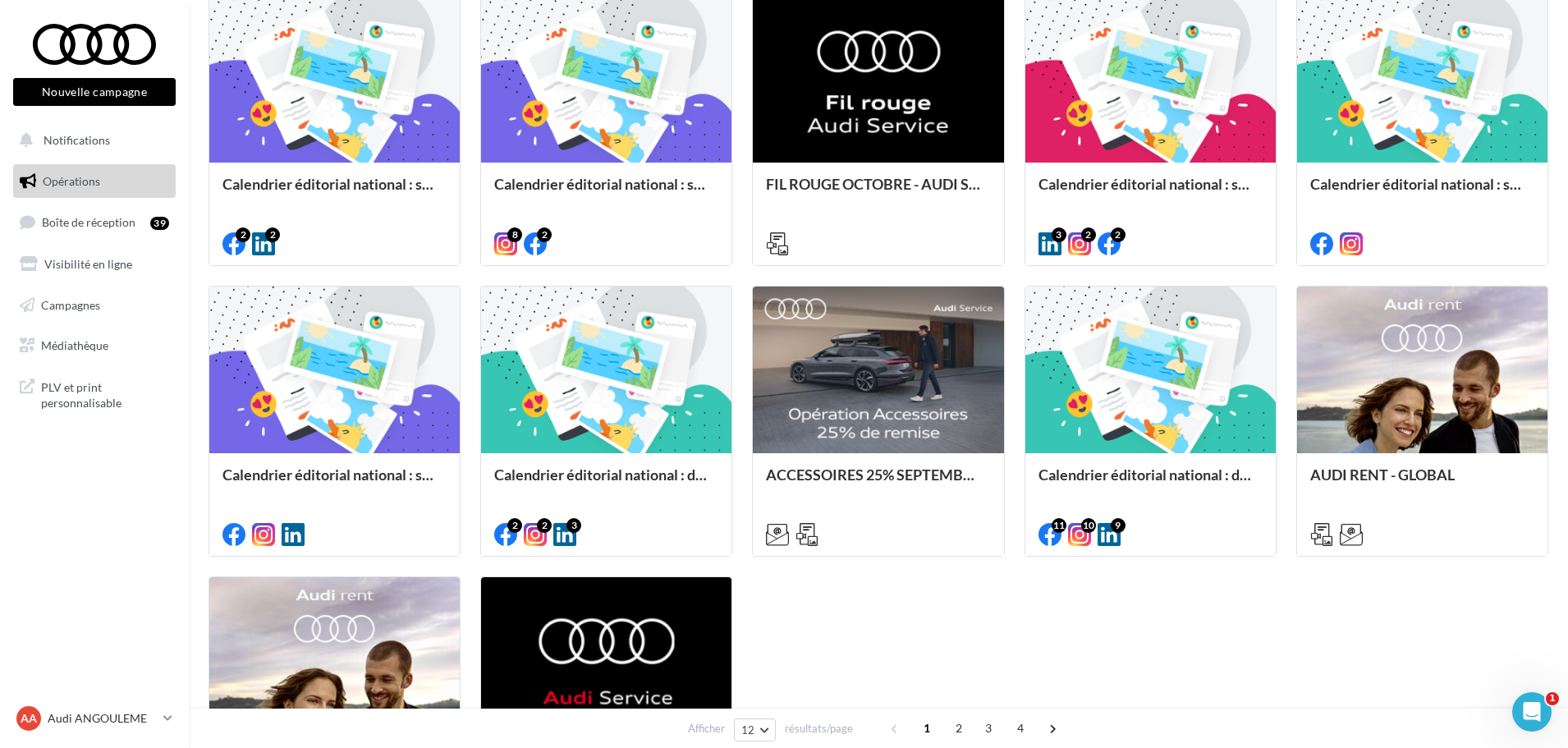
scroll to position [575, 0]
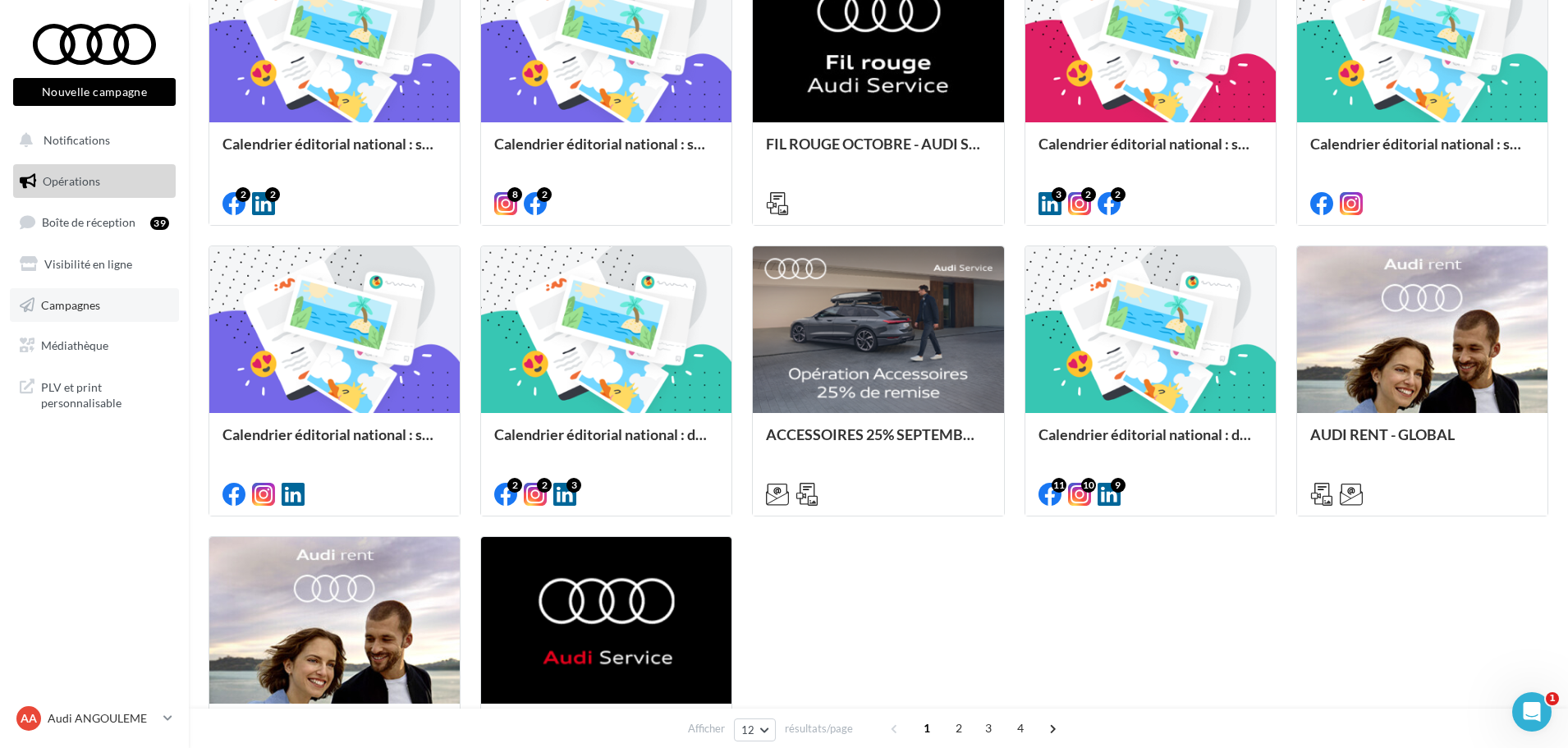
click at [85, 315] on link "Campagnes" at bounding box center [95, 305] width 170 height 34
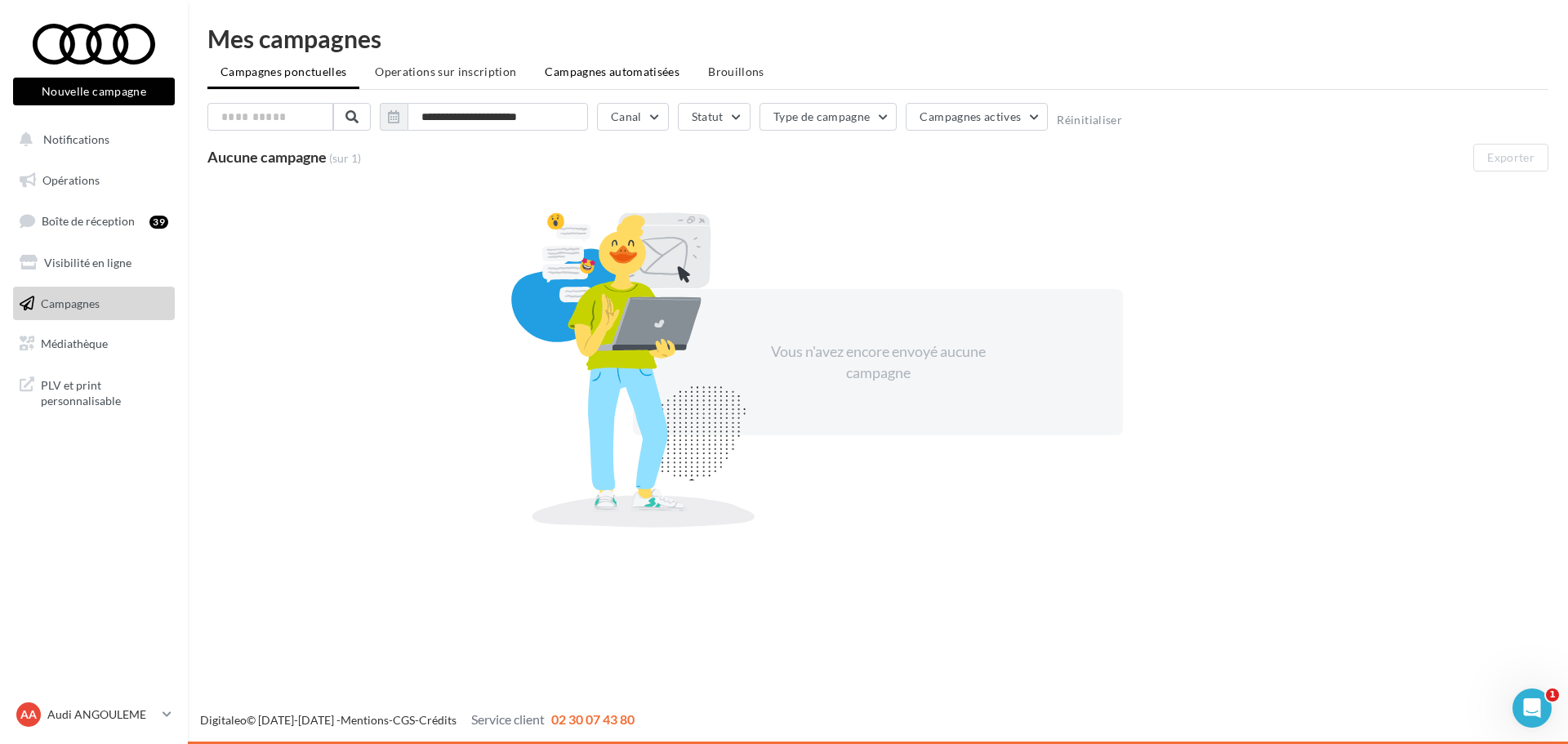
click at [587, 79] on li "Campagnes automatisées" at bounding box center [612, 72] width 161 height 30
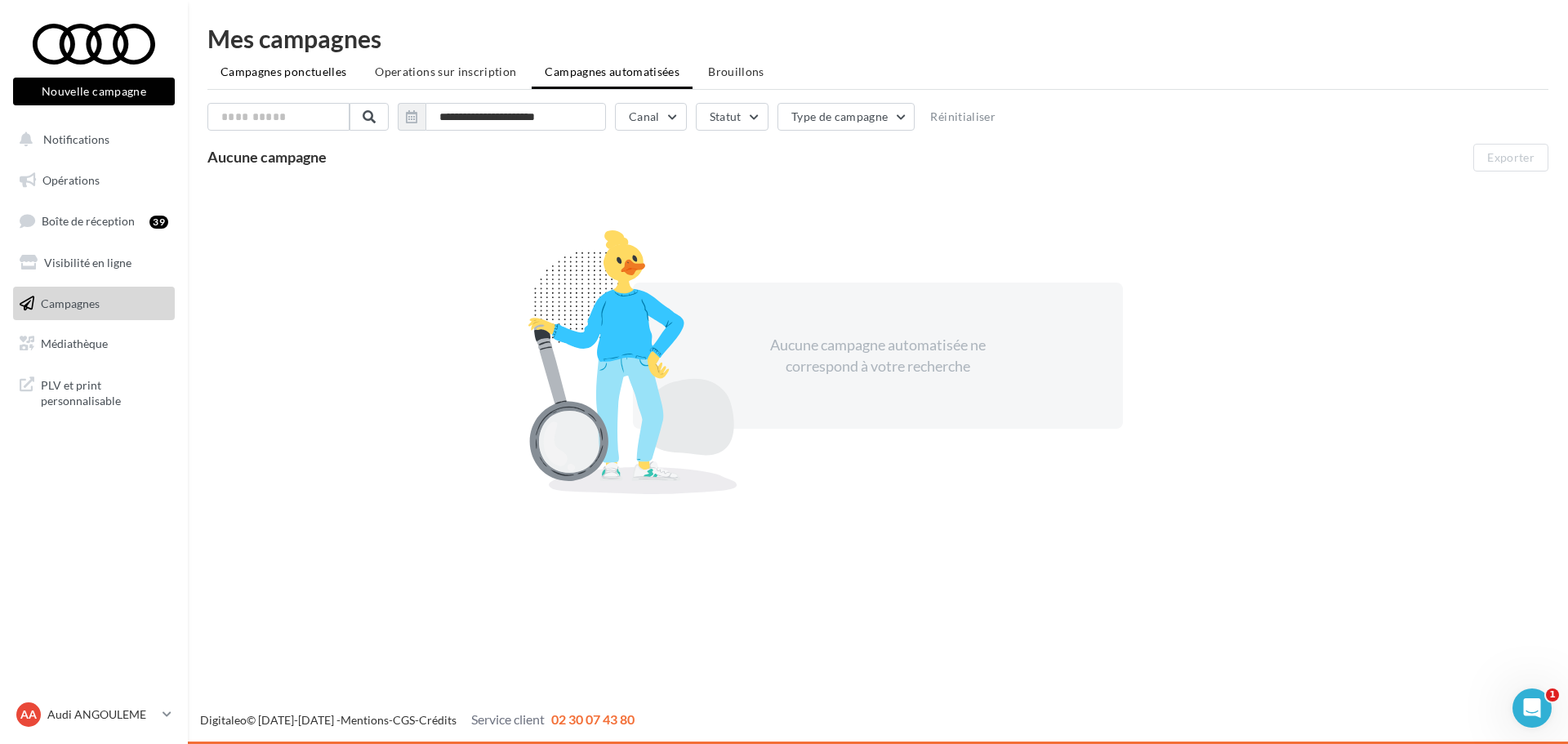
click at [342, 77] on span "Campagnes ponctuelles" at bounding box center [284, 71] width 126 height 14
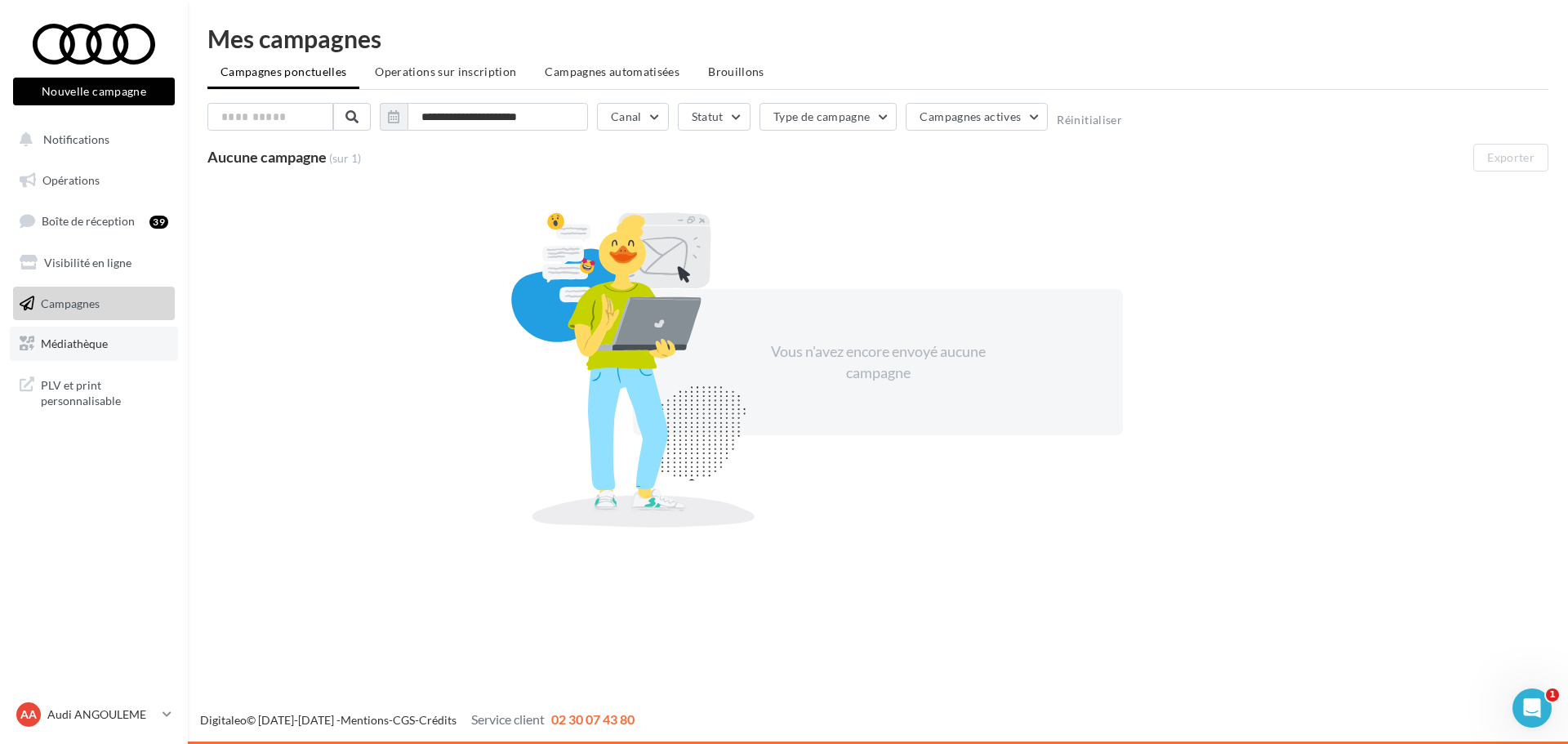
click at [90, 351] on span "Médiathèque" at bounding box center [74, 343] width 67 height 14
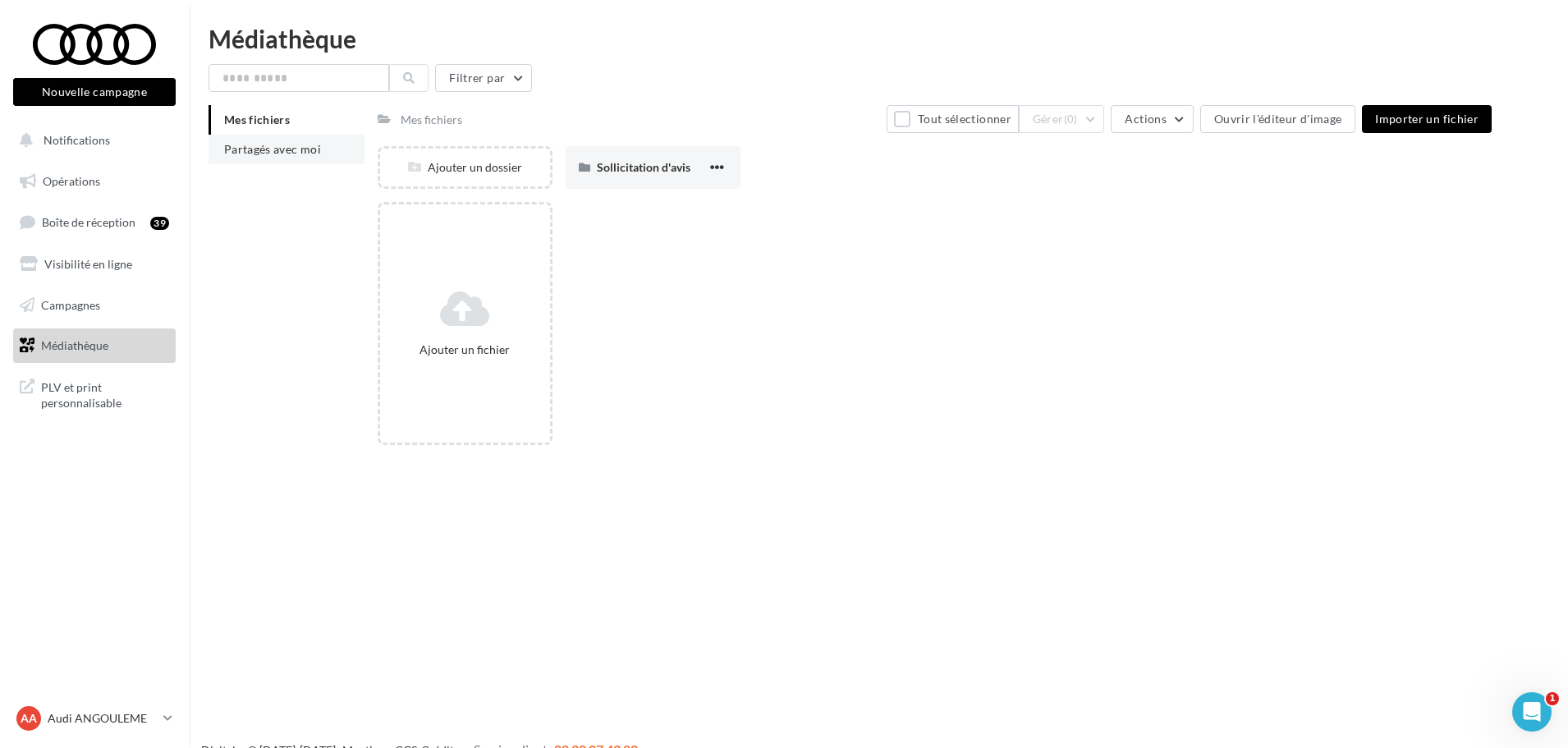
click at [301, 161] on li "Partagés avec moi" at bounding box center [287, 150] width 156 height 30
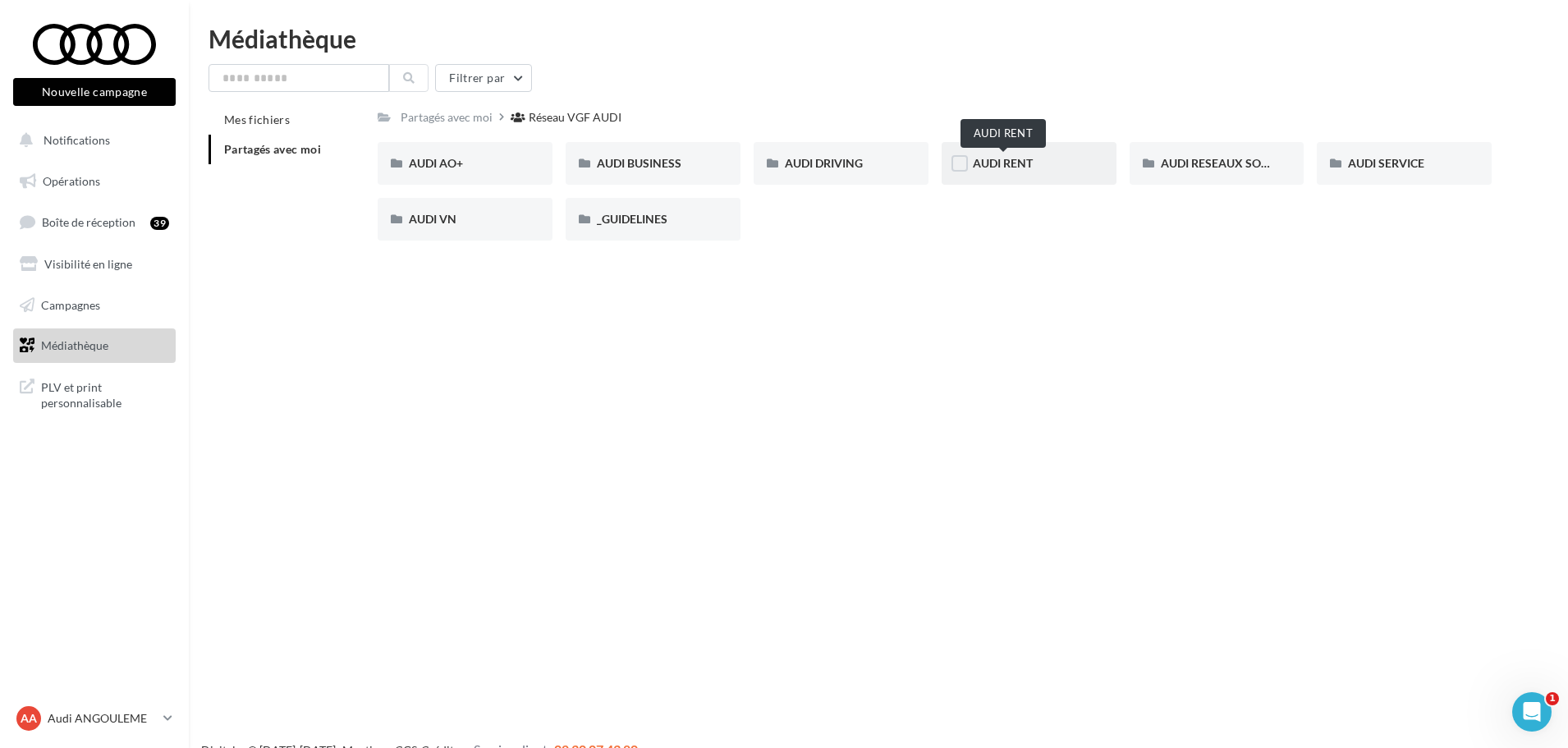
click at [1011, 160] on span "AUDI RENT" at bounding box center [1003, 163] width 60 height 14
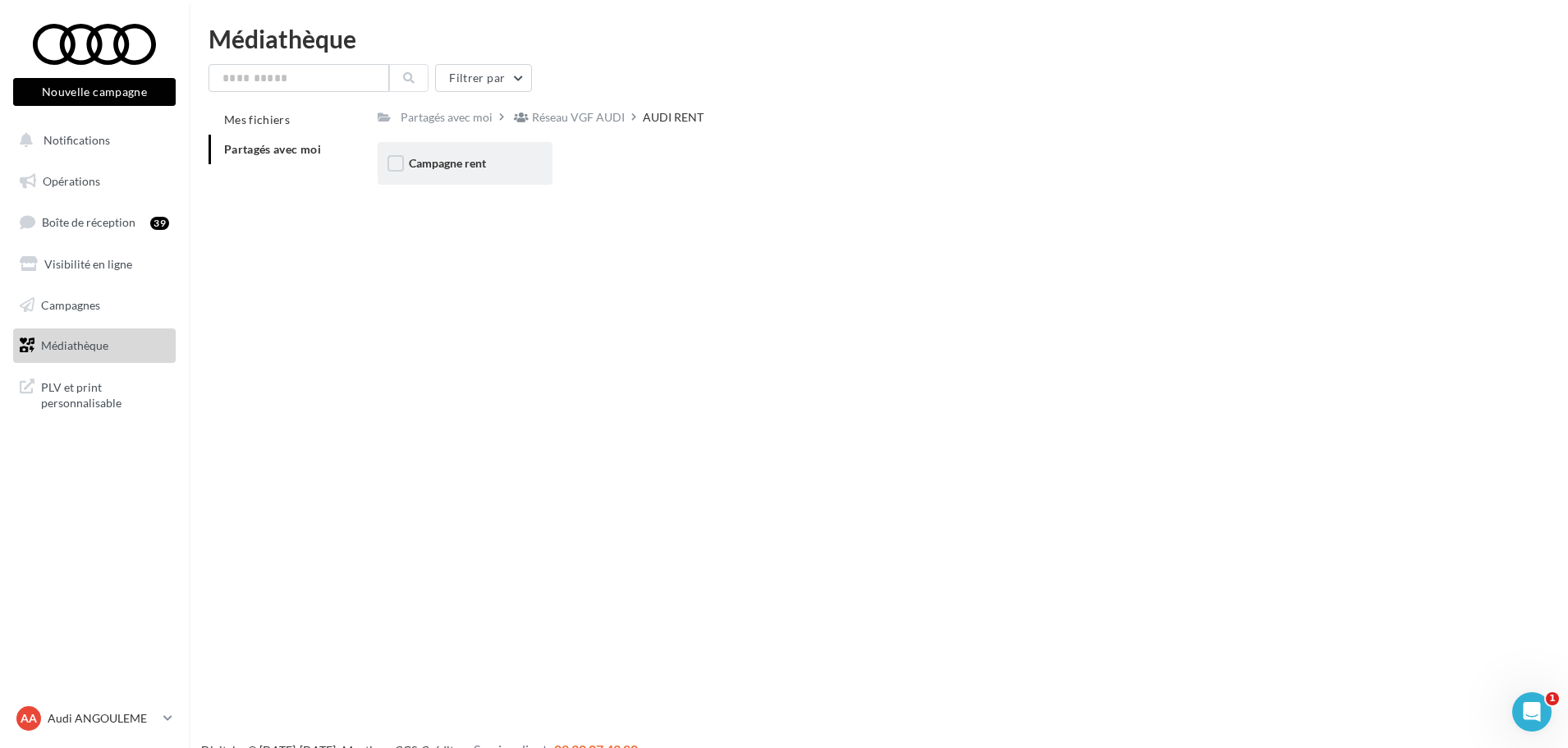
click at [523, 169] on div "Campagne rent" at bounding box center [465, 163] width 174 height 42
click at [602, 126] on div "Réseau VGF AUDI" at bounding box center [569, 116] width 117 height 24
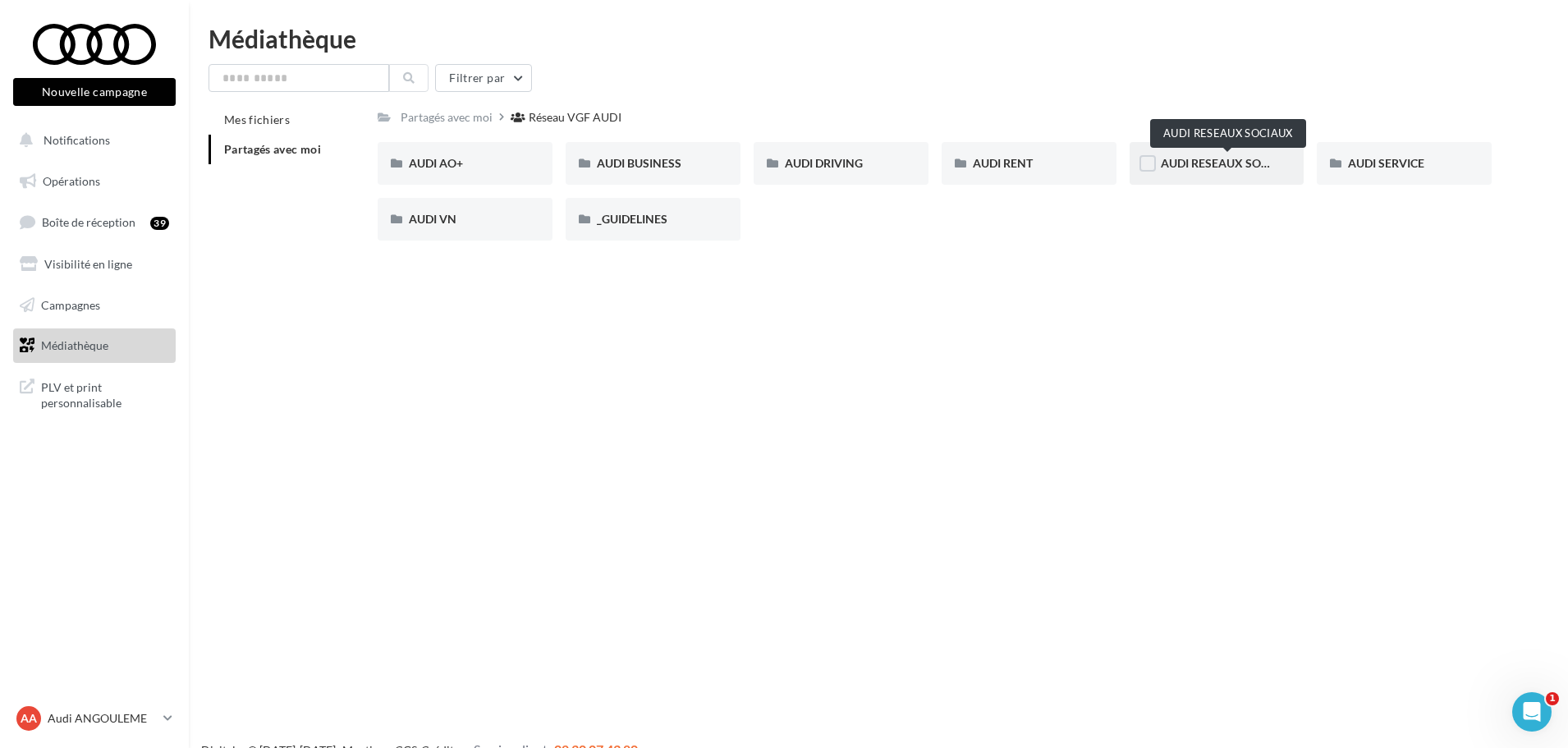
click at [1211, 158] on span "AUDI RESEAUX SOCIAUX" at bounding box center [1228, 163] width 135 height 14
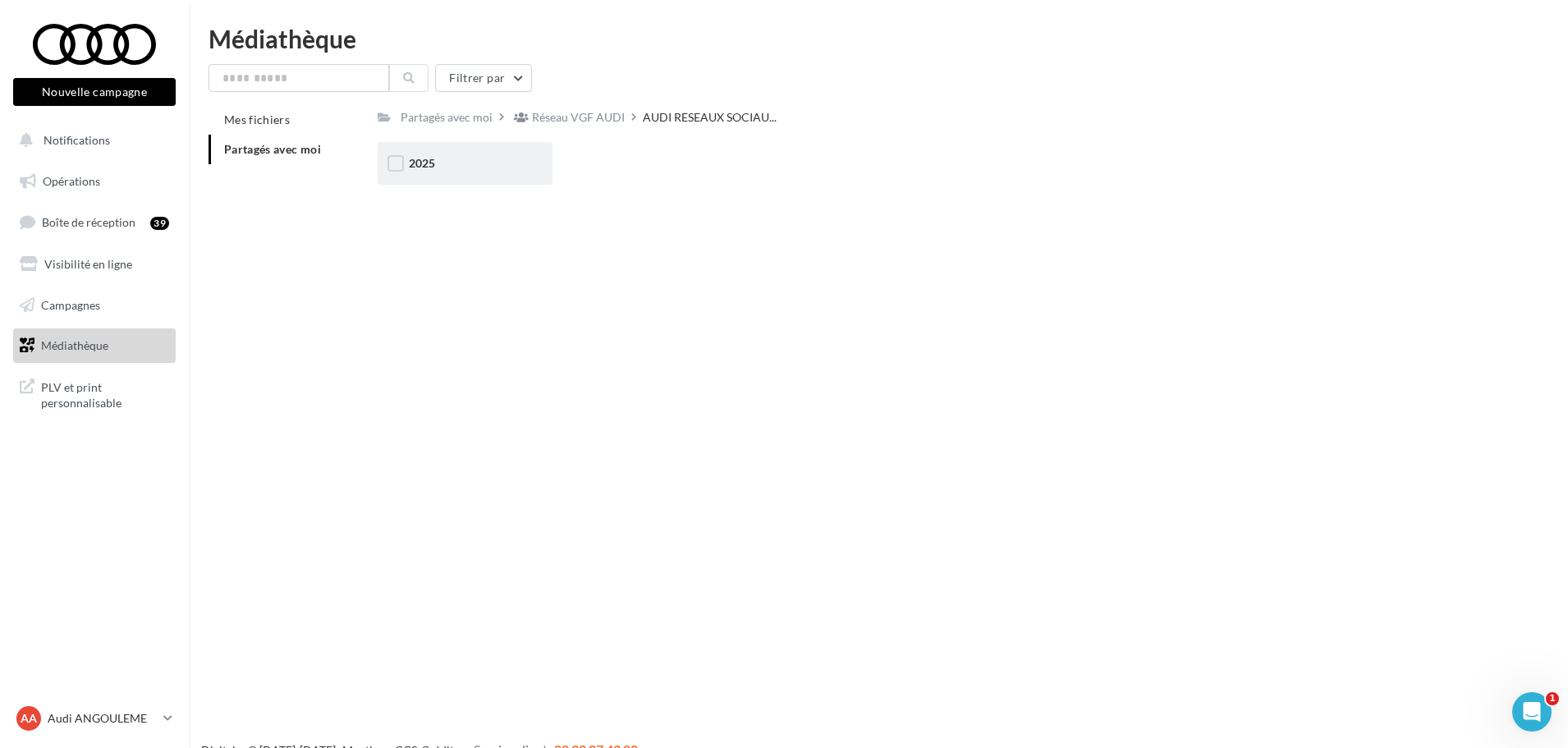
click at [441, 183] on div "2025" at bounding box center [465, 163] width 174 height 42
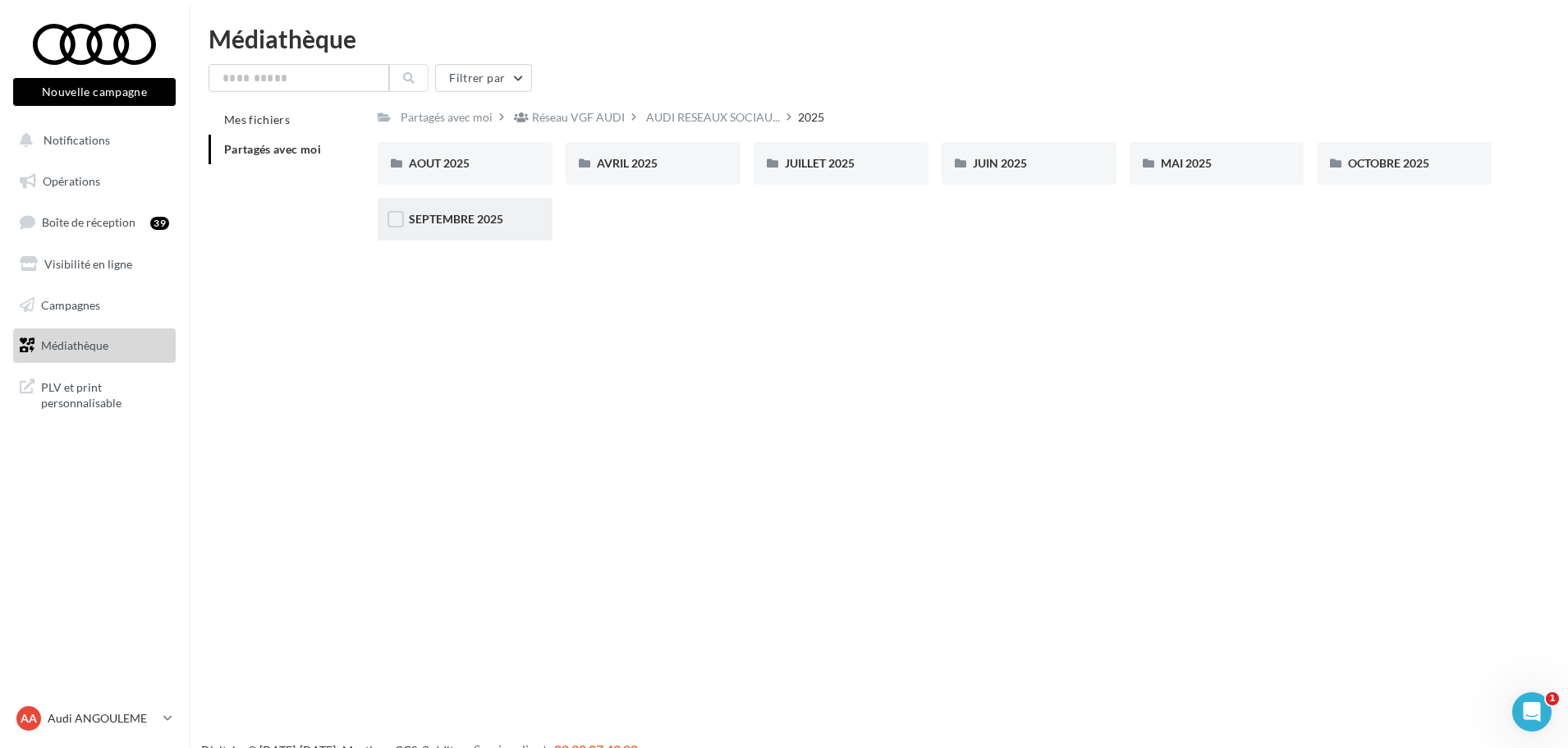
click at [447, 235] on div "SEPTEMBRE 2025" at bounding box center [465, 219] width 174 height 42
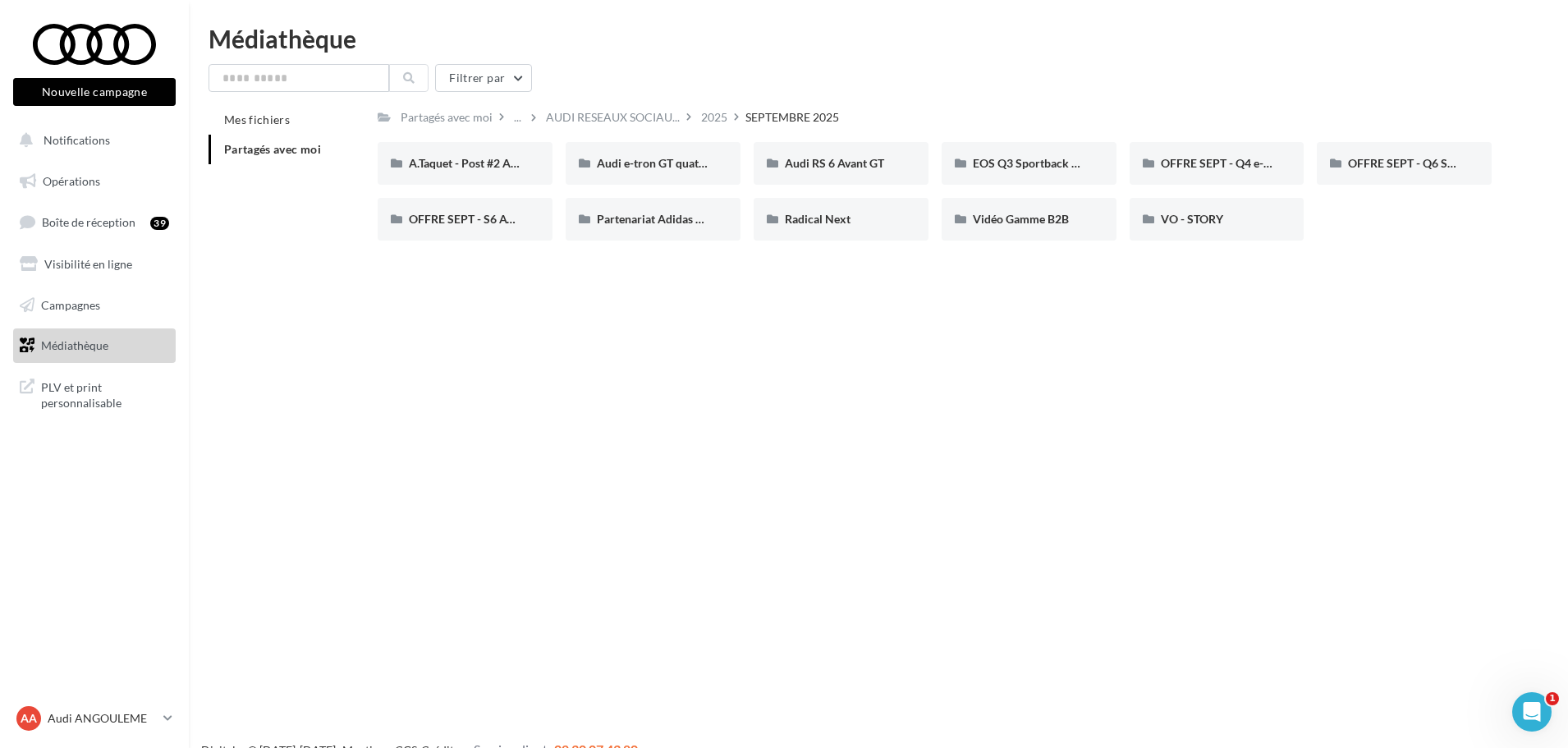
drag, startPoint x: 725, startPoint y: 115, endPoint x: 797, endPoint y: 248, distance: 151.2
click at [797, 248] on div "Partagés avec moi ... AUDI RESEAUX SOCIAU... 2025 [DATE] Rs Partagé par Réseau …" at bounding box center [934, 179] width 1114 height 149
click at [1201, 219] on span "VO - STORY" at bounding box center [1192, 219] width 62 height 14
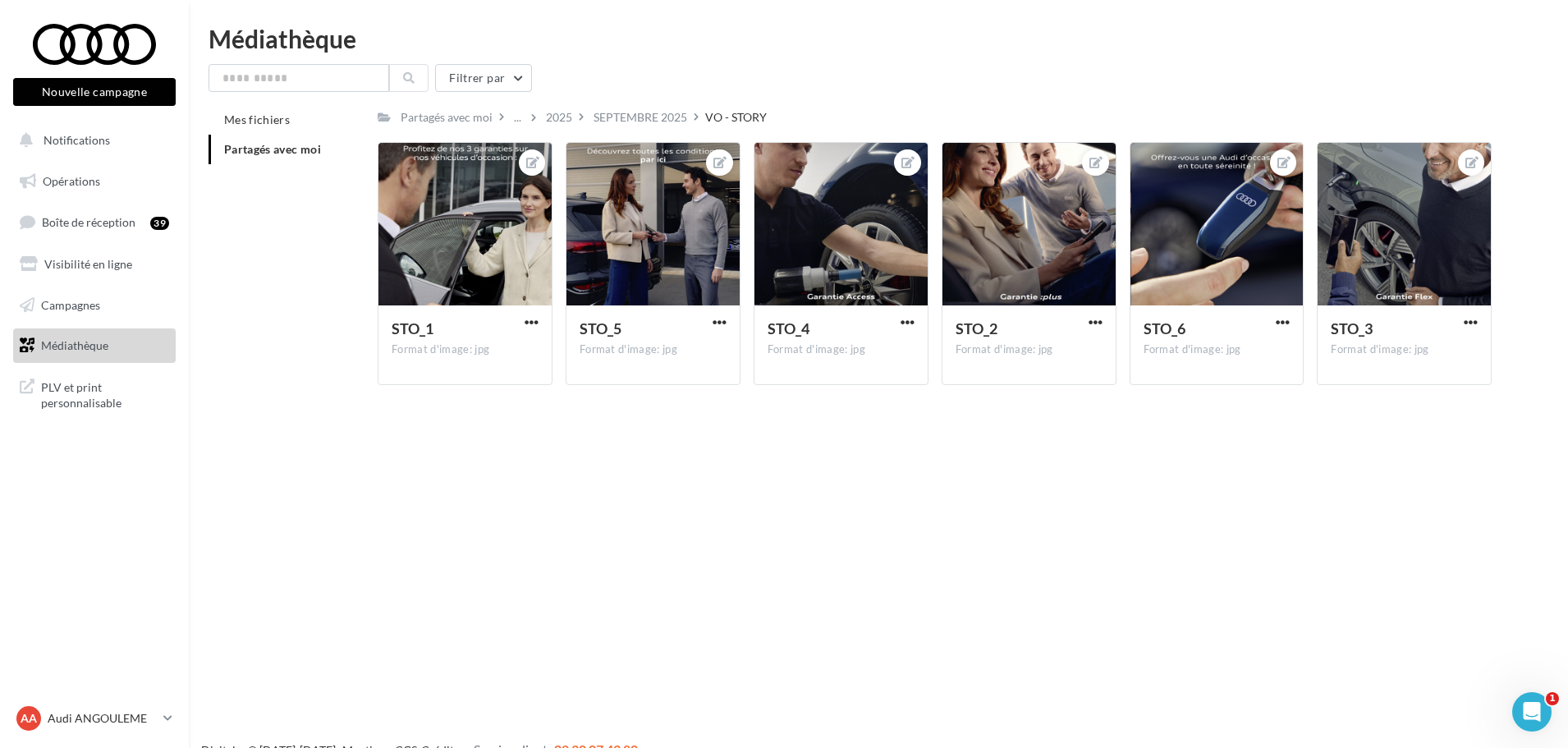
drag, startPoint x: 688, startPoint y: 125, endPoint x: 676, endPoint y: 124, distance: 12.0
click at [685, 125] on div "SEPTEMBRE 2025" at bounding box center [640, 116] width 101 height 24
click at [676, 124] on div "Partagés avec moi ... 2025 [DATE] VO - STORY" at bounding box center [934, 116] width 1114 height 24
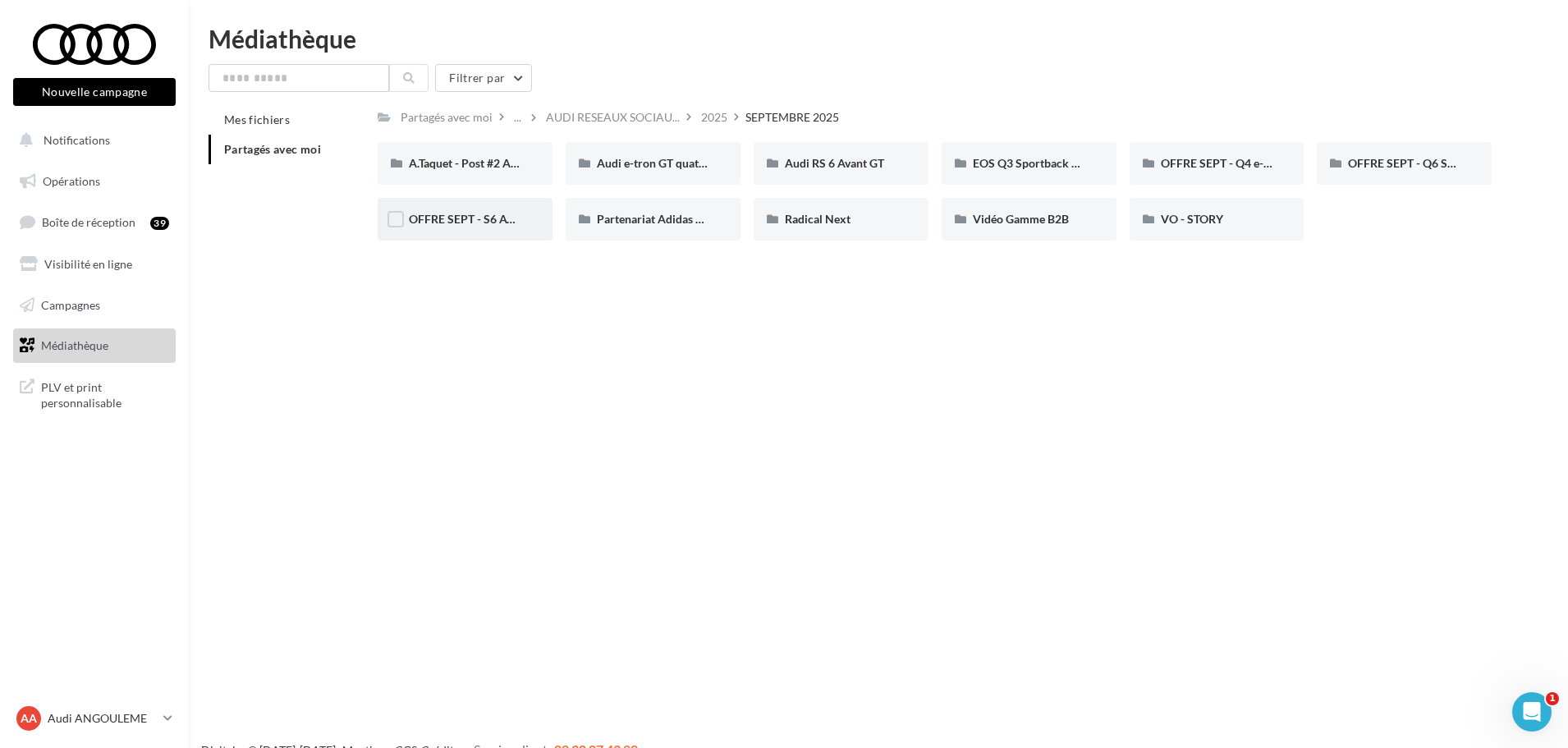
click at [499, 209] on div "OFFRE SEPT - S6 Avant e-tron (FB / IG)" at bounding box center [465, 219] width 174 height 42
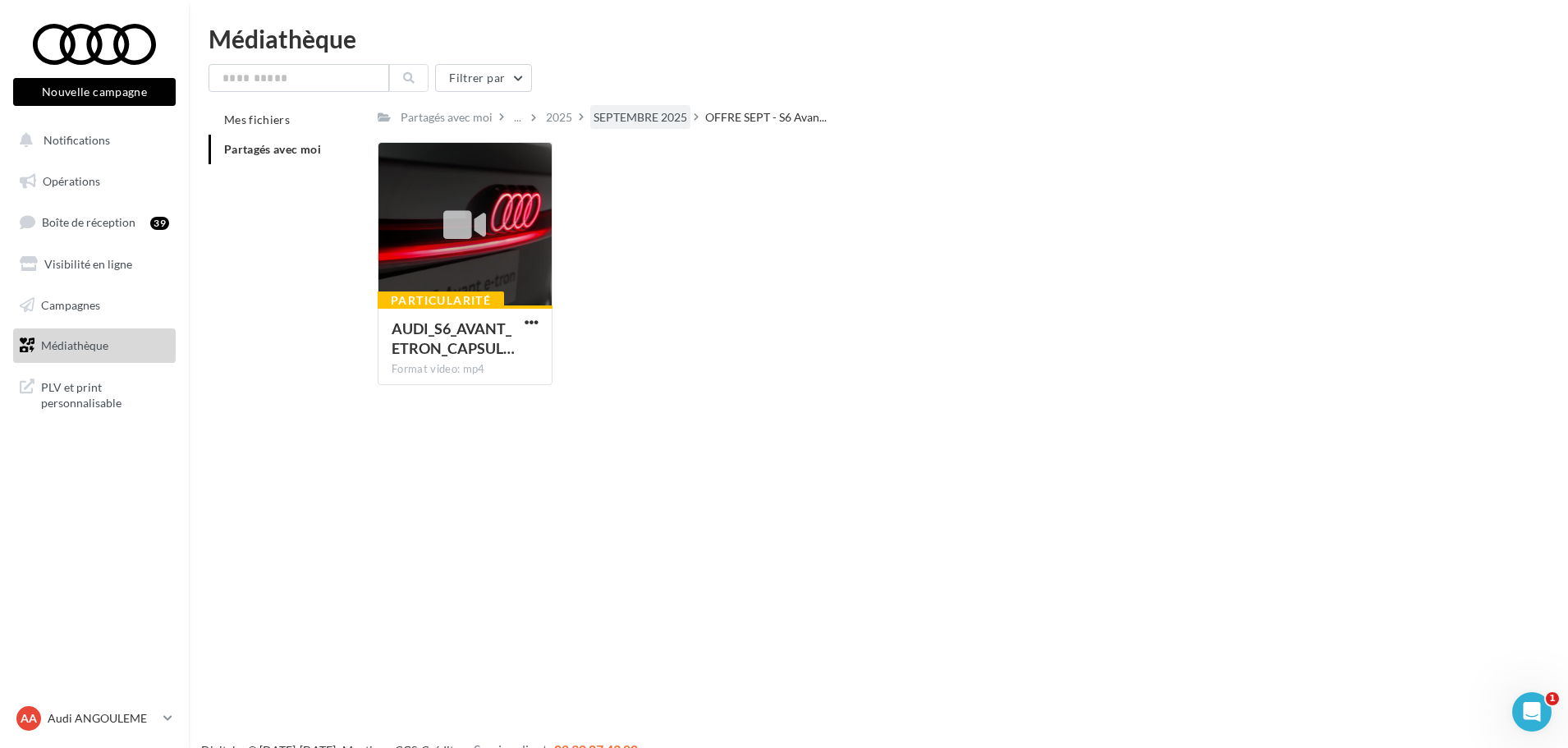
click at [657, 116] on div "SEPTEMBRE 2025" at bounding box center [640, 117] width 94 height 17
